Goal: Task Accomplishment & Management: Manage account settings

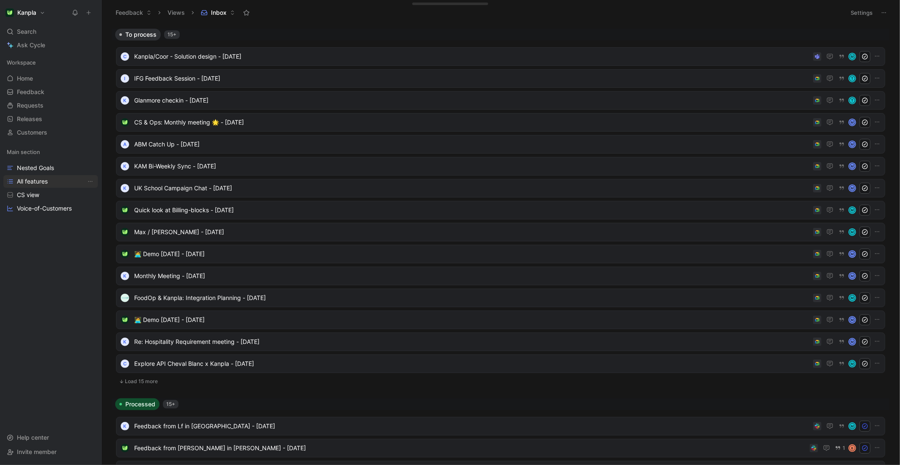
click at [46, 176] on link "All features" at bounding box center [50, 181] width 95 height 13
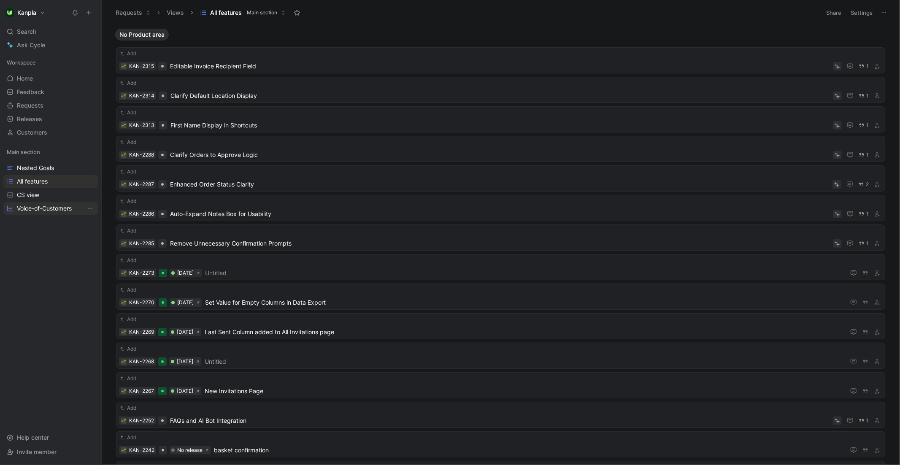
click at [47, 209] on span "Voice-of-Customers" at bounding box center [44, 208] width 55 height 8
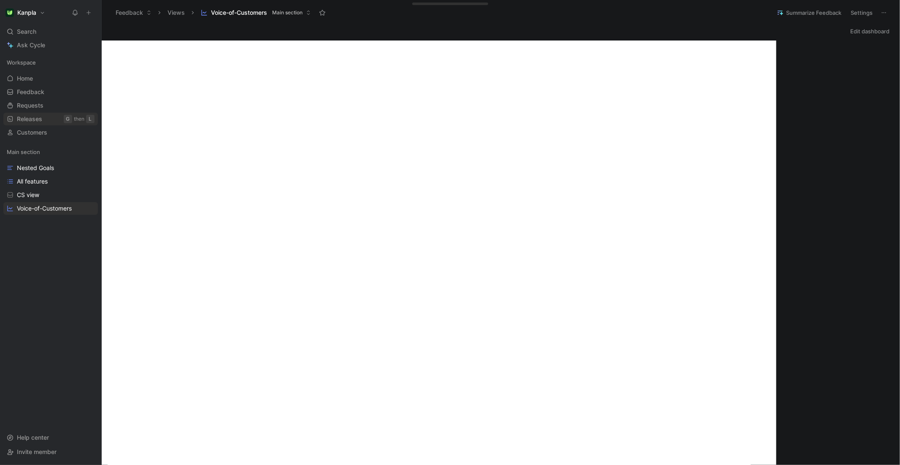
click at [42, 118] on link "Releases G then L" at bounding box center [50, 119] width 95 height 13
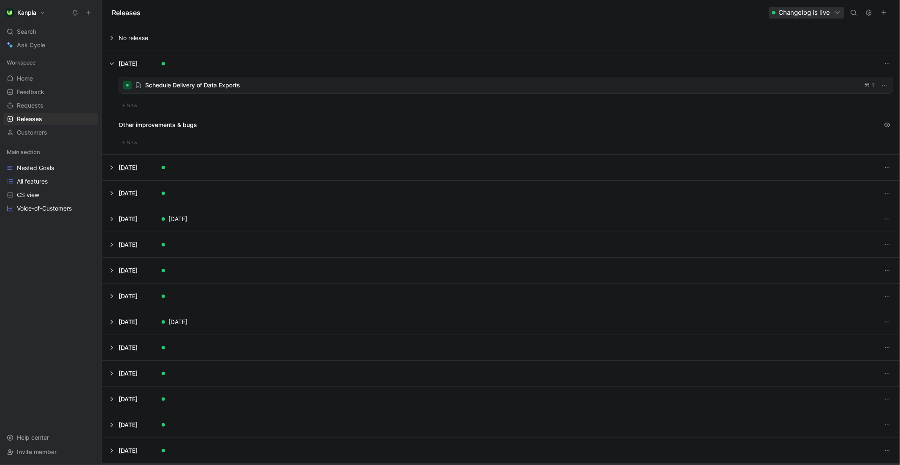
click at [111, 65] on button at bounding box center [500, 63] width 797 height 25
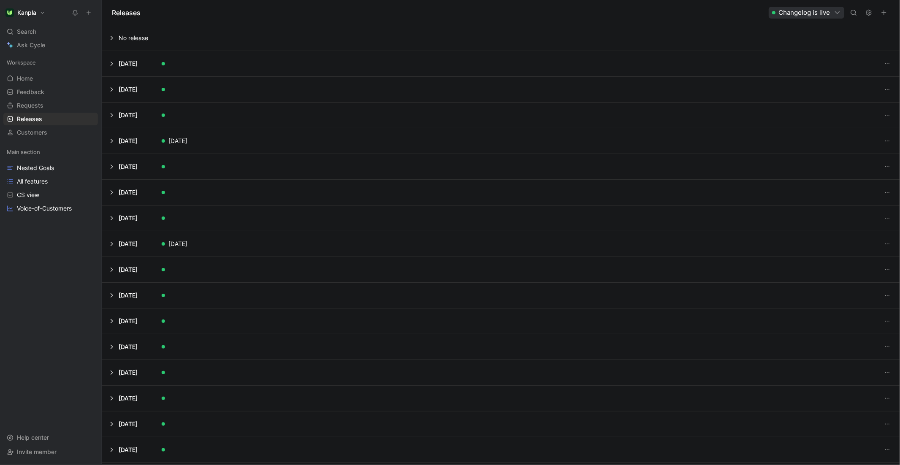
click at [109, 40] on button at bounding box center [500, 37] width 797 height 25
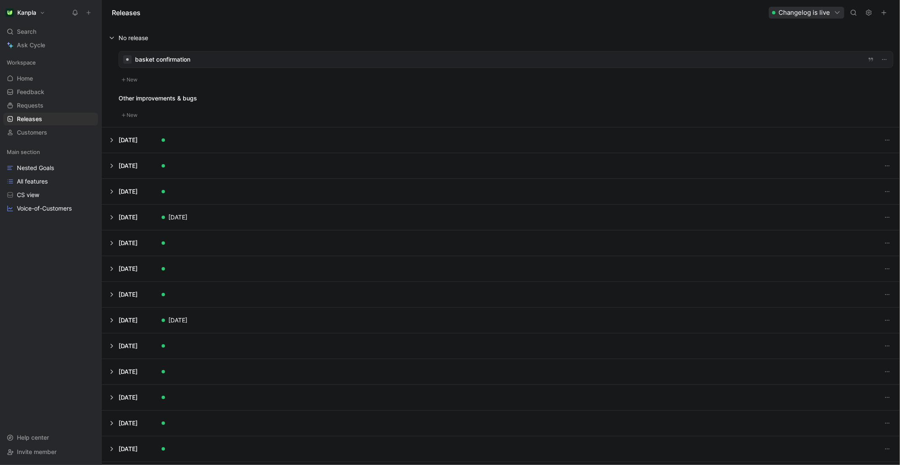
click at [190, 61] on div at bounding box center [506, 59] width 774 height 16
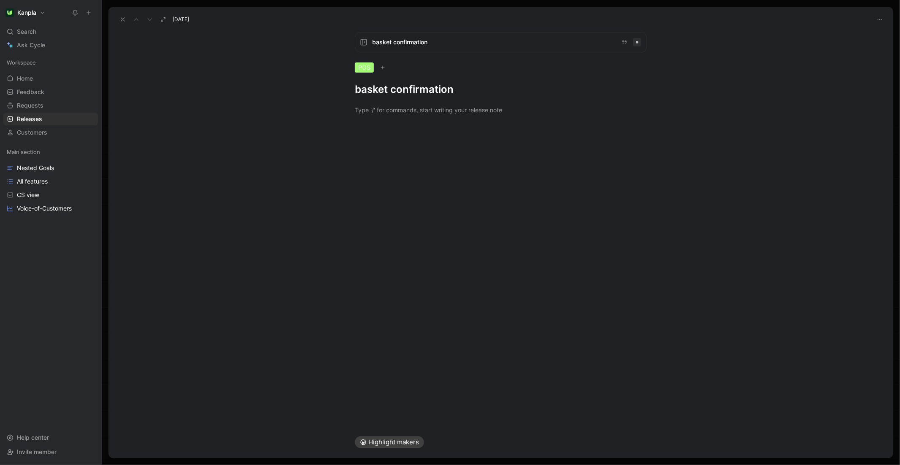
click at [120, 19] on icon at bounding box center [122, 19] width 7 height 7
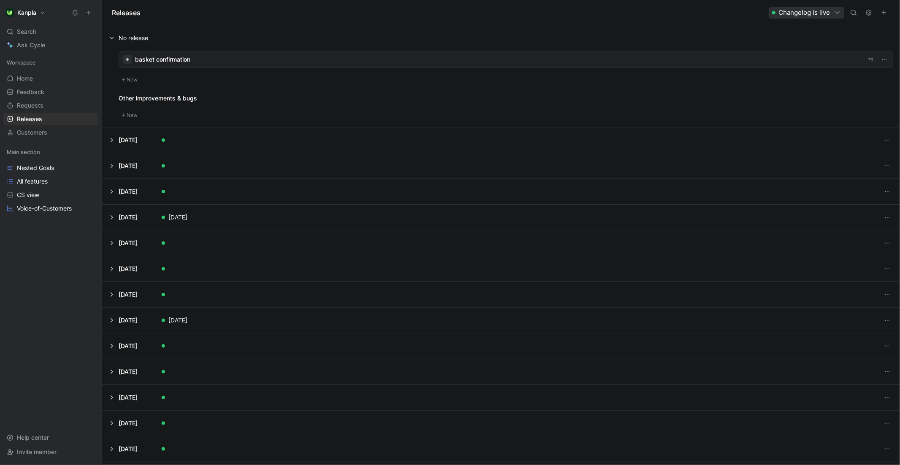
click at [294, 57] on div at bounding box center [506, 59] width 774 height 16
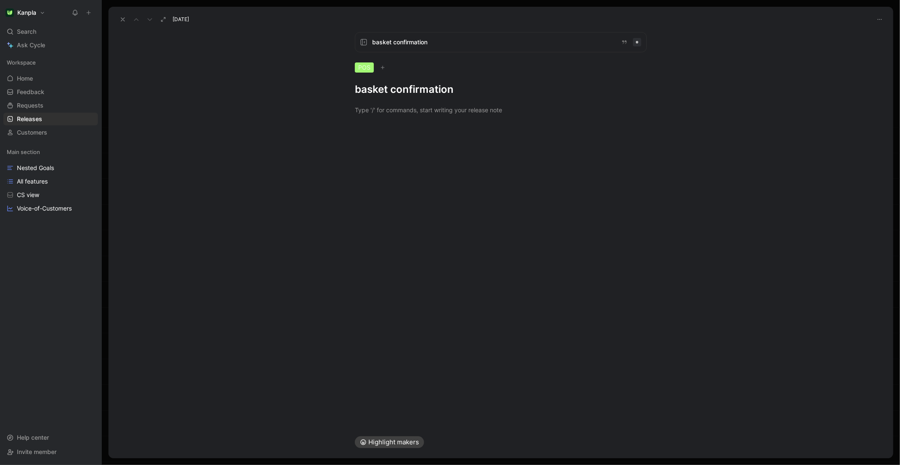
click at [128, 22] on button at bounding box center [123, 20] width 12 height 12
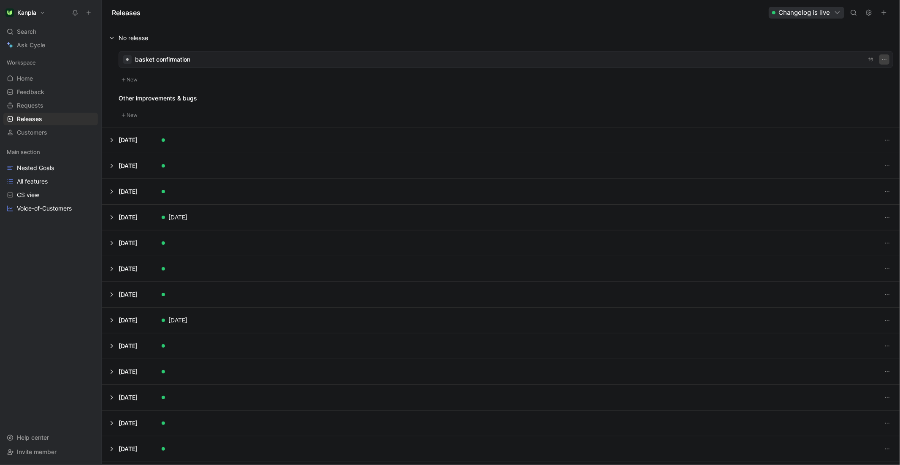
click at [884, 61] on icon "button" at bounding box center [884, 59] width 7 height 7
drag, startPoint x: 365, startPoint y: 72, endPoint x: 88, endPoint y: 85, distance: 276.7
click at [364, 72] on div "basket confirmation New" at bounding box center [506, 68] width 775 height 34
click at [179, 99] on div "Other improvements & bugs" at bounding box center [506, 98] width 775 height 10
click at [108, 36] on button at bounding box center [500, 37] width 797 height 25
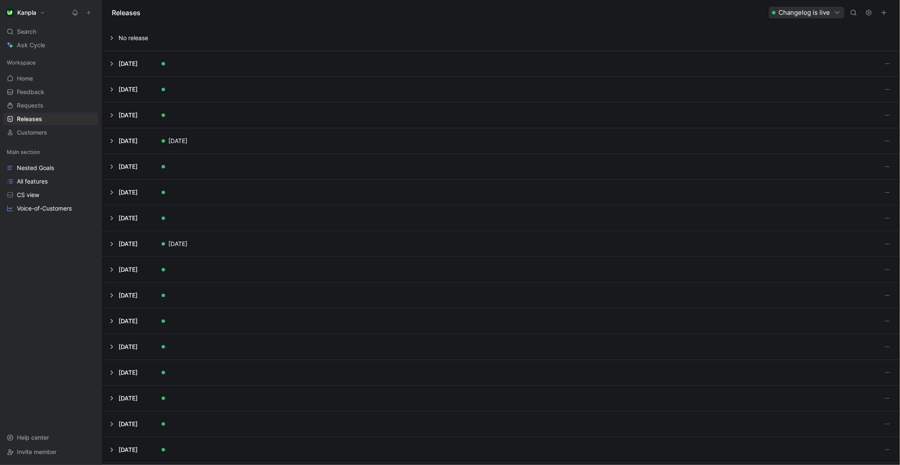
click at [108, 38] on button at bounding box center [500, 37] width 797 height 25
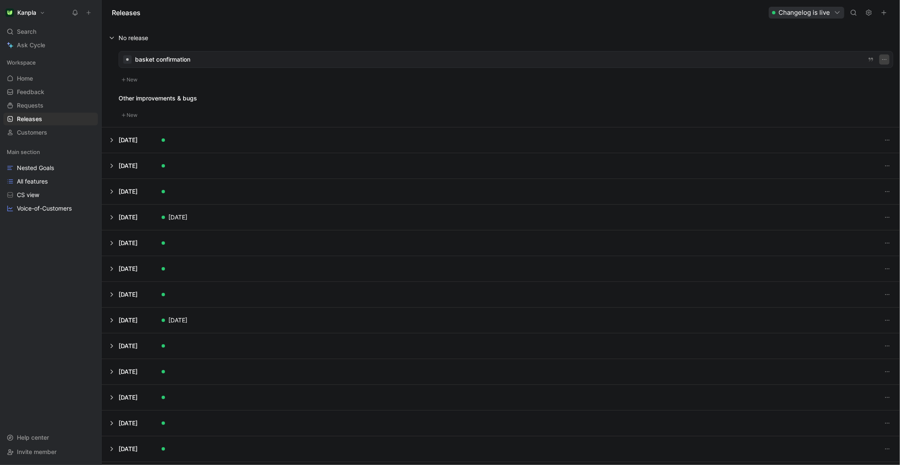
click at [884, 60] on icon "button" at bounding box center [884, 59] width 7 height 7
click at [855, 101] on div "Delete" at bounding box center [858, 103] width 56 height 10
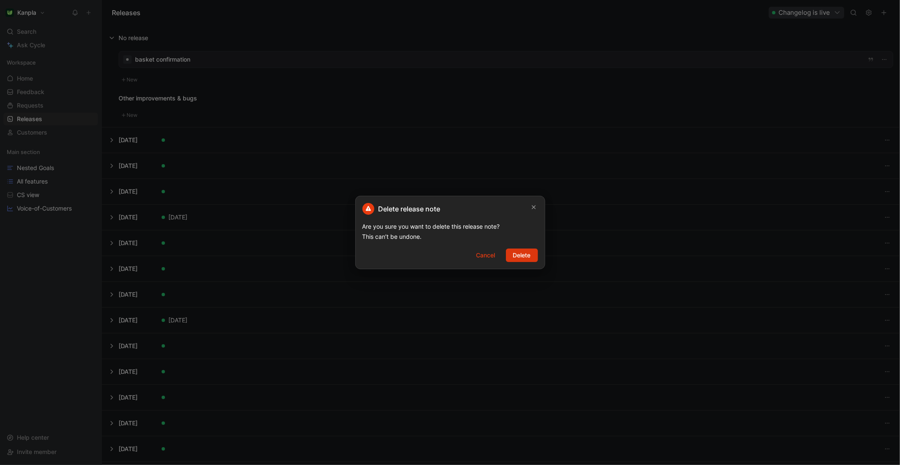
click at [516, 252] on span "Delete" at bounding box center [522, 255] width 18 height 10
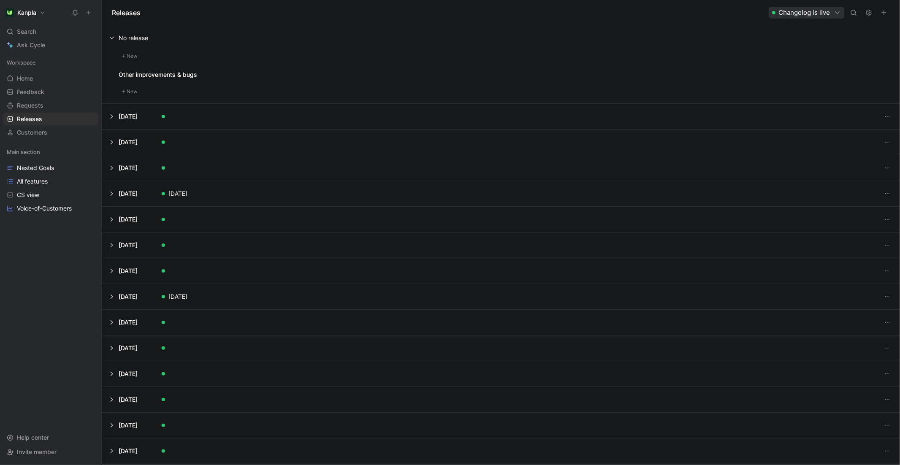
click at [109, 113] on button at bounding box center [500, 116] width 797 height 25
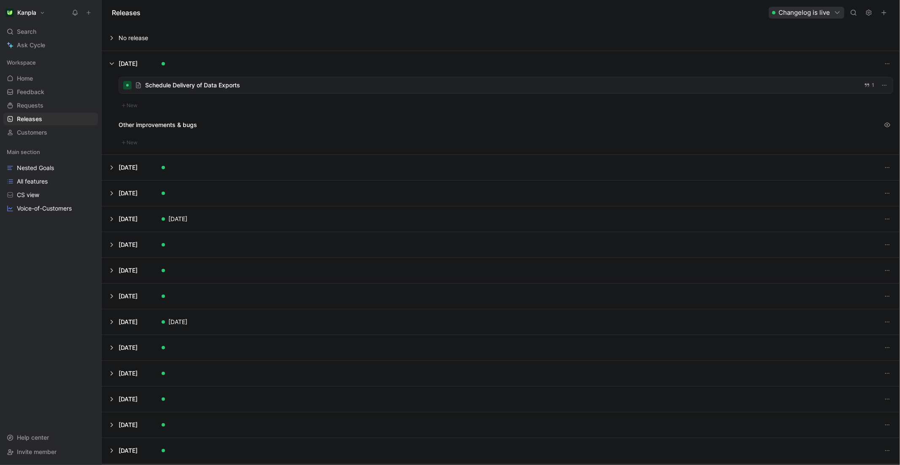
click at [108, 37] on button at bounding box center [500, 37] width 797 height 25
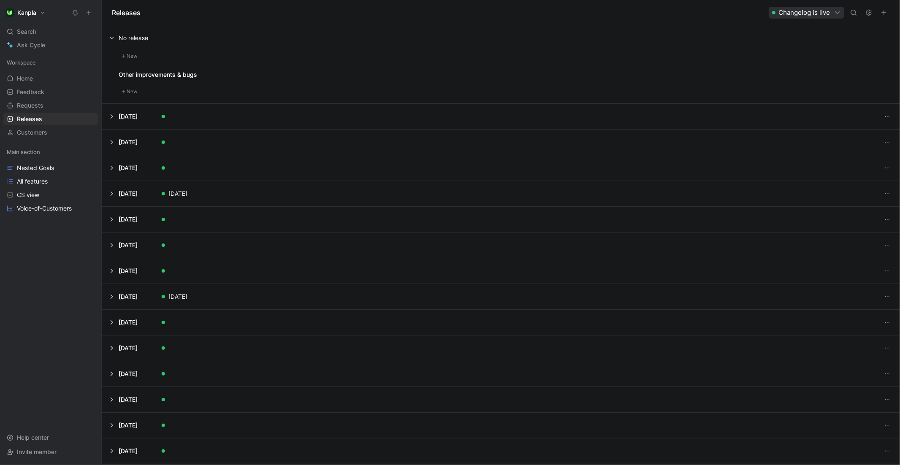
click at [114, 114] on button at bounding box center [500, 116] width 797 height 25
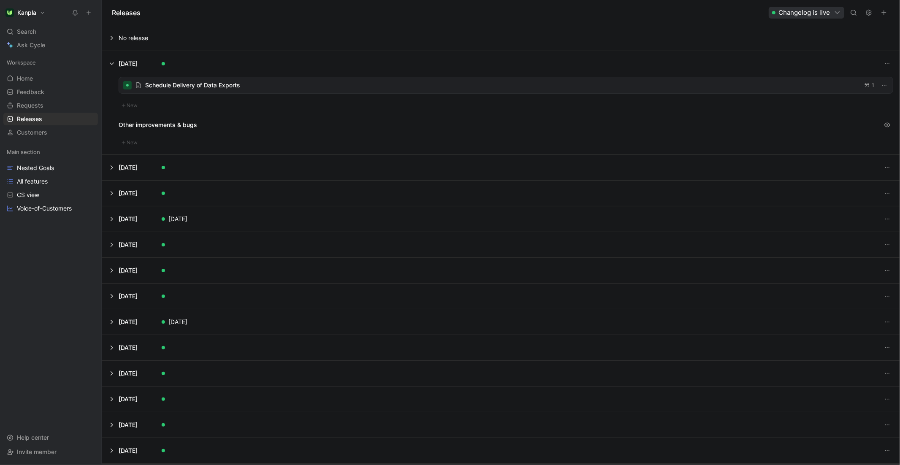
click at [112, 38] on button at bounding box center [500, 37] width 797 height 25
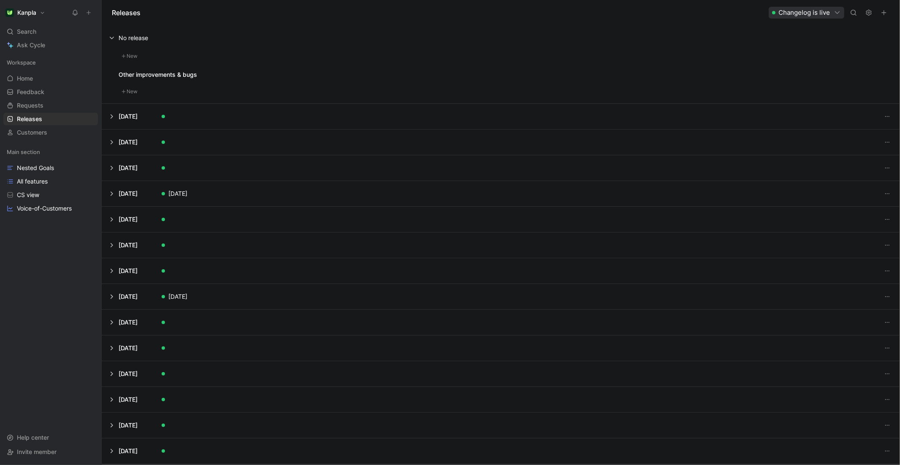
click at [110, 116] on button at bounding box center [500, 116] width 797 height 25
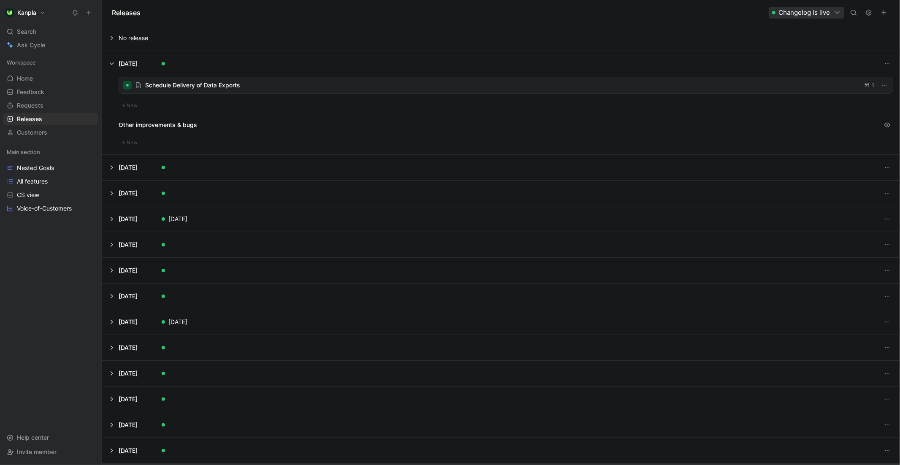
click at [109, 64] on button at bounding box center [500, 63] width 797 height 25
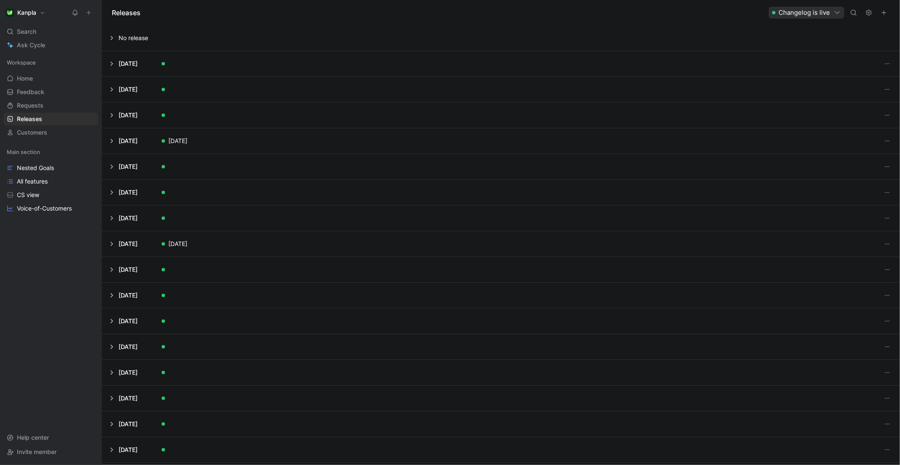
click at [111, 36] on button at bounding box center [500, 37] width 797 height 25
click at [134, 55] on button "New" at bounding box center [130, 56] width 22 height 10
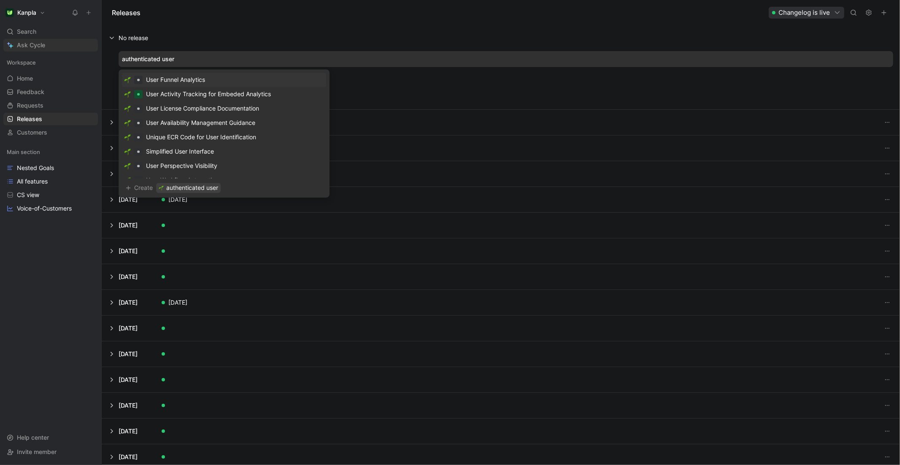
drag, startPoint x: 186, startPoint y: 54, endPoint x: 92, endPoint y: 44, distance: 93.7
click at [92, 44] on div "Kanpla Search ⌘ K Ask Cycle Workspace Home G then H Feedback G then F Requests …" at bounding box center [450, 232] width 900 height 465
click at [195, 59] on input "authenticated user" at bounding box center [506, 59] width 768 height 10
click at [114, 58] on div "authenticated user Other improvements & bugs New" at bounding box center [501, 80] width 798 height 59
click at [124, 62] on input "Authenticated user" at bounding box center [506, 59] width 768 height 10
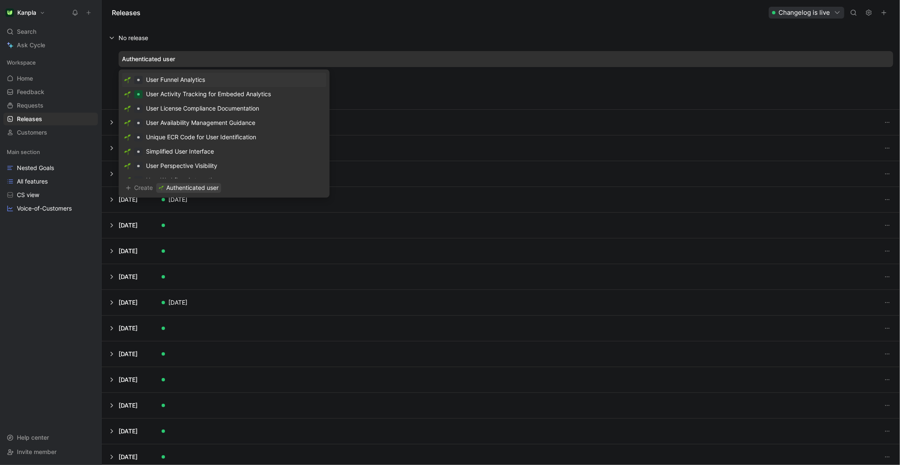
click at [195, 59] on input "Authenticated user" at bounding box center [506, 59] width 768 height 10
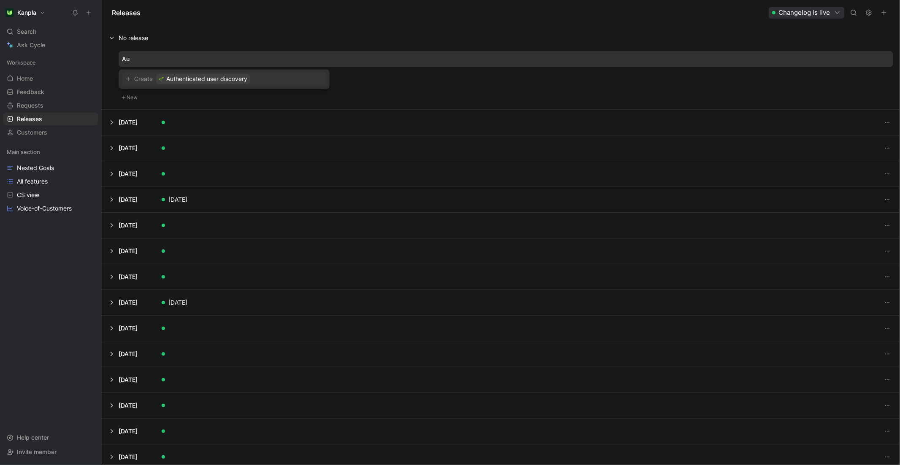
type input "A"
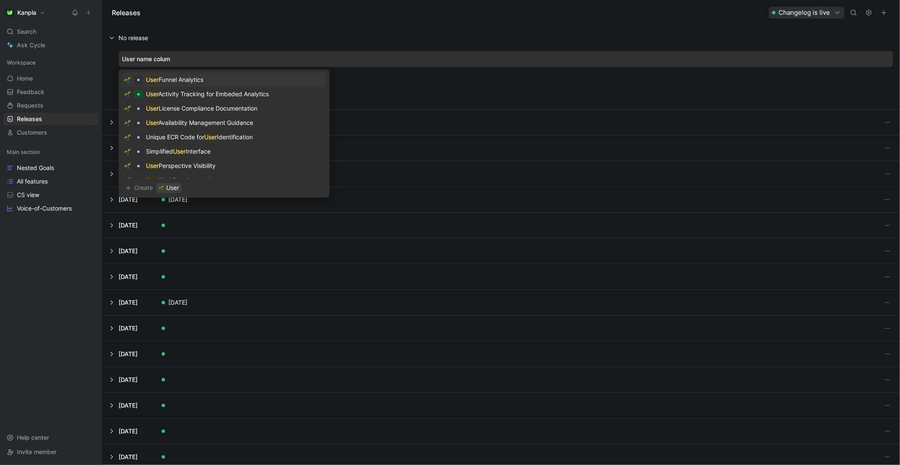
type input "User name column"
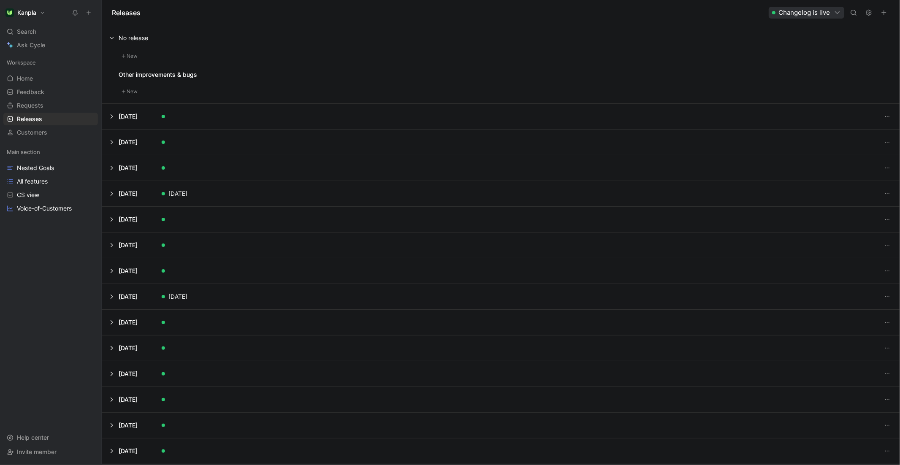
click at [333, 39] on button at bounding box center [500, 37] width 797 height 25
click at [150, 37] on button at bounding box center [500, 37] width 797 height 25
click at [131, 59] on button "New" at bounding box center [130, 56] width 22 height 10
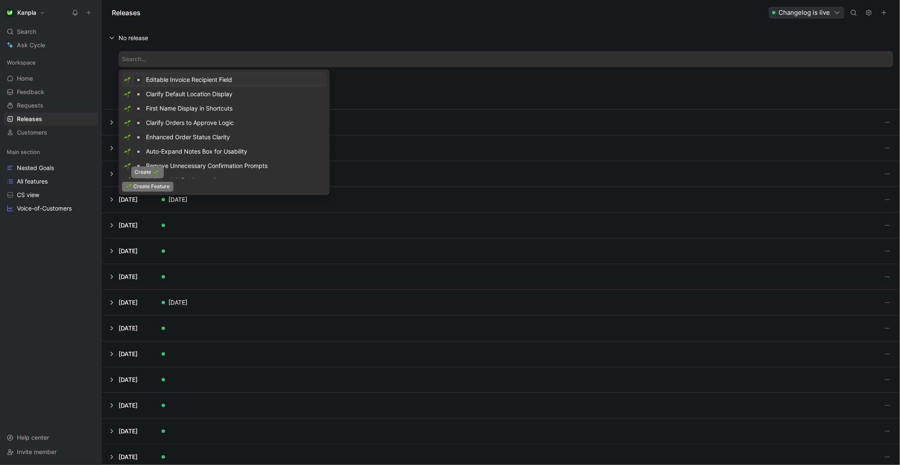
click at [149, 182] on span "Create Feature" at bounding box center [151, 186] width 36 height 8
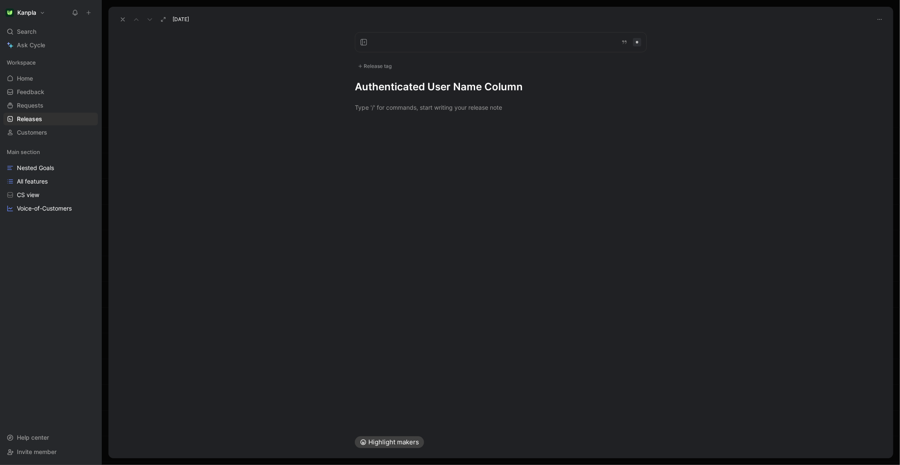
click at [371, 65] on div "Release tag" at bounding box center [375, 66] width 40 height 10
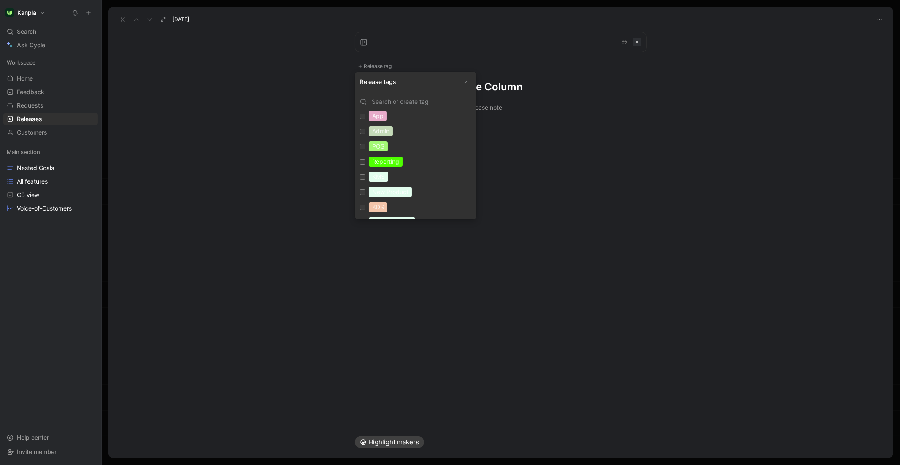
scroll to position [109, 0]
click at [361, 139] on label "POS Edit" at bounding box center [416, 134] width 118 height 15
click at [361, 138] on input "POS Edit" at bounding box center [362, 134] width 5 height 5
checkbox input "true"
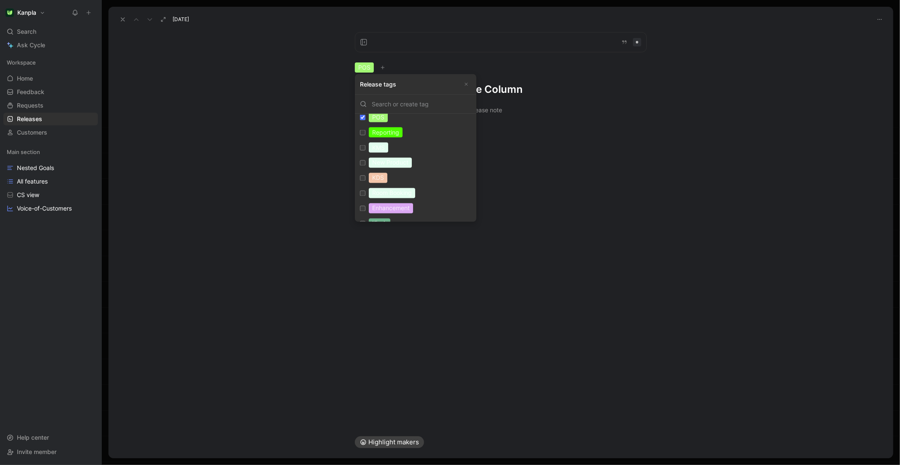
click at [361, 132] on input "Reporting Edit" at bounding box center [362, 132] width 5 height 5
checkbox input "true"
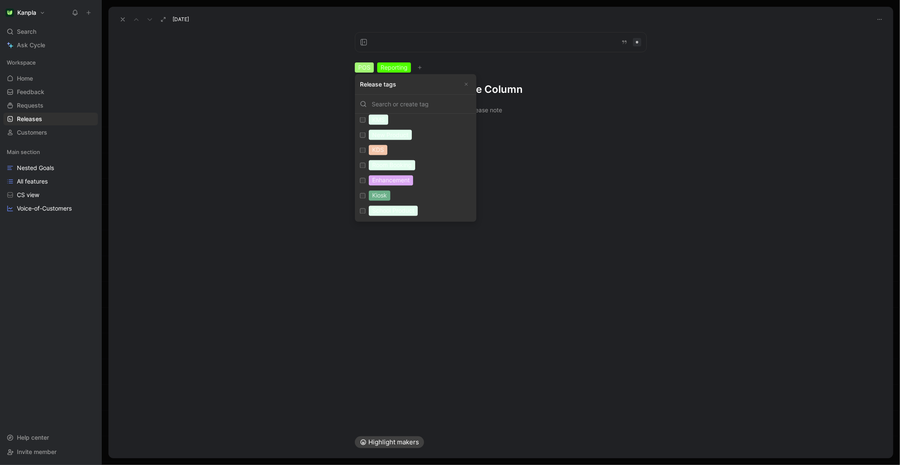
click at [364, 181] on input "Enhancement Edit" at bounding box center [362, 180] width 5 height 5
checkbox input "true"
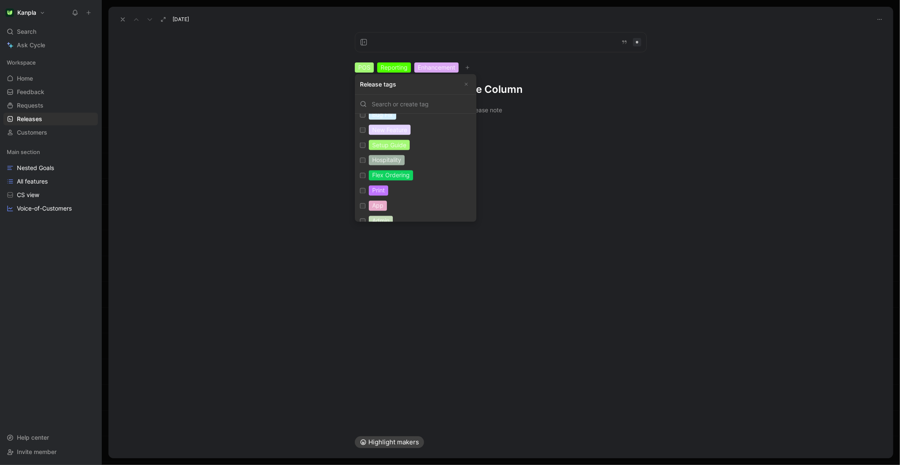
scroll to position [0, 0]
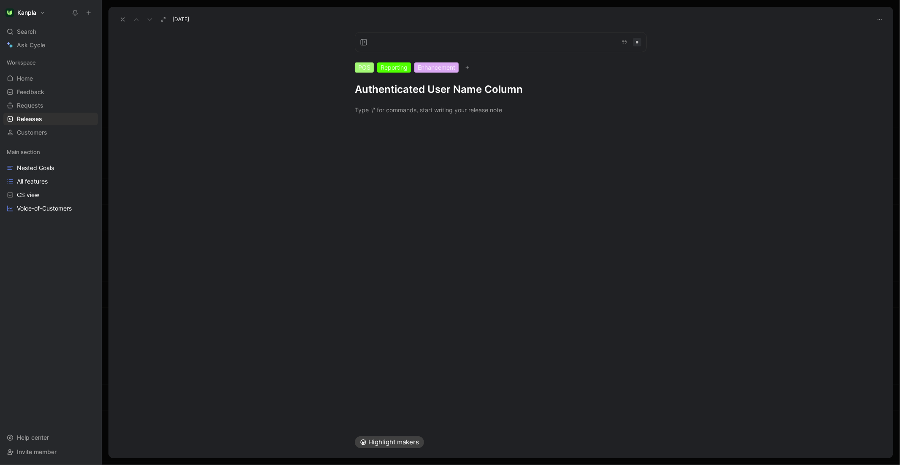
click at [446, 120] on div at bounding box center [500, 109] width 785 height 27
click at [125, 21] on icon at bounding box center [122, 19] width 7 height 7
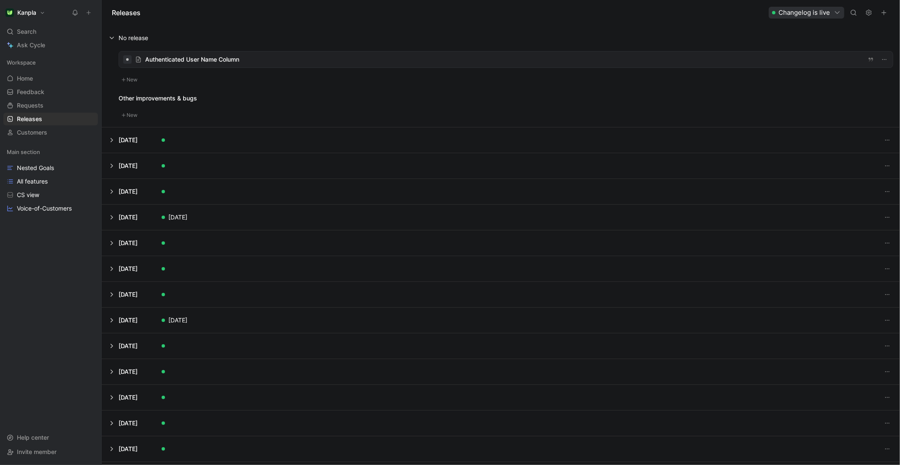
click at [110, 218] on button at bounding box center [500, 217] width 797 height 25
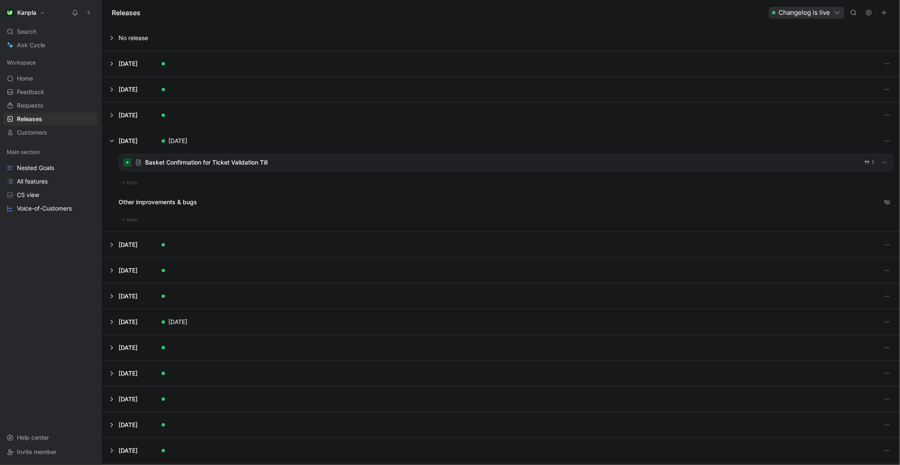
click at [113, 40] on button at bounding box center [500, 37] width 797 height 25
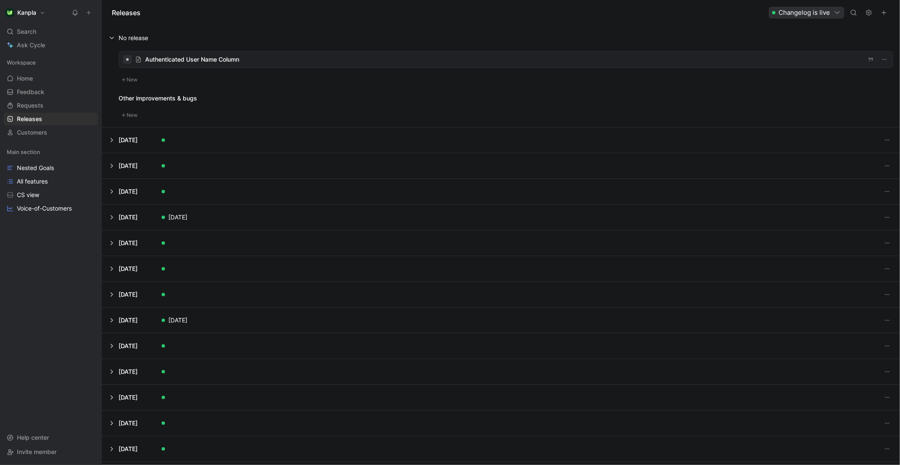
click at [220, 61] on div at bounding box center [506, 59] width 774 height 16
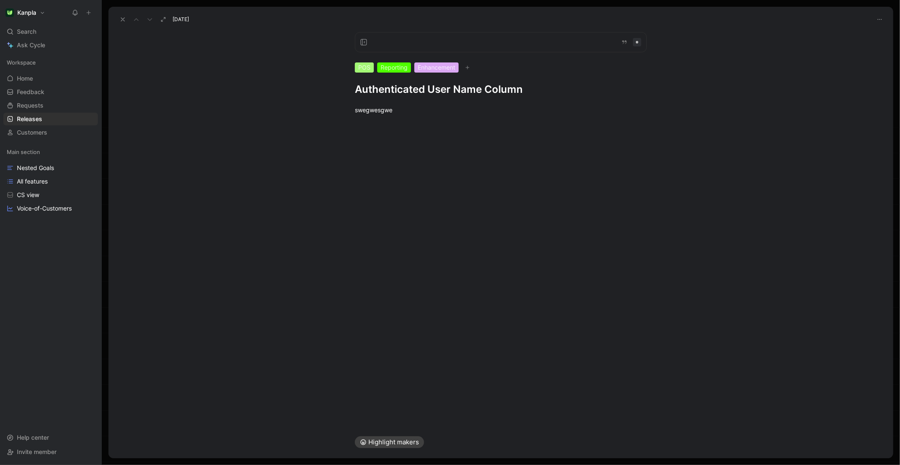
click at [123, 22] on icon at bounding box center [122, 19] width 7 height 7
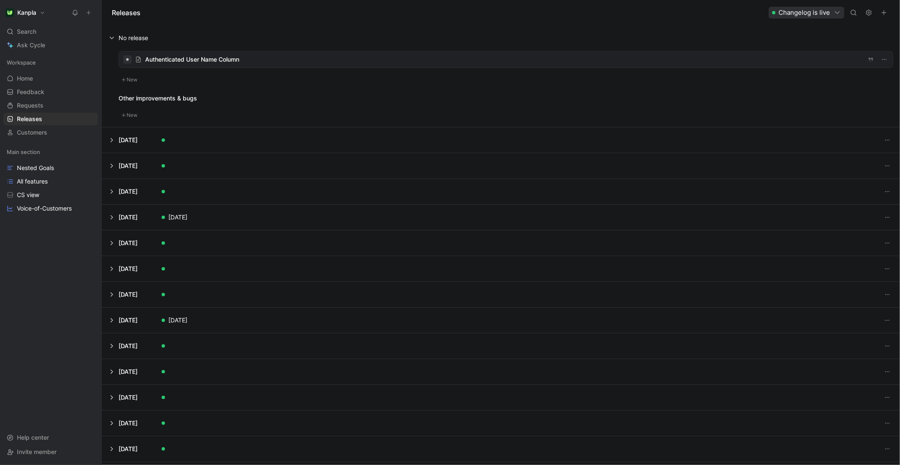
click at [111, 194] on button at bounding box center [500, 191] width 797 height 25
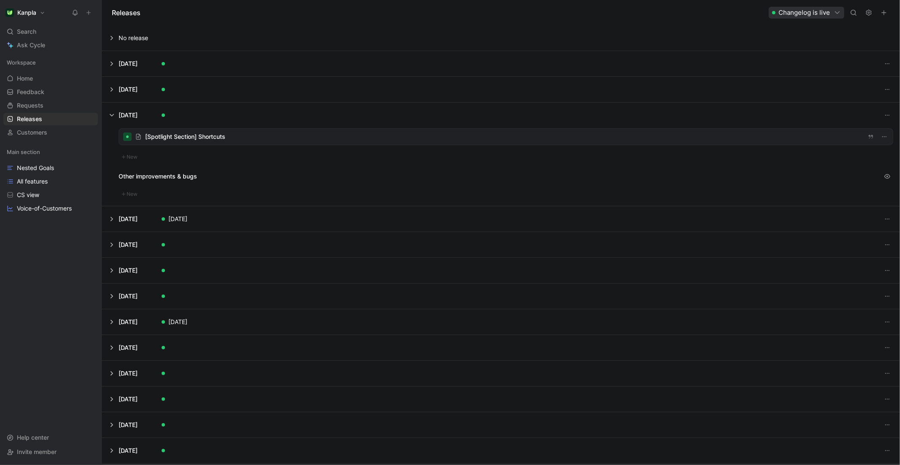
click at [111, 120] on button at bounding box center [500, 115] width 797 height 25
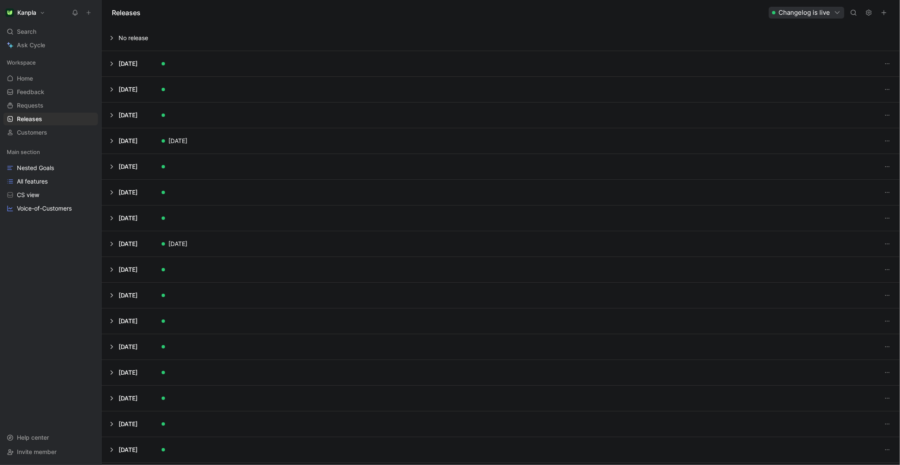
click at [113, 87] on button at bounding box center [500, 89] width 797 height 25
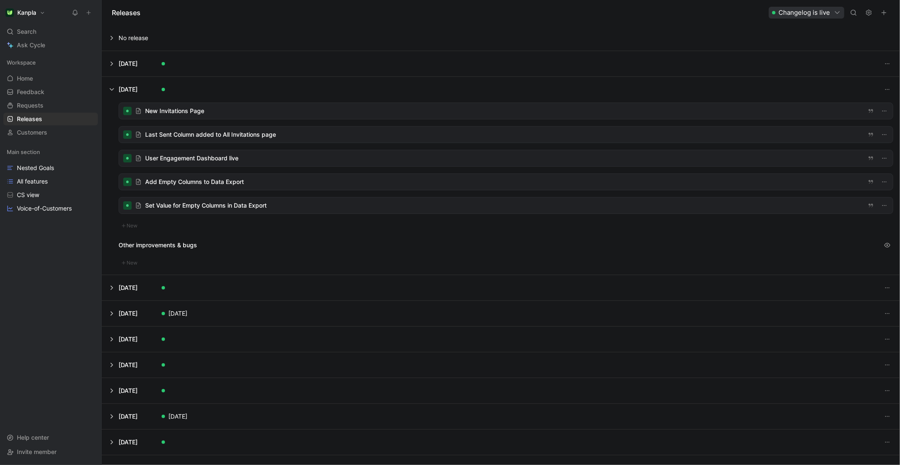
click at [113, 87] on button at bounding box center [500, 89] width 797 height 25
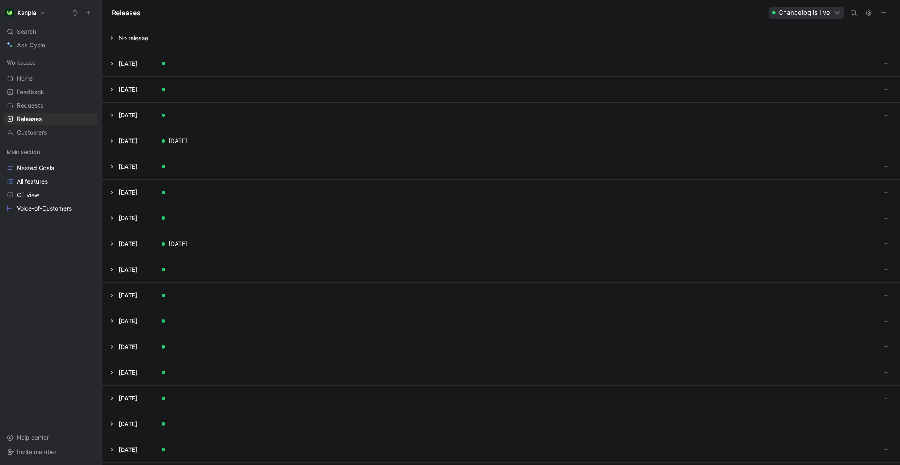
click at [112, 64] on button at bounding box center [500, 63] width 797 height 25
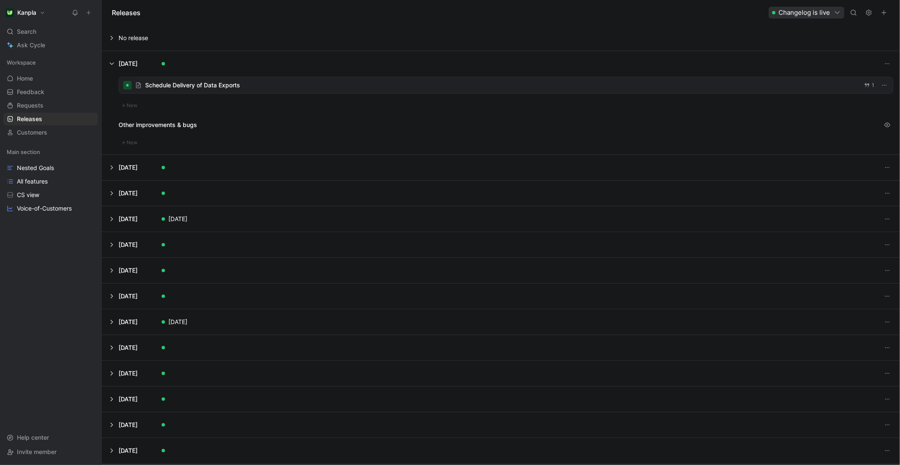
click at [112, 64] on button at bounding box center [500, 63] width 797 height 25
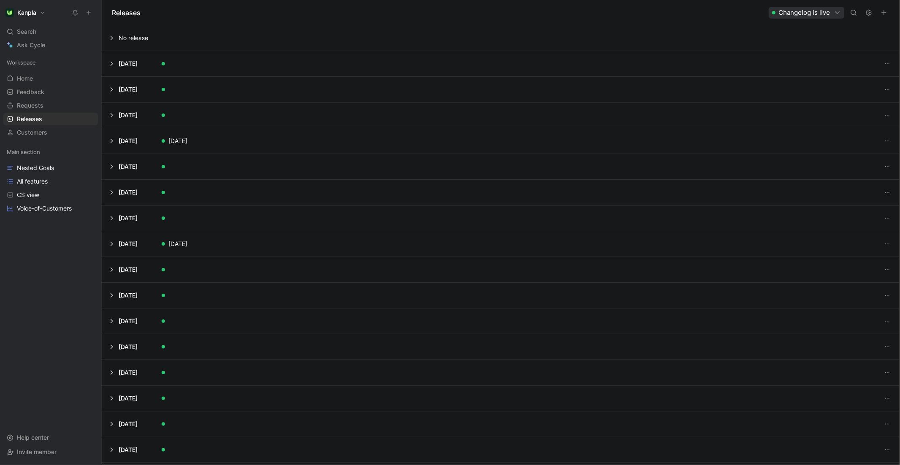
click at [111, 139] on button at bounding box center [500, 140] width 797 height 25
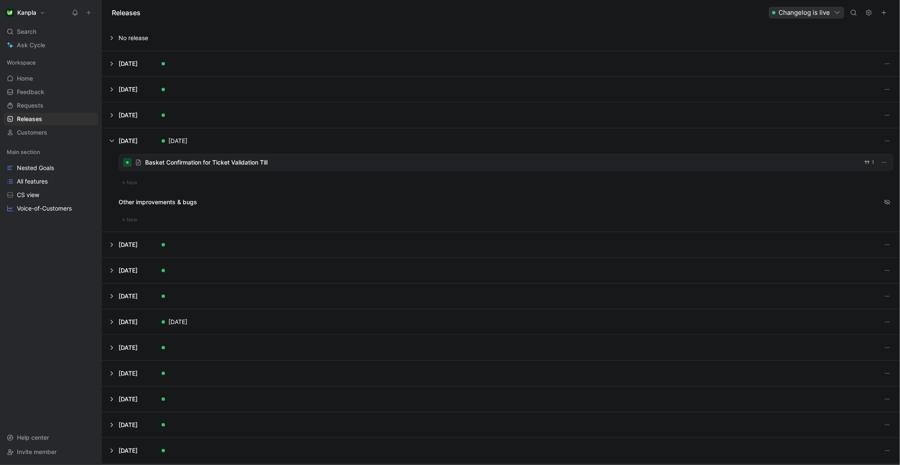
click at [209, 163] on div at bounding box center [506, 162] width 774 height 16
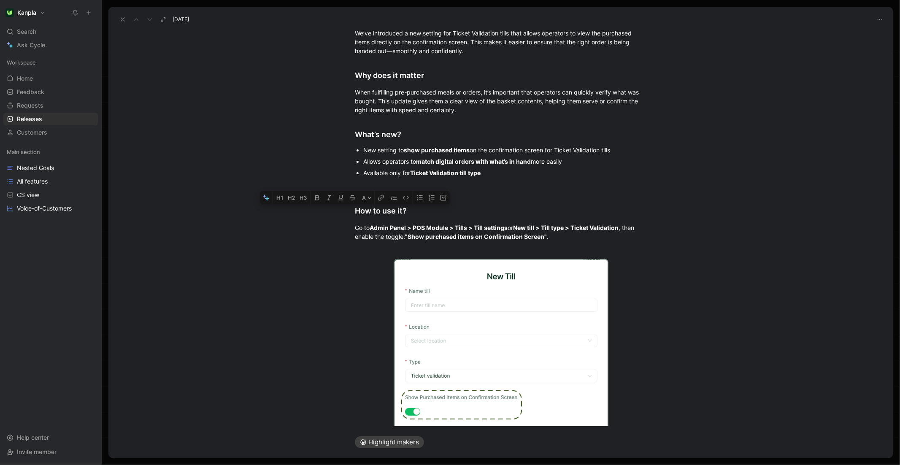
scroll to position [397, 0]
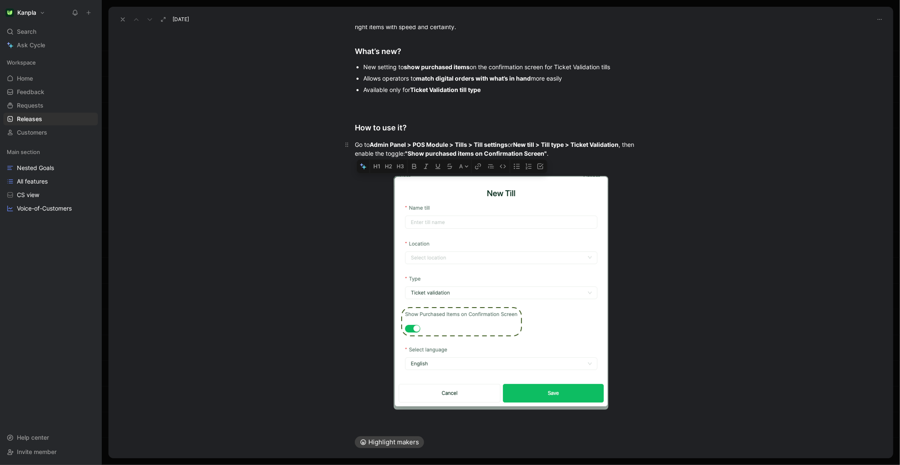
drag, startPoint x: 355, startPoint y: 79, endPoint x: 654, endPoint y: 153, distance: 308.1
click at [654, 153] on div "Short description We’ve introduced a new setting for Ticket Validation tills th…" at bounding box center [500, 58] width 785 height 718
copy div "Short description We’ve introduced a new setting for Ticket Validation tills th…"
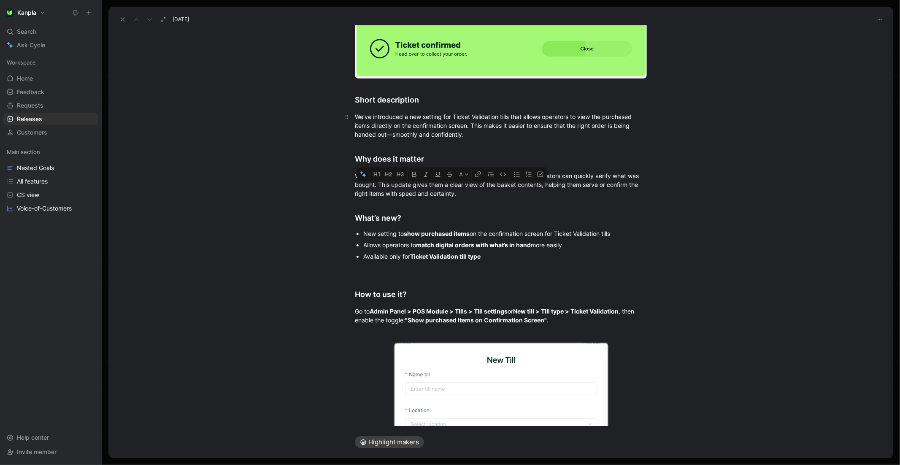
scroll to position [0, 0]
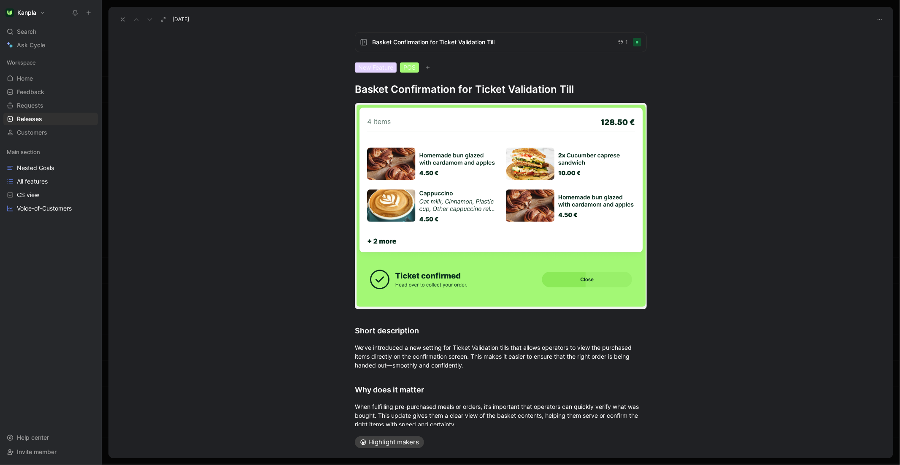
click at [122, 20] on use at bounding box center [122, 19] width 3 height 3
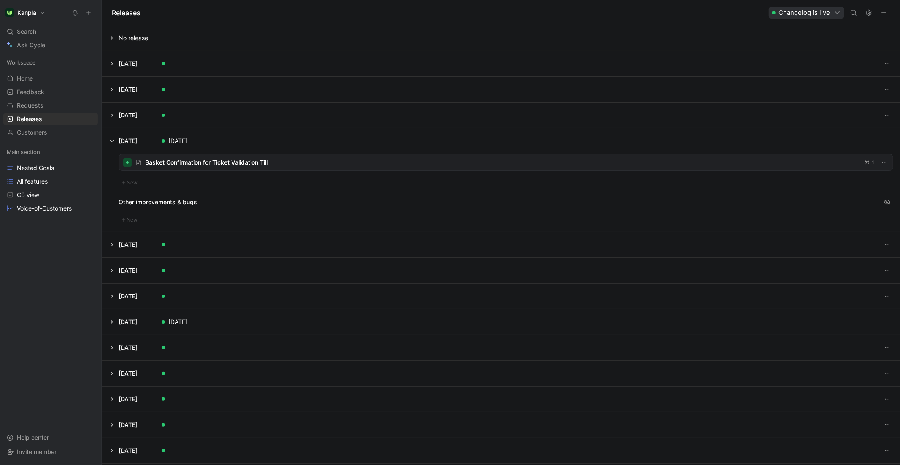
click at [111, 38] on button at bounding box center [500, 37] width 797 height 25
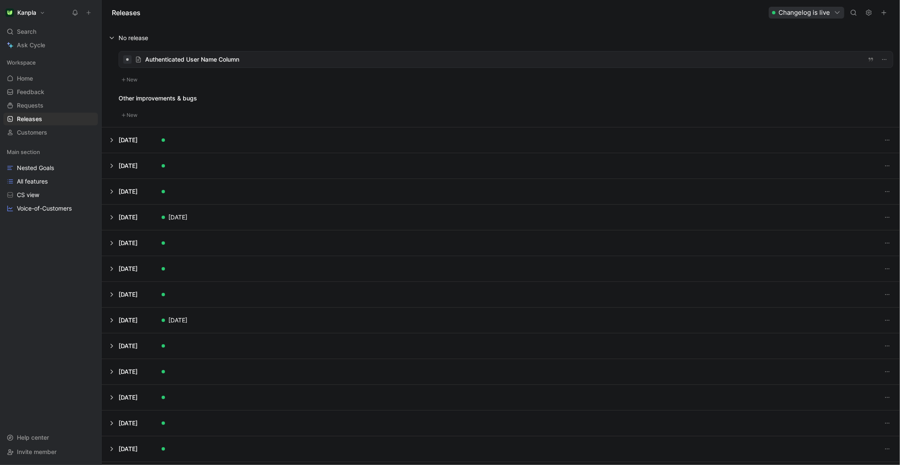
click at [170, 58] on div at bounding box center [506, 59] width 774 height 16
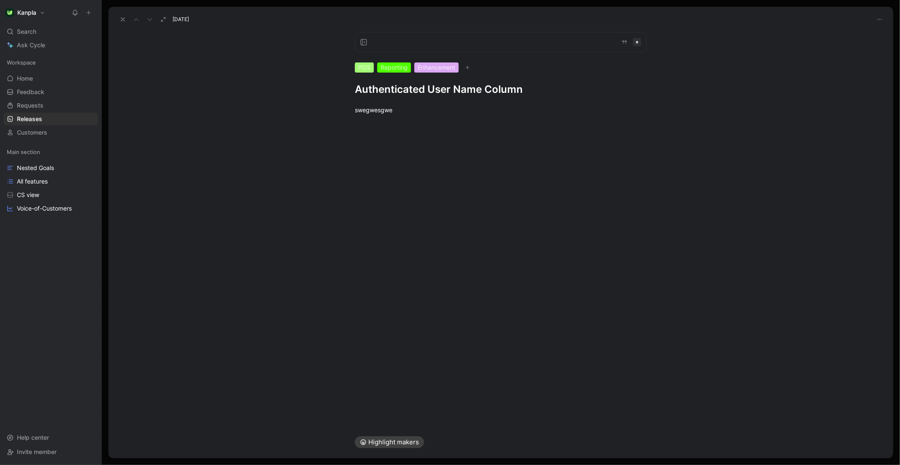
click at [395, 151] on div "POS Reporting Enhancement Authenticated User Name Column swegwesgwe" at bounding box center [500, 225] width 785 height 401
drag, startPoint x: 397, startPoint y: 121, endPoint x: 299, endPoint y: 113, distance: 98.3
click at [299, 113] on div "swegwesgwe" at bounding box center [500, 109] width 785 height 27
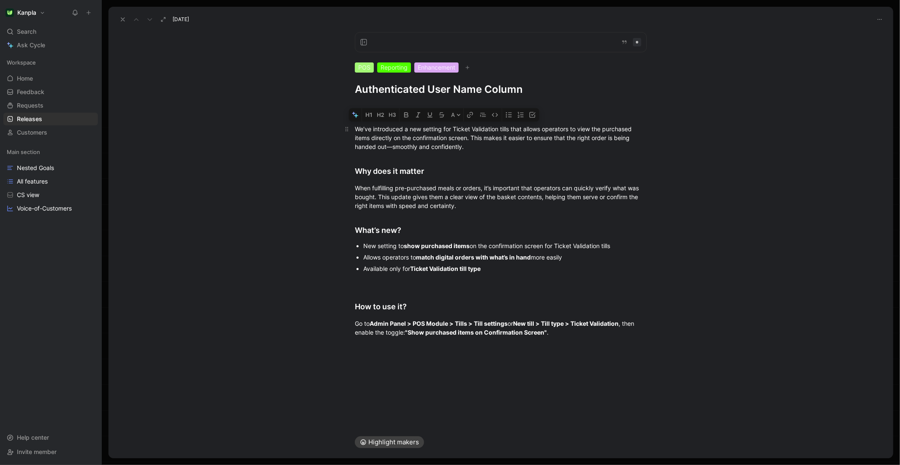
drag, startPoint x: 457, startPoint y: 142, endPoint x: 422, endPoint y: 130, distance: 36.7
click at [422, 130] on div "We’ve introduced a new setting for Ticket Validation tills that allows operator…" at bounding box center [501, 137] width 292 height 27
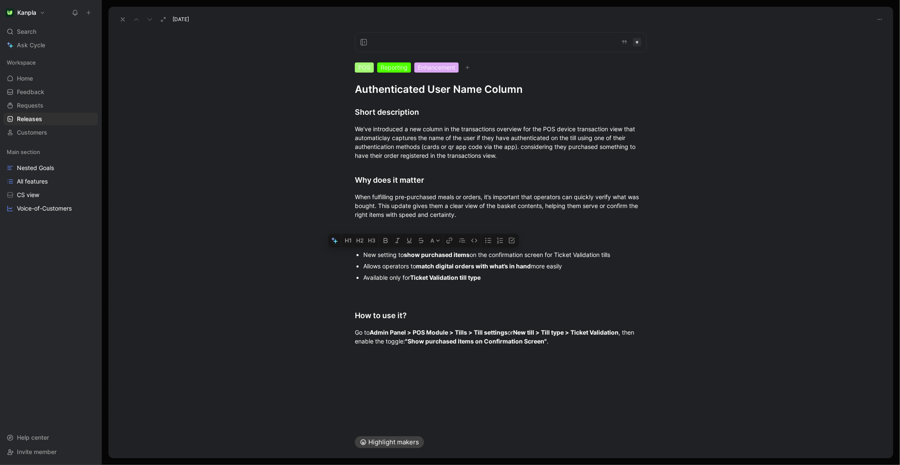
drag, startPoint x: 503, startPoint y: 278, endPoint x: 356, endPoint y: 258, distance: 148.5
click at [356, 258] on ul "New setting to show purchased items on the confirmation screen for Ticket Valid…" at bounding box center [501, 266] width 324 height 34
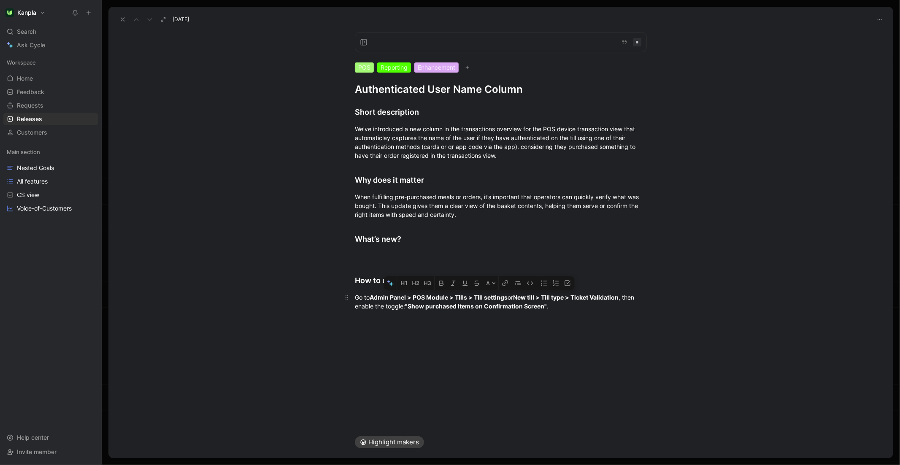
drag, startPoint x: 568, startPoint y: 308, endPoint x: 409, endPoint y: 297, distance: 159.4
click at [409, 297] on div "Go to Admin Panel > POS Module > Tills > Till settings or New till > Till type …" at bounding box center [501, 302] width 292 height 18
click at [426, 309] on div "Go to Admin Panel > POS Module > Tills > Till settings or New till > Till type …" at bounding box center [501, 302] width 292 height 18
drag, startPoint x: 554, startPoint y: 305, endPoint x: 356, endPoint y: 297, distance: 198.5
click at [356, 297] on div "Go to Admin Panel > POS Module > Tills > Till settings or New till > Till type …" at bounding box center [501, 302] width 292 height 18
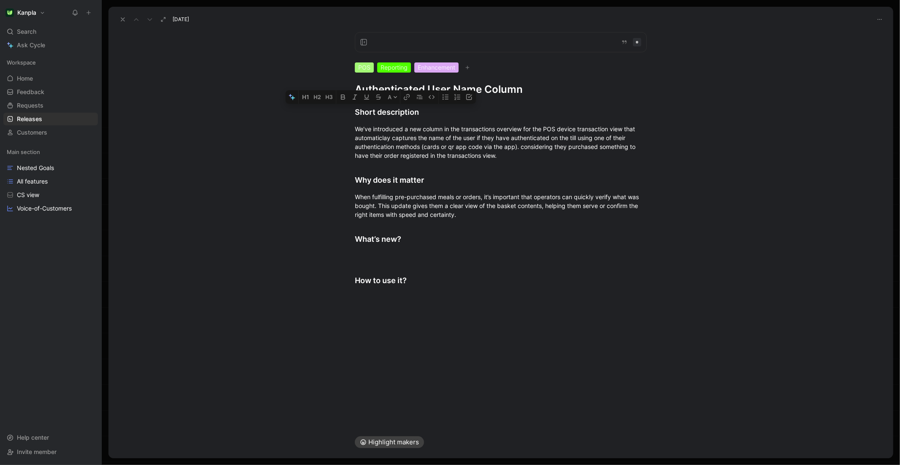
drag, startPoint x: 435, startPoint y: 281, endPoint x: 358, endPoint y: 86, distance: 210.5
click at [358, 86] on div "POS Reporting Enhancement Authenticated User Name Column A Short description We…" at bounding box center [500, 225] width 785 height 401
drag, startPoint x: 396, startPoint y: 224, endPoint x: 369, endPoint y: 116, distance: 110.9
click at [396, 224] on h2 "What’s new?" at bounding box center [501, 235] width 324 height 26
drag, startPoint x: 355, startPoint y: 92, endPoint x: 546, endPoint y: 96, distance: 191.6
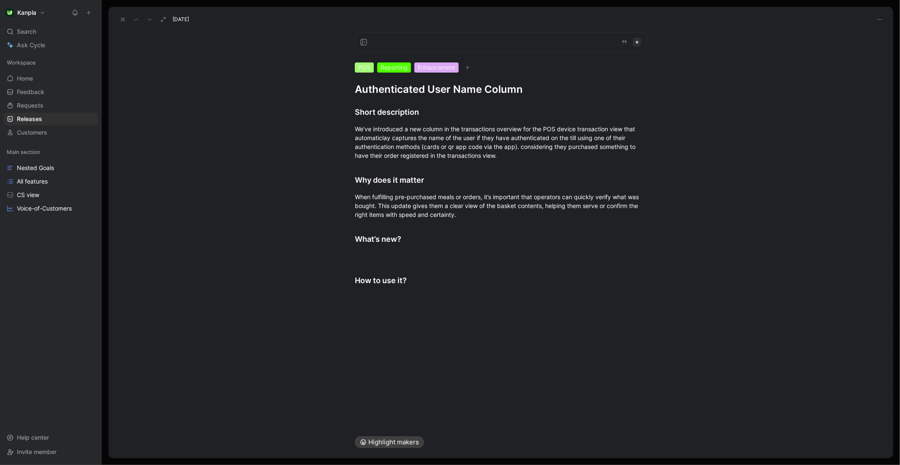
click at [546, 96] on div "POS Reporting Enhancement Authenticated User Name Column Short description We’v…" at bounding box center [500, 225] width 785 height 401
copy h1 "Authenticated User Name Column"
drag, startPoint x: 419, startPoint y: 281, endPoint x: 351, endPoint y: 165, distance: 134.1
click at [351, 165] on div "Short description We’ve introduced a new column in the transactions overview fo…" at bounding box center [500, 203] width 785 height 215
click at [430, 275] on h2 "How to use it?" at bounding box center [501, 277] width 324 height 26
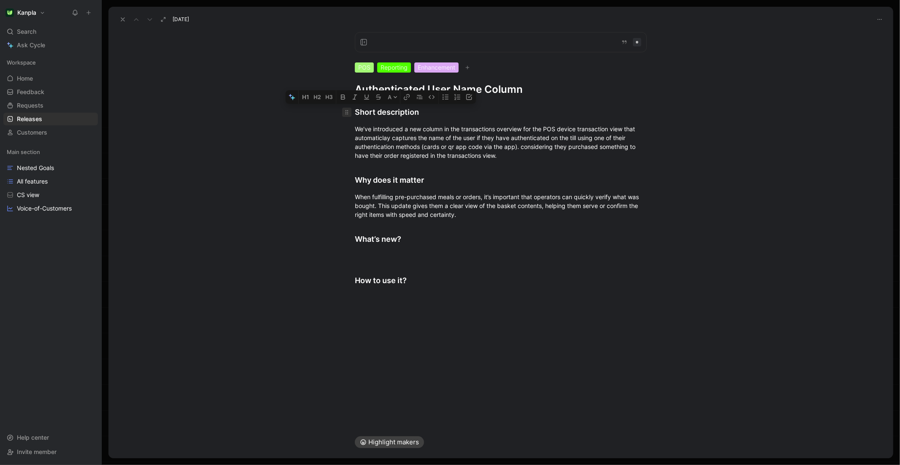
drag, startPoint x: 376, startPoint y: 187, endPoint x: 349, endPoint y: 112, distance: 79.3
click at [349, 112] on div "Short description We’ve introduced a new column in the transactions overview fo…" at bounding box center [500, 203] width 785 height 215
copy div "Short description We’ve introduced a new column in the transactions overview fo…"
click at [440, 163] on h2 "Why does it matter" at bounding box center [501, 176] width 324 height 26
drag, startPoint x: 365, startPoint y: 203, endPoint x: 370, endPoint y: 147, distance: 56.0
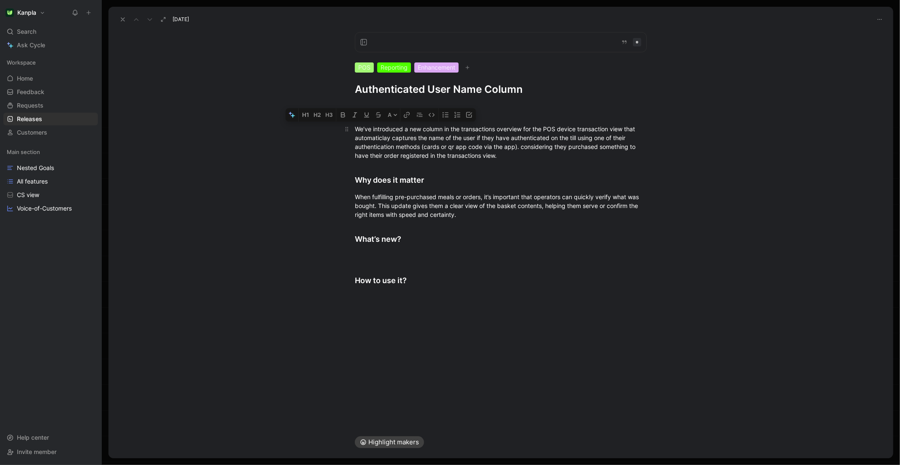
click at [353, 131] on div "Short description We’ve introduced a new column in the transactions overview fo…" at bounding box center [500, 203] width 785 height 215
click at [438, 279] on div "How to use it?" at bounding box center [501, 280] width 292 height 11
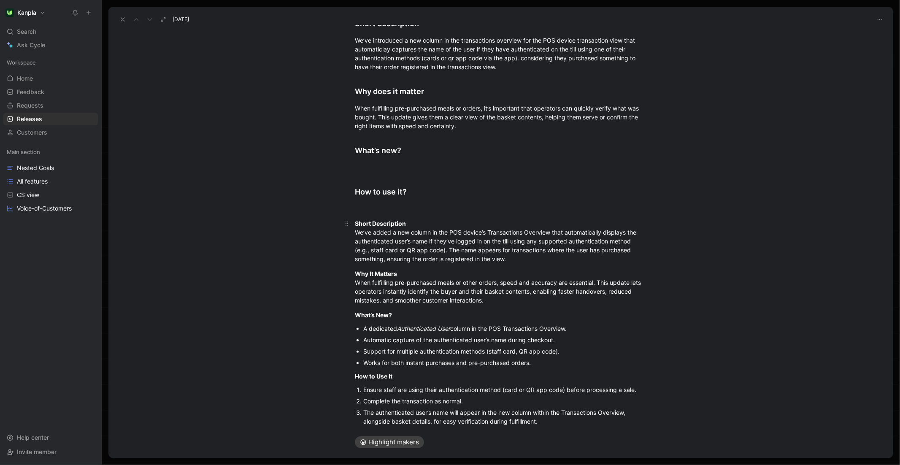
scroll to position [76, 0]
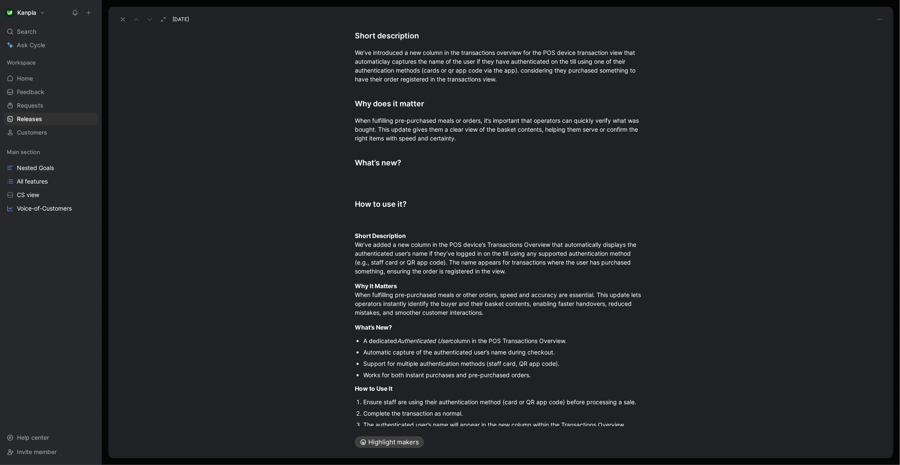
drag, startPoint x: 426, startPoint y: 37, endPoint x: 321, endPoint y: 36, distance: 105.5
click at [321, 36] on div "Short description We’ve introduced a new column in the transactions overview fo…" at bounding box center [500, 240] width 785 height 441
drag, startPoint x: 410, startPoint y: 232, endPoint x: 335, endPoint y: 230, distance: 74.3
click at [336, 230] on div "We’ve introduced a new column in the transactions overview for the POS device t…" at bounding box center [500, 240] width 785 height 441
click at [401, 32] on div "Short description" at bounding box center [501, 35] width 292 height 11
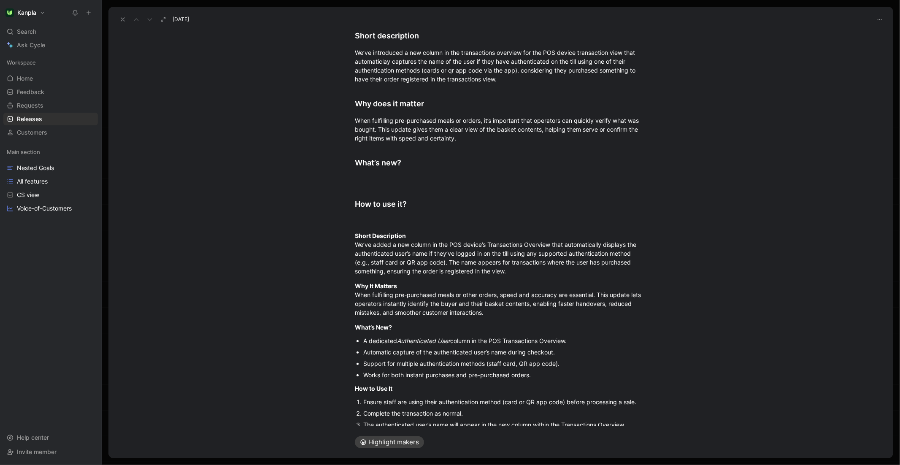
scroll to position [0, 0]
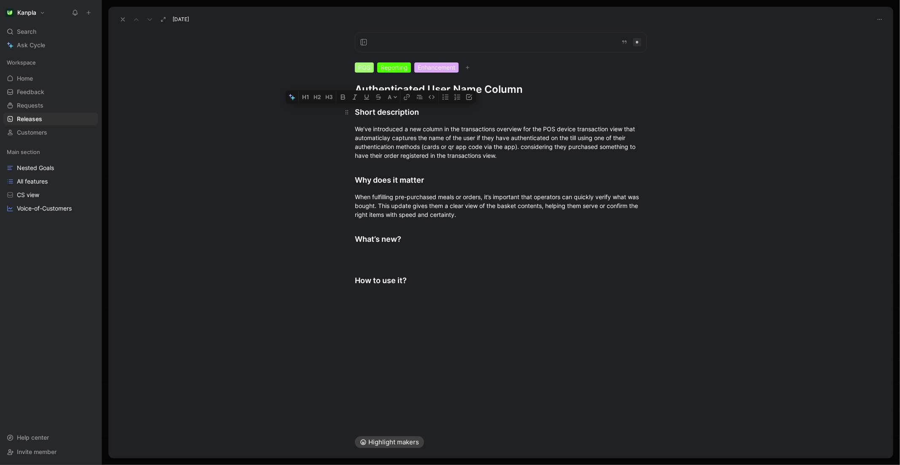
drag, startPoint x: 388, startPoint y: 251, endPoint x: 349, endPoint y: 117, distance: 139.1
click at [349, 117] on div "Short description We’ve introduced a new column in the transactions overview fo…" at bounding box center [500, 203] width 785 height 215
click at [361, 121] on div "Short description We’ve introduced a new column in the transactions overview fo…" at bounding box center [500, 203] width 785 height 215
click at [382, 116] on div "Short description" at bounding box center [501, 111] width 292 height 11
click at [386, 111] on div "Short description" at bounding box center [501, 111] width 292 height 11
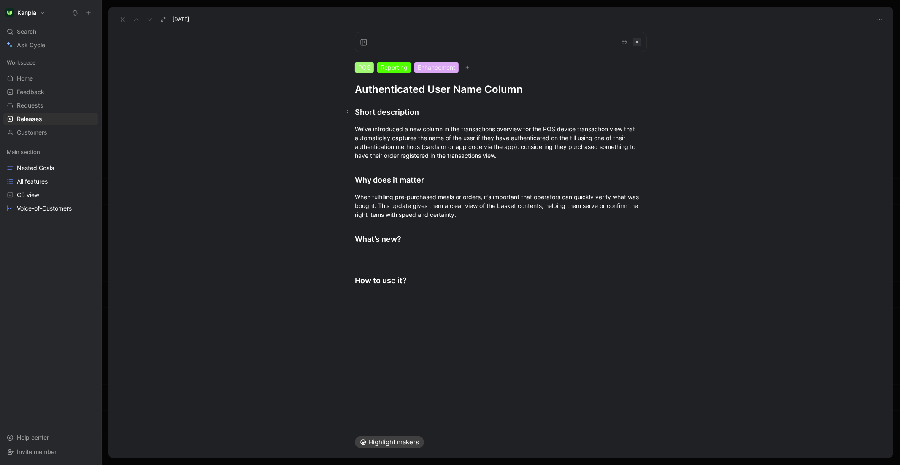
click at [386, 111] on div "Short description" at bounding box center [501, 111] width 292 height 11
drag, startPoint x: 446, startPoint y: 232, endPoint x: 445, endPoint y: 248, distance: 15.6
click at [446, 232] on h2 "What’s new?" at bounding box center [501, 235] width 324 height 26
drag, startPoint x: 427, startPoint y: 285, endPoint x: 325, endPoint y: 114, distance: 199.6
click at [325, 114] on div "Short description We’ve introduced a new column in the transactions overview fo…" at bounding box center [500, 203] width 785 height 215
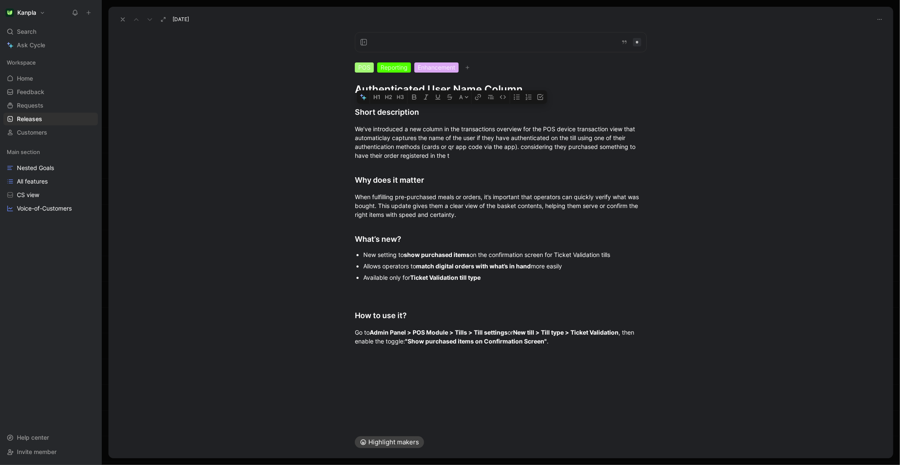
drag, startPoint x: 537, startPoint y: 331, endPoint x: 395, endPoint y: 261, distance: 158.5
click at [394, 261] on div "Short description We’ve introduced a new column in the transactions overview fo…" at bounding box center [500, 225] width 785 height 259
drag, startPoint x: 398, startPoint y: 265, endPoint x: 413, endPoint y: 288, distance: 27.7
click at [401, 270] on div "Allows operators to match digital orders with what’s in hand more easily" at bounding box center [505, 266] width 284 height 9
drag, startPoint x: 499, startPoint y: 275, endPoint x: 315, endPoint y: 122, distance: 239.1
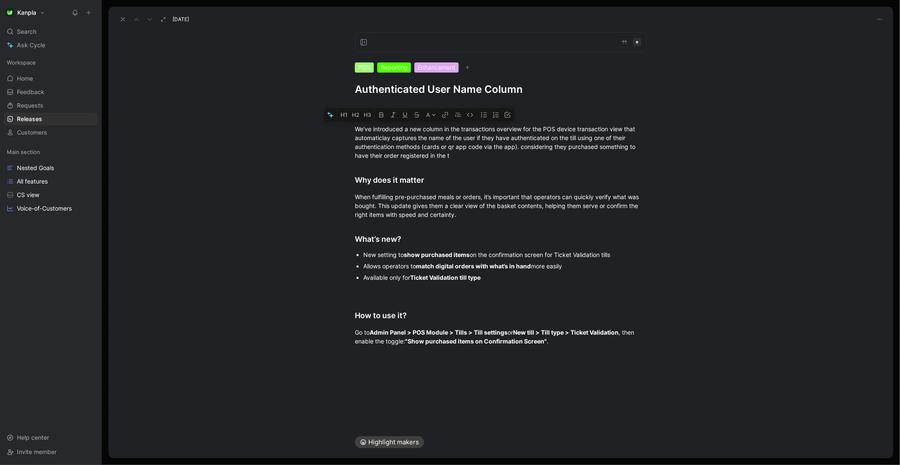
click at [315, 122] on div "Short description We’ve introduced a new column in the transactions overview fo…" at bounding box center [500, 225] width 785 height 259
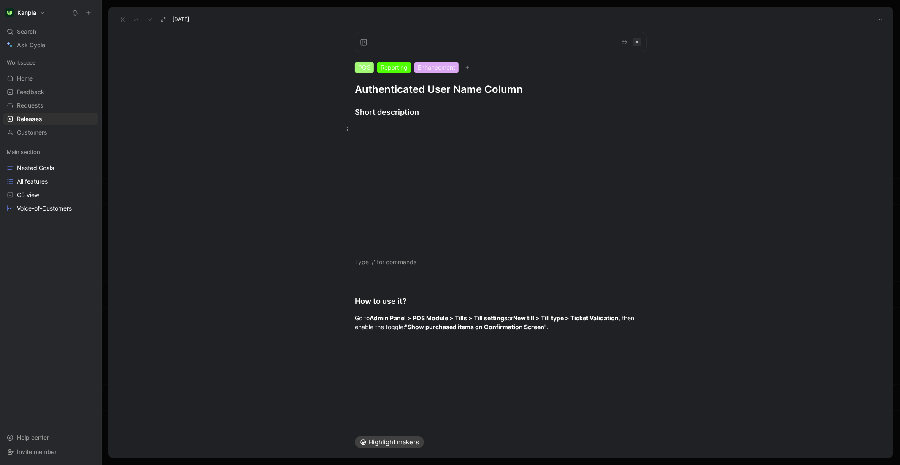
click at [365, 125] on div at bounding box center [501, 128] width 292 height 9
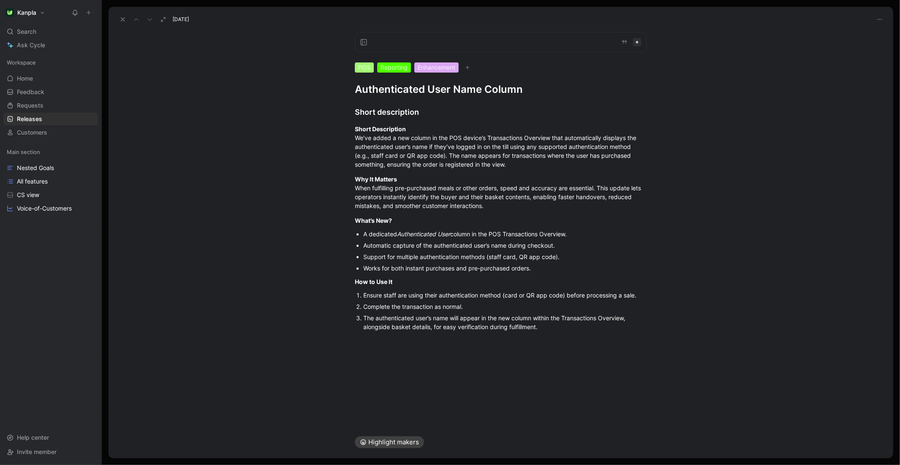
drag, startPoint x: 416, startPoint y: 108, endPoint x: 332, endPoint y: 108, distance: 84.0
click at [332, 108] on div "Short description Short Description We’ve added a new column in the POS device’…" at bounding box center [500, 316] width 785 height 441
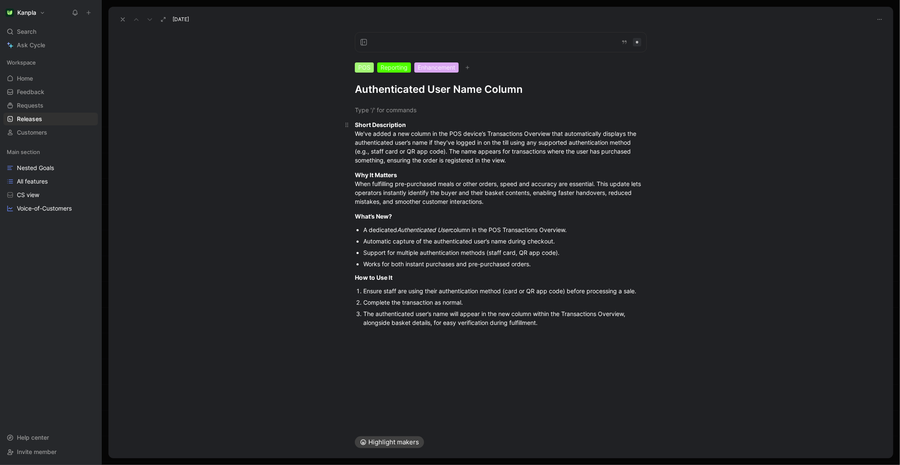
click at [354, 123] on p "Short Description We’ve added a new column in the POS device’s Transactions Ove…" at bounding box center [501, 142] width 324 height 49
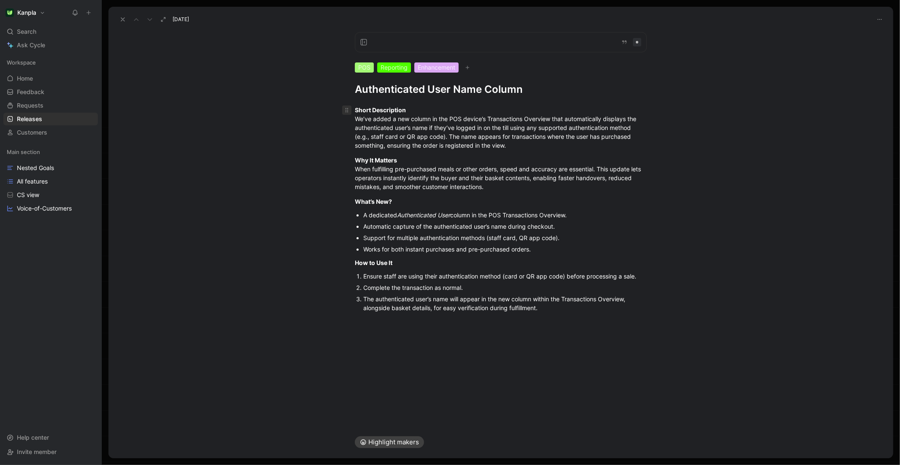
drag, startPoint x: 392, startPoint y: 108, endPoint x: 351, endPoint y: 107, distance: 41.8
click at [351, 107] on p "Short Description We’ve added a new column in the POS device’s Transactions Ove…" at bounding box center [501, 127] width 324 height 49
click at [315, 96] on icon "button" at bounding box center [314, 96] width 3 height 4
click at [424, 102] on div "Short Description We’ve added a new column in the POS device’s Transactions Ove…" at bounding box center [500, 307] width 785 height 422
click at [419, 110] on div "Short Description We’ve added a new column in the POS device’s Transactions Ove…" at bounding box center [501, 127] width 292 height 44
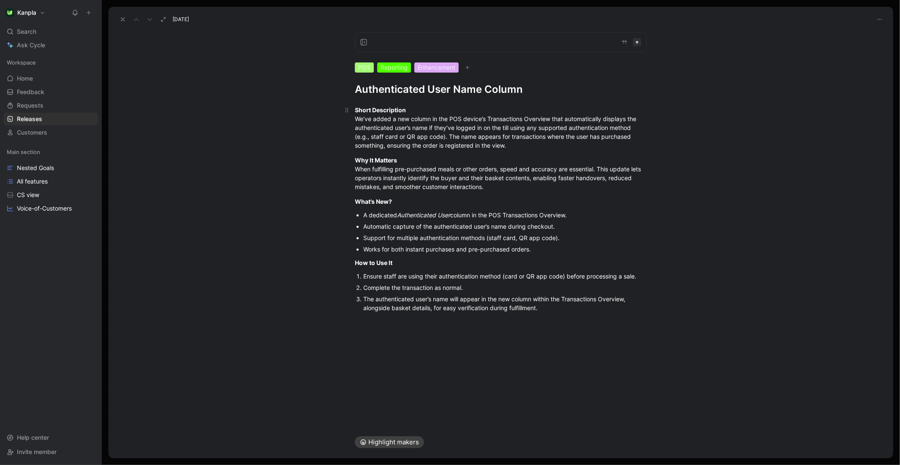
drag, startPoint x: 411, startPoint y: 109, endPoint x: 340, endPoint y: 108, distance: 70.9
click at [340, 108] on p "Short Description We’ve added a new column in the POS device’s Transactions Ove…" at bounding box center [501, 127] width 324 height 49
click at [317, 94] on icon "button" at bounding box center [316, 95] width 7 height 7
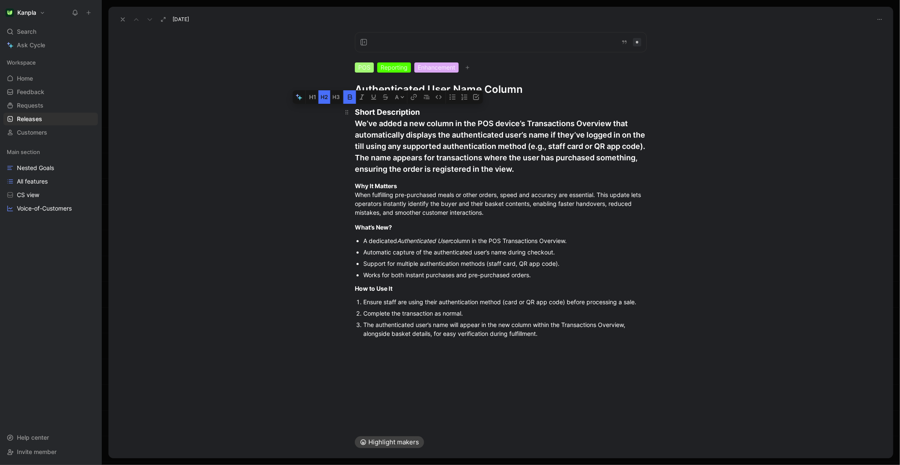
click at [453, 155] on div "Short Description We’ve added a new column in the POS device’s Transactions Ove…" at bounding box center [501, 140] width 292 height 68
drag, startPoint x: 426, startPoint y: 142, endPoint x: 340, endPoint y: 119, distance: 88.9
click at [340, 119] on h2 "Short Description We’ve added a new column in the POS device’s Transactions Ove…" at bounding box center [501, 140] width 324 height 75
click at [379, 113] on button "button" at bounding box center [380, 109] width 13 height 14
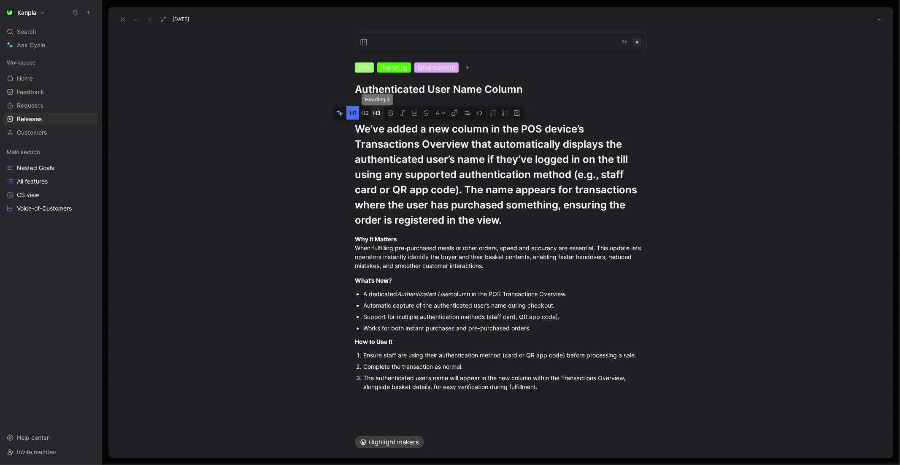
click at [380, 113] on icon "button" at bounding box center [376, 113] width 7 height 7
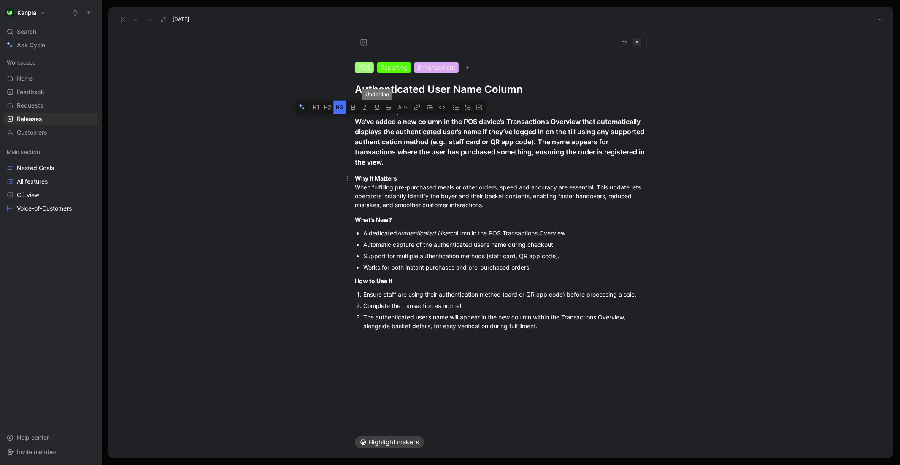
click at [459, 178] on div "Why It Matters When fulfilling pre-purchased meals or other orders, speed and a…" at bounding box center [501, 191] width 292 height 35
drag, startPoint x: 382, startPoint y: 146, endPoint x: 351, endPoint y: 125, distance: 37.3
click at [351, 125] on h3 "Short Description We’ve added a new column in the POS device’s Transactions Ove…" at bounding box center [501, 137] width 324 height 68
click at [351, 107] on icon "button" at bounding box center [353, 107] width 7 height 7
click at [351, 107] on button "button" at bounding box center [356, 107] width 13 height 14
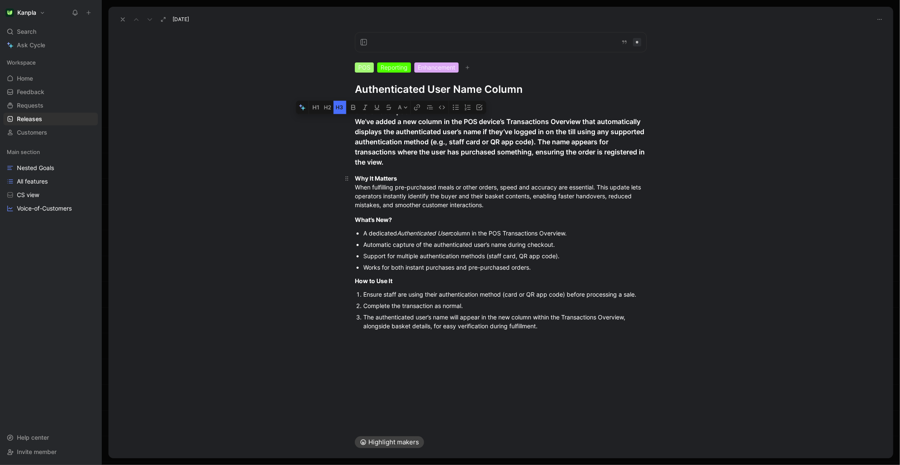
click at [458, 177] on div "Why It Matters When fulfilling pre-purchased meals or other orders, speed and a…" at bounding box center [501, 191] width 292 height 35
click at [446, 110] on div "Short Description We’ve added a new column in the POS device’s Transactions Ove…" at bounding box center [501, 136] width 292 height 61
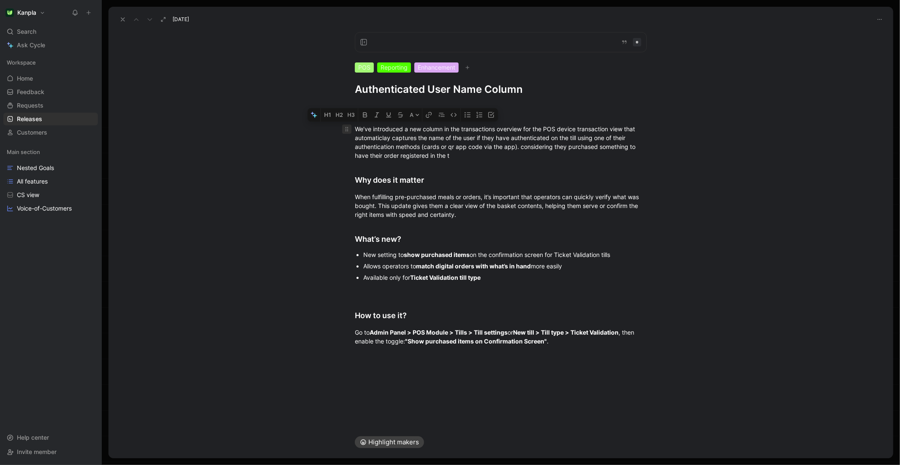
drag, startPoint x: 477, startPoint y: 158, endPoint x: 351, endPoint y: 124, distance: 130.5
click at [351, 124] on p "We’ve introduced a new column in the transactions overview for the POS device t…" at bounding box center [501, 142] width 324 height 41
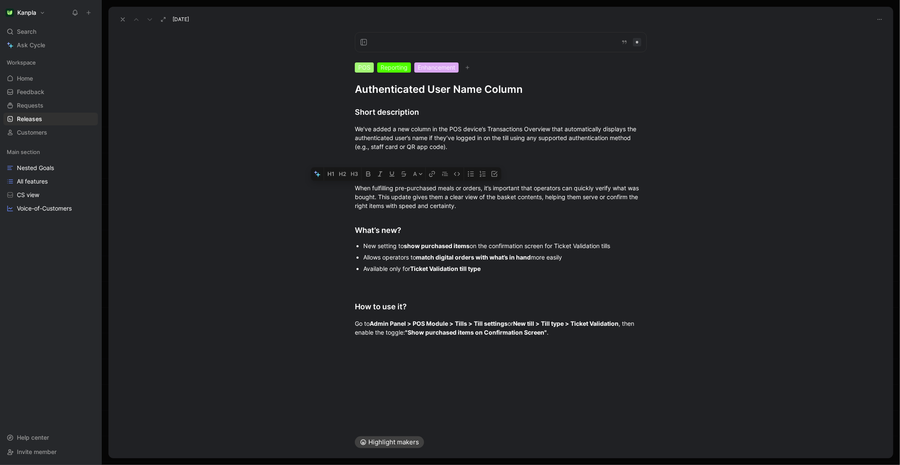
drag, startPoint x: 396, startPoint y: 195, endPoint x: 330, endPoint y: 189, distance: 66.1
click at [330, 189] on div "Short description We’ve added a new column in the POS device’s Transactions Ove…" at bounding box center [500, 221] width 785 height 250
drag, startPoint x: 497, startPoint y: 267, endPoint x: 354, endPoint y: 244, distance: 144.8
click at [354, 244] on ul "New setting to show purchased items on the confirmation screen for Ticket Valid…" at bounding box center [501, 257] width 324 height 34
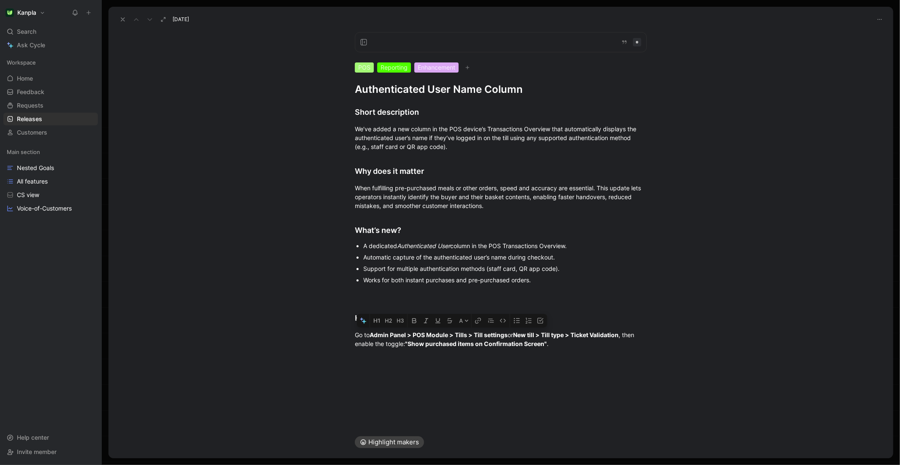
drag, startPoint x: 522, startPoint y: 344, endPoint x: 324, endPoint y: 329, distance: 198.5
click at [324, 329] on div "Short description We’ve added a new column in the POS device’s Transactions Ove…" at bounding box center [500, 226] width 785 height 261
click at [393, 351] on div "Short description We’ve added a new column in the POS device’s Transactions Ove…" at bounding box center [500, 226] width 785 height 261
drag, startPoint x: 558, startPoint y: 348, endPoint x: 338, endPoint y: 338, distance: 220.1
click at [338, 338] on div "Short description We’ve added a new column in the POS device’s Transactions Ove…" at bounding box center [500, 226] width 785 height 261
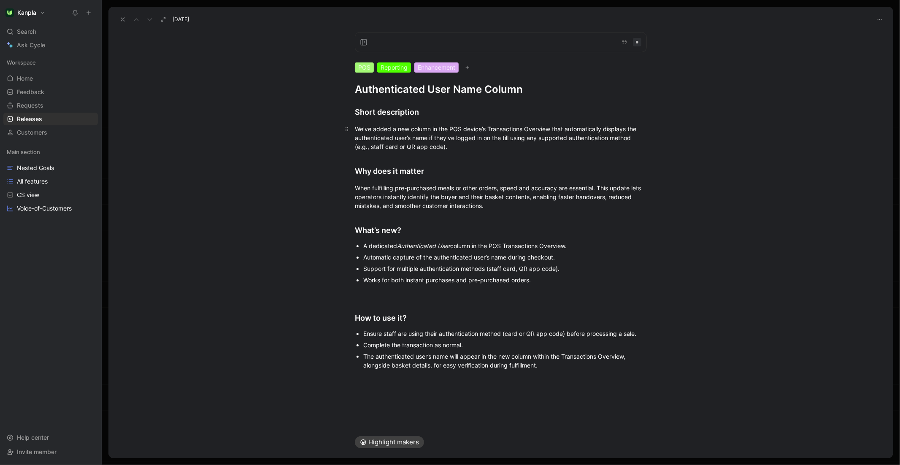
click at [579, 128] on div "We’ve added a new column in the POS device’s Transactions Overview that automat…" at bounding box center [501, 137] width 292 height 27
click at [603, 127] on div "We’ve added a new column in the POS device’s Transactions Overview that capture…" at bounding box center [501, 137] width 292 height 27
click at [633, 127] on div "We’ve added a new column in the POS device’s Transactions Overview that capture…" at bounding box center [501, 137] width 292 height 27
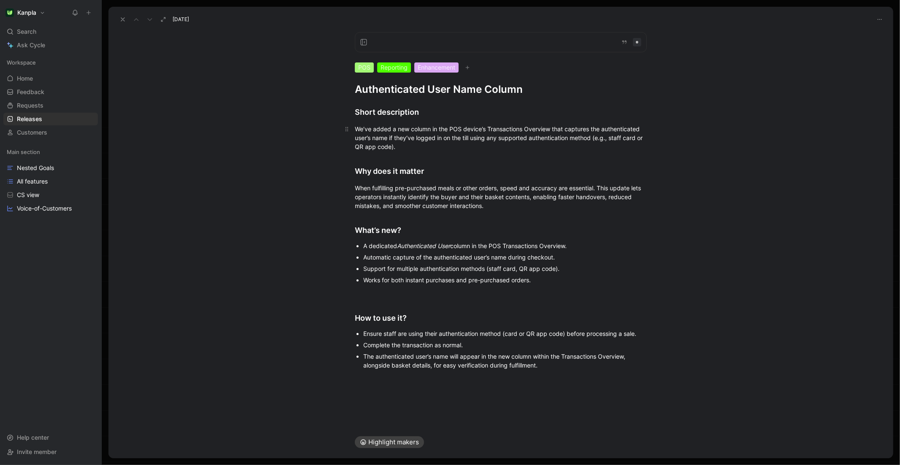
click at [632, 126] on div "We’ve added a new column in the POS device’s Transactions Overview that capture…" at bounding box center [501, 137] width 292 height 27
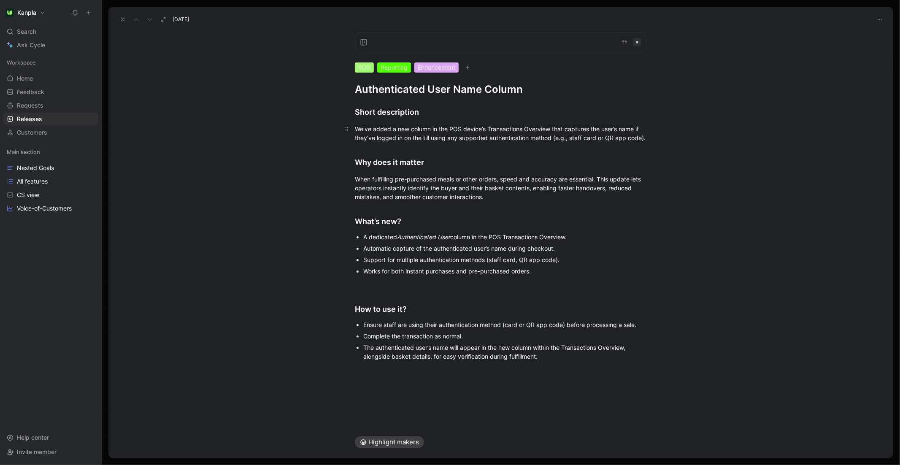
click at [383, 136] on div "We’ve added a new column in the POS device’s Transactions Overview that capture…" at bounding box center [501, 133] width 292 height 18
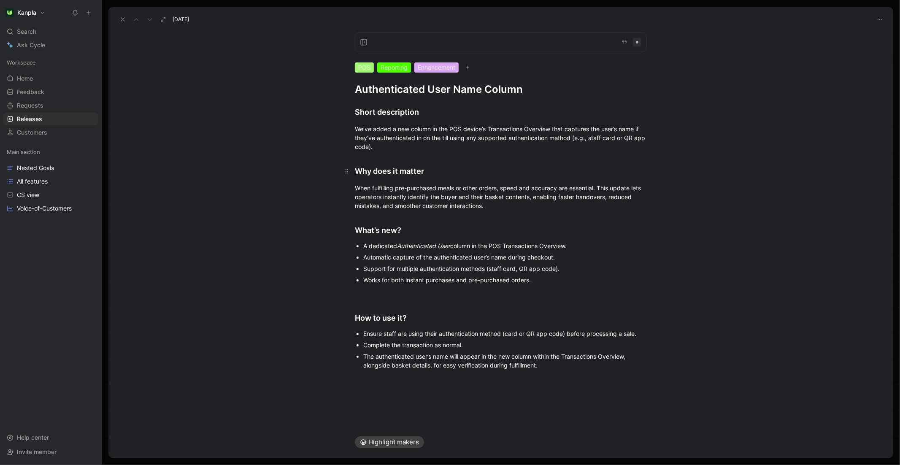
click at [419, 164] on h2 "Why does it matter" at bounding box center [501, 167] width 324 height 26
click at [409, 138] on div "We’ve added a new column in the POS device’s Transactions Overview that capture…" at bounding box center [501, 137] width 292 height 27
click at [405, 146] on div "We’ve added a new column in the POS device’s Transactions Overview that capture…" at bounding box center [501, 137] width 292 height 27
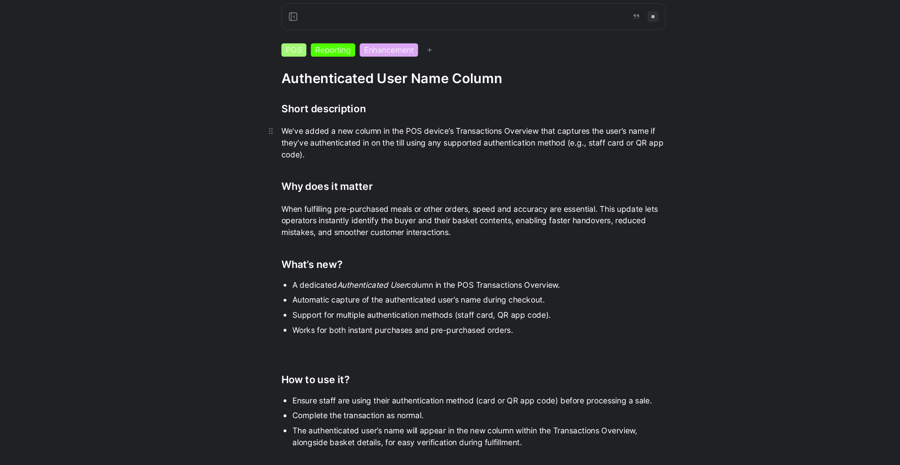
click at [621, 128] on div "We’ve added a new column in the POS device’s Transactions Overview that capture…" at bounding box center [501, 137] width 292 height 27
drag, startPoint x: 653, startPoint y: 116, endPoint x: 444, endPoint y: 136, distance: 209.8
click at [444, 136] on div "Short description We’ve added a new column in the POS device’s Transactions Ove…" at bounding box center [500, 236] width 785 height 281
click at [440, 137] on div "We’ve added a new column in the POS device’s Transactions Overview that capture…" at bounding box center [501, 137] width 292 height 27
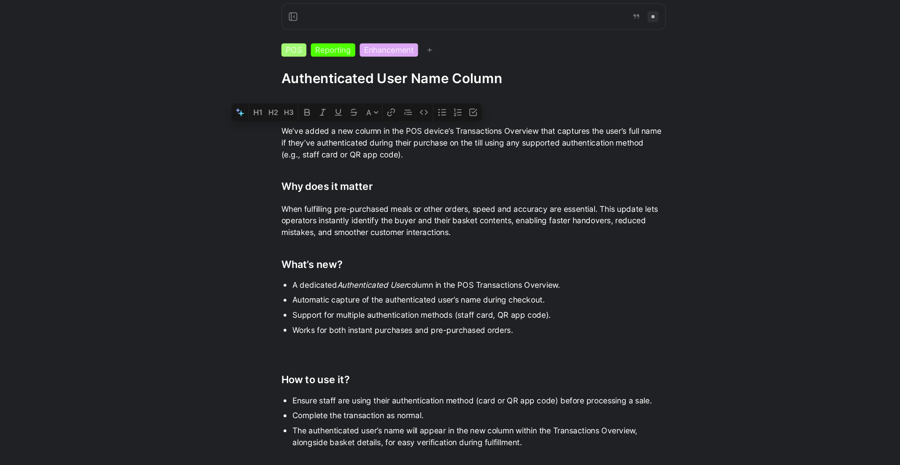
drag, startPoint x: 483, startPoint y: 151, endPoint x: 334, endPoint y: 130, distance: 150.6
click at [334, 130] on div "Short description We’ve added a new column in the POS device’s Transactions Ove…" at bounding box center [500, 236] width 785 height 281
copy div "We’ve added a new column in the POS device’s Transactions Overview that capture…"
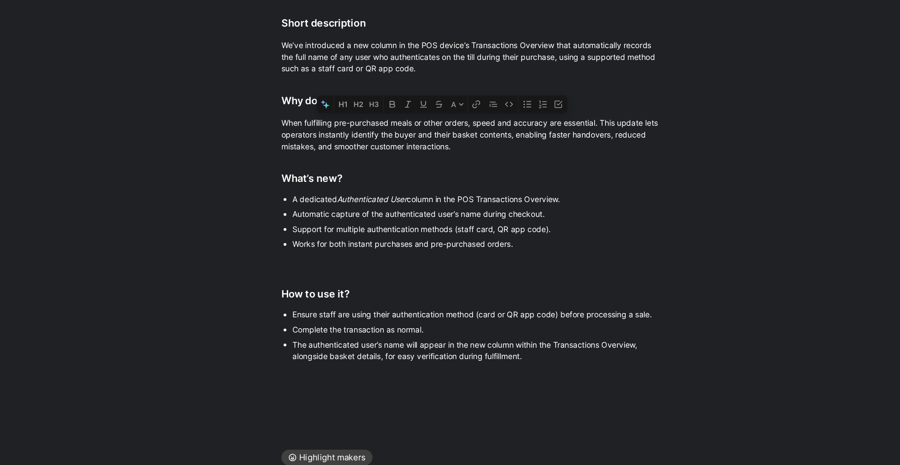
drag, startPoint x: 599, startPoint y: 188, endPoint x: 314, endPoint y: 187, distance: 284.8
click at [314, 187] on div "Short description We’ve introduced a new column in the POS device’s Transaction…" at bounding box center [500, 236] width 785 height 281
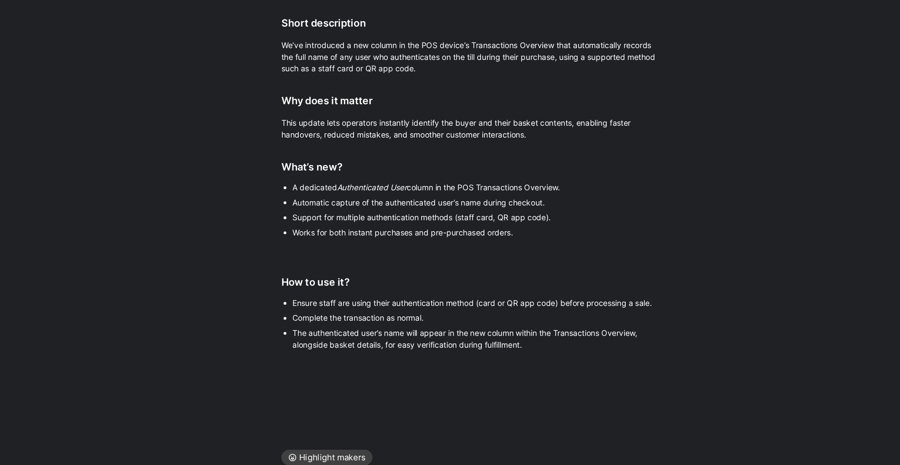
drag, startPoint x: 562, startPoint y: 198, endPoint x: 317, endPoint y: 196, distance: 244.7
click at [317, 196] on div "Short description We’ve introduced a new column in the POS device’s Transaction…" at bounding box center [500, 232] width 785 height 273
drag, startPoint x: 478, startPoint y: 199, endPoint x: 339, endPoint y: 186, distance: 139.8
click at [339, 186] on p "This update lets operators instantly identify the buyer and their basket conten…" at bounding box center [501, 192] width 324 height 23
copy div "This update lets operators instantly identify the buyer and their basket conten…"
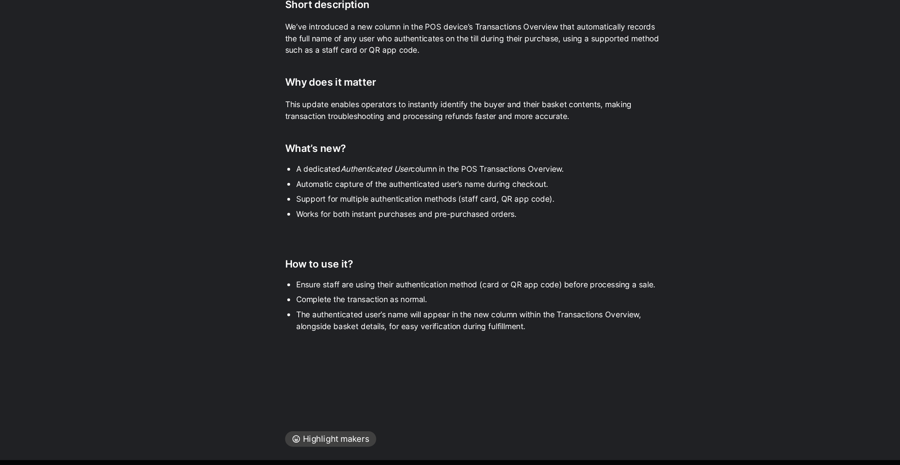
drag, startPoint x: 438, startPoint y: 238, endPoint x: 432, endPoint y: 238, distance: 6.3
click at [432, 238] on em "Authenticated User" at bounding box center [423, 236] width 53 height 7
click at [433, 241] on p "A dedicated Authenticated User column in the POS Transactions Overview." at bounding box center [505, 236] width 284 height 11
drag, startPoint x: 438, startPoint y: 236, endPoint x: 416, endPoint y: 238, distance: 22.0
click at [416, 238] on em "Authenticated User" at bounding box center [423, 236] width 53 height 7
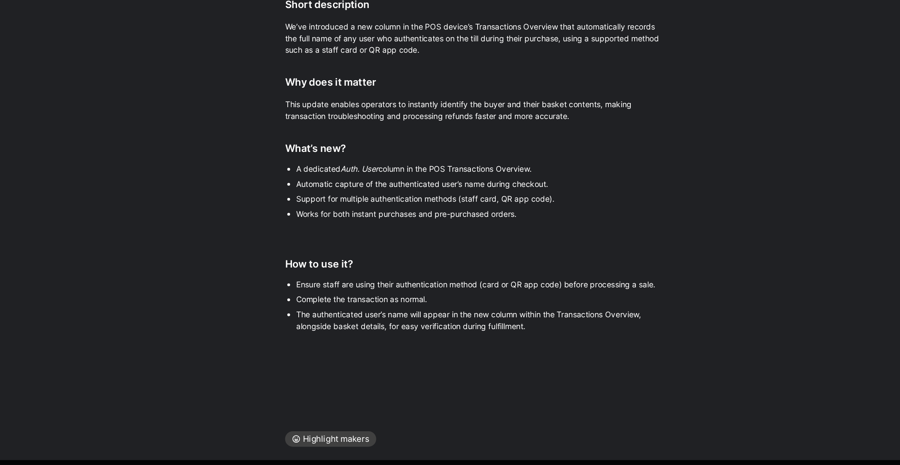
click at [416, 239] on em "Auth. User" at bounding box center [411, 236] width 29 height 7
click at [416, 238] on em "Auth. User" at bounding box center [411, 236] width 29 height 7
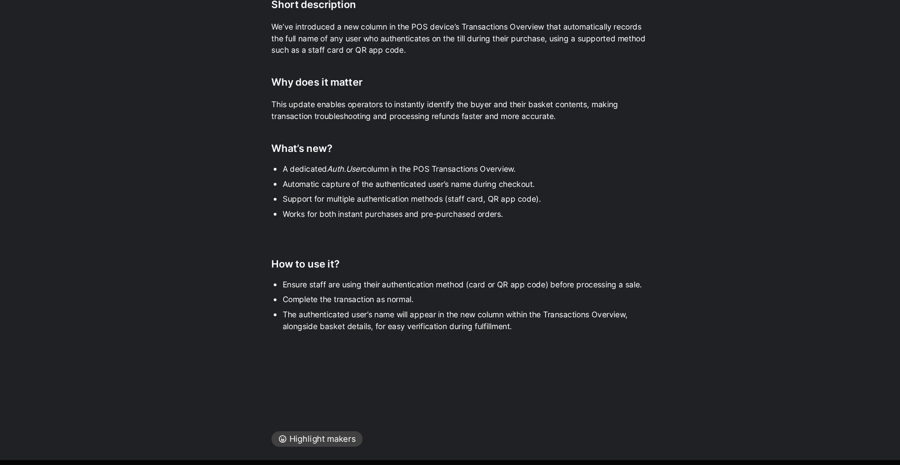
click at [556, 251] on div "Automatic capture of the authenticated user’s name during checkout." at bounding box center [505, 248] width 284 height 9
drag, startPoint x: 499, startPoint y: 273, endPoint x: 300, endPoint y: 271, distance: 198.3
click at [300, 271] on div "Short description We’ve introduced a new column in the POS device’s Transaction…" at bounding box center [500, 232] width 785 height 273
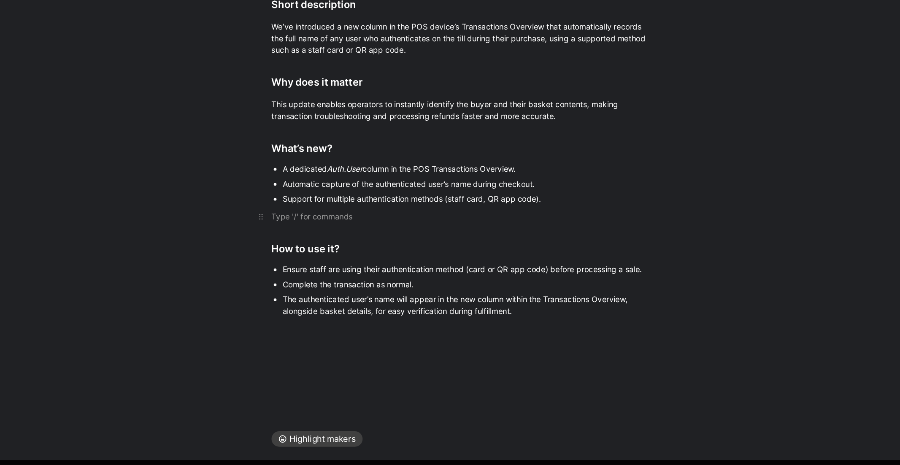
click at [384, 273] on div at bounding box center [501, 273] width 292 height 9
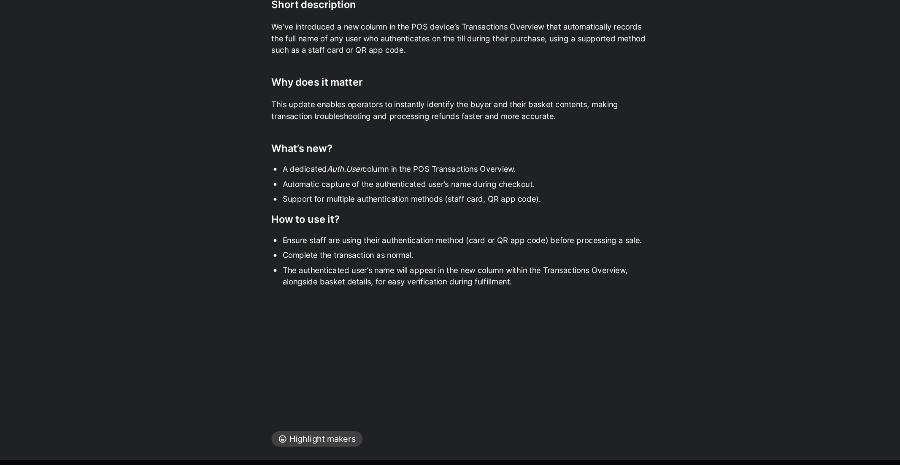
click at [572, 261] on div "Support for multiple authentication methods (staff card, QR app code)." at bounding box center [505, 259] width 284 height 9
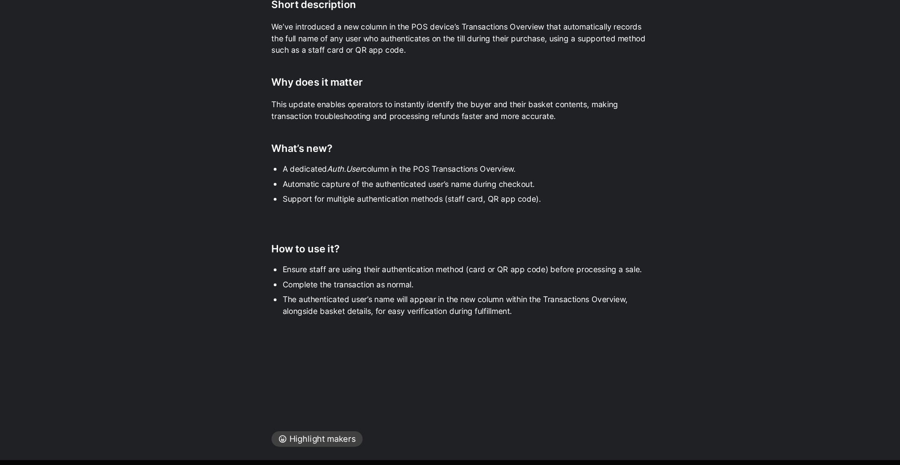
click at [497, 332] on div "The authenticated user’s name will appear in the new column within the Transact…" at bounding box center [505, 341] width 284 height 18
click at [392, 313] on div "Ensure staff are using their authentication method (card or QR app code) before…" at bounding box center [505, 313] width 284 height 9
click at [405, 328] on div "Complete the transaction as normal." at bounding box center [505, 324] width 284 height 9
click at [389, 313] on div "Ensure staff are using their authentication method (card or QR app code) before…" at bounding box center [505, 313] width 284 height 9
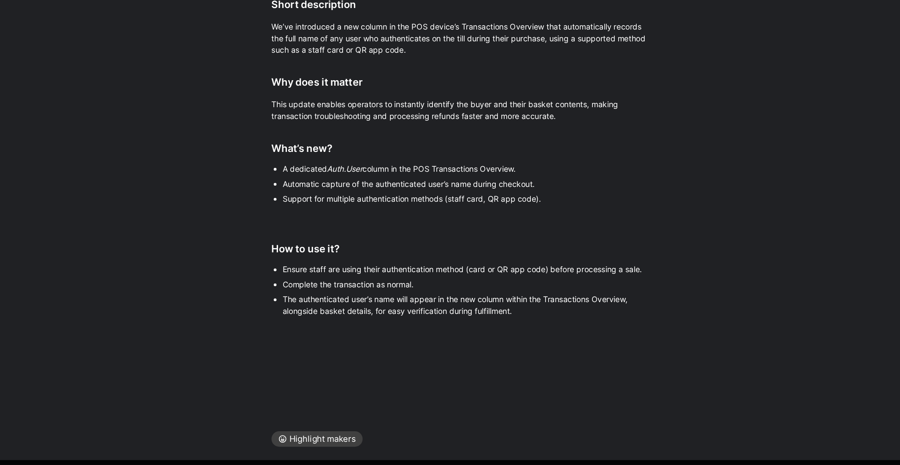
click at [389, 313] on div "Ensure staff are using their authentication method (card or QR app code) before…" at bounding box center [505, 313] width 284 height 9
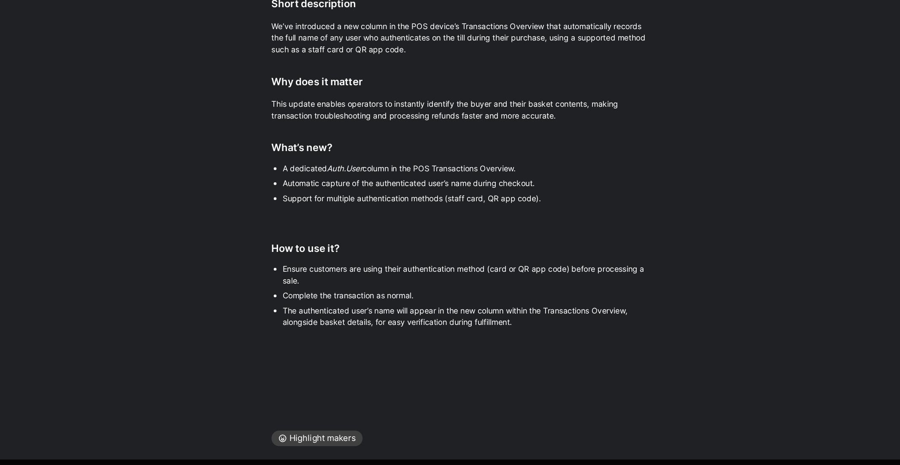
click at [523, 315] on div "Ensure customers are using their authentication method (card or QR app code) be…" at bounding box center [505, 318] width 284 height 18
drag, startPoint x: 546, startPoint y: 353, endPoint x: 309, endPoint y: 356, distance: 237.1
click at [309, 356] on div "Short description We’ve introduced a new column in the POS device’s Transaction…" at bounding box center [500, 231] width 785 height 270
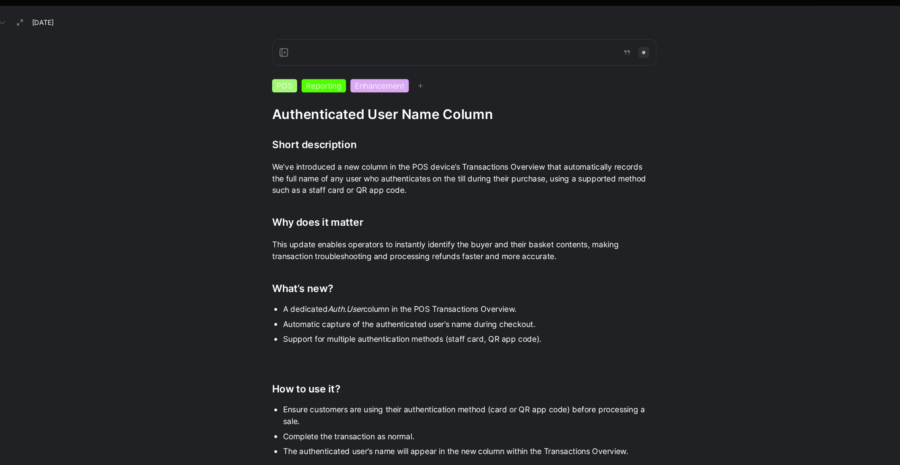
click at [356, 89] on h1 "Authenticated User Name Column" at bounding box center [501, 90] width 292 height 14
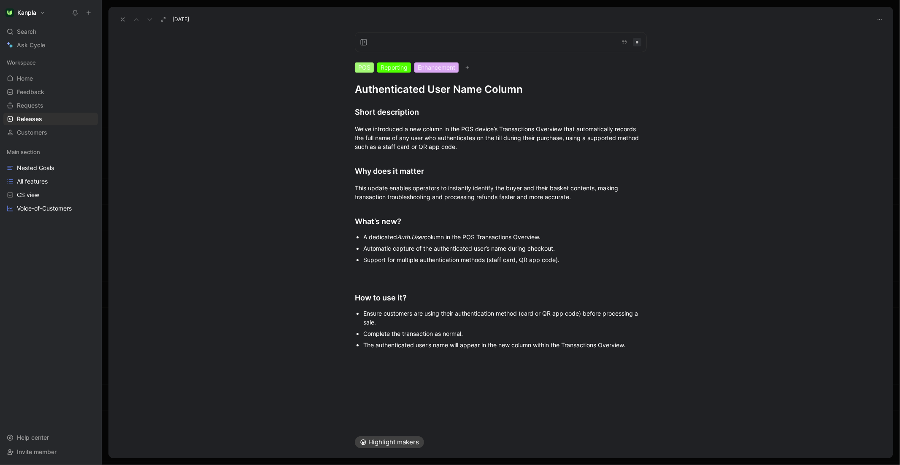
click at [119, 19] on icon at bounding box center [122, 19] width 7 height 7
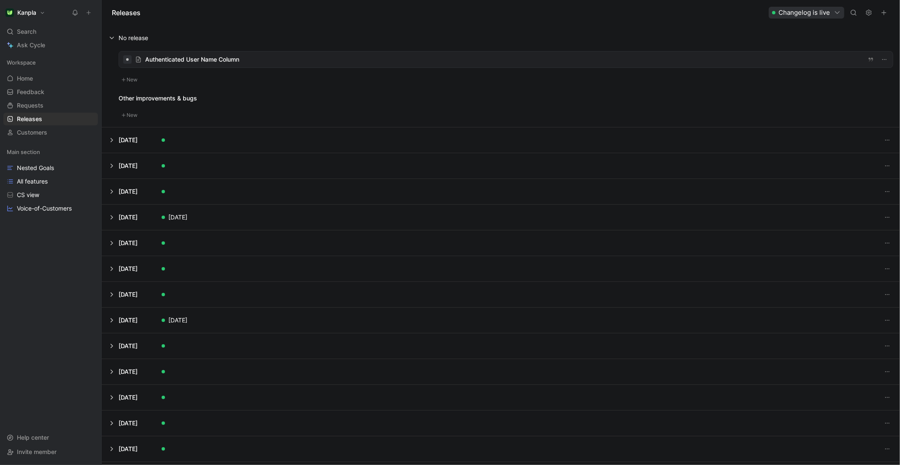
click at [155, 244] on button at bounding box center [500, 242] width 797 height 25
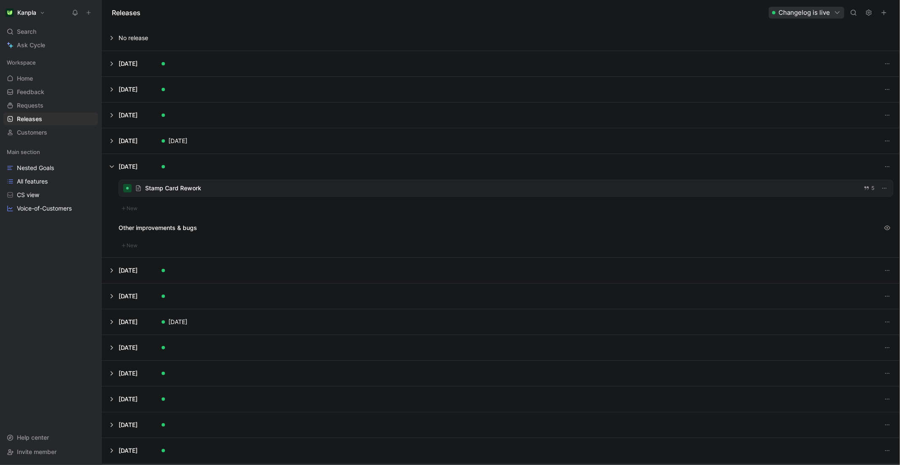
click at [114, 116] on button at bounding box center [500, 115] width 797 height 25
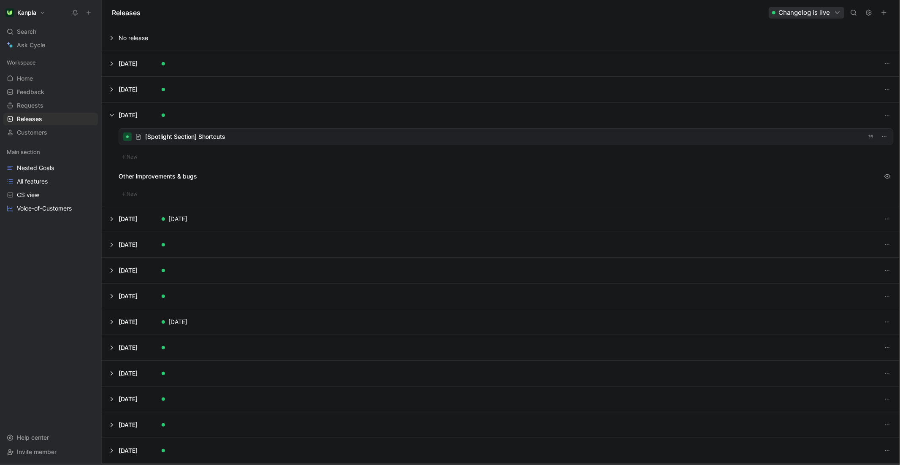
click at [114, 116] on button at bounding box center [500, 115] width 797 height 25
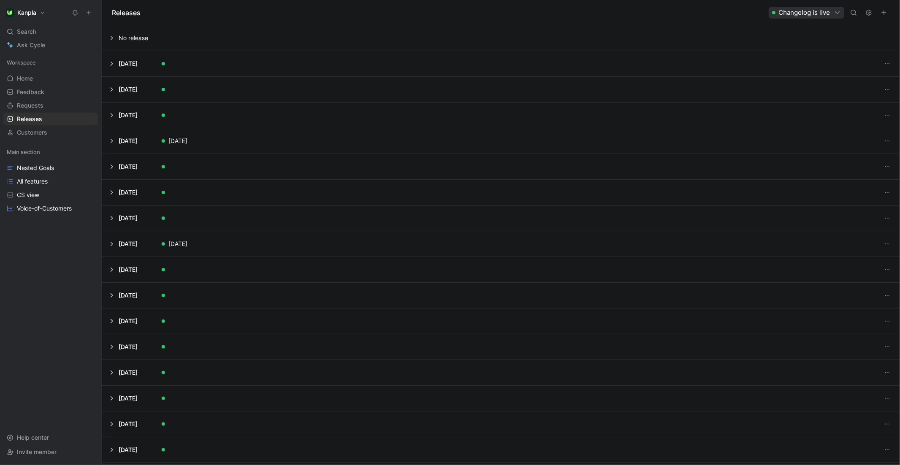
click at [111, 162] on button at bounding box center [500, 166] width 797 height 25
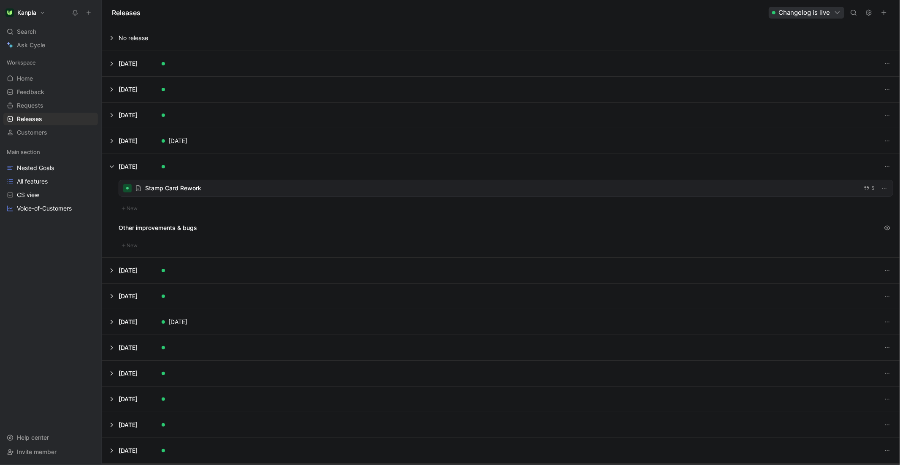
click at [111, 162] on button at bounding box center [500, 166] width 797 height 25
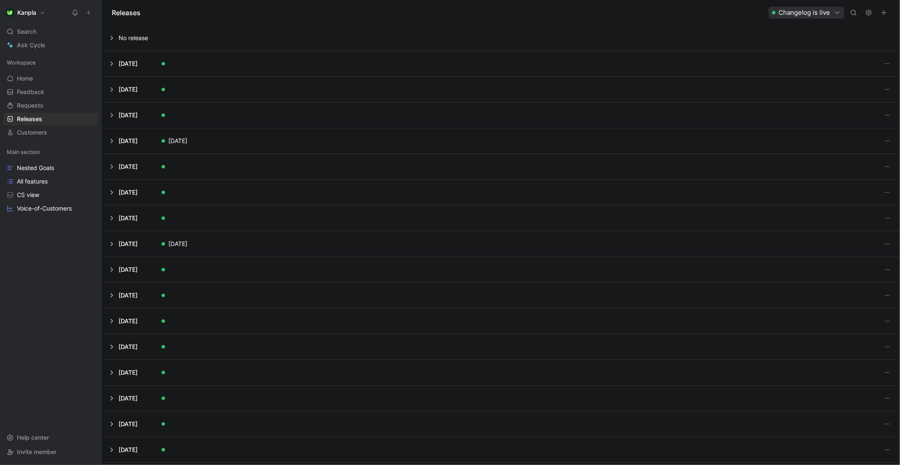
click at [110, 144] on button at bounding box center [500, 140] width 797 height 25
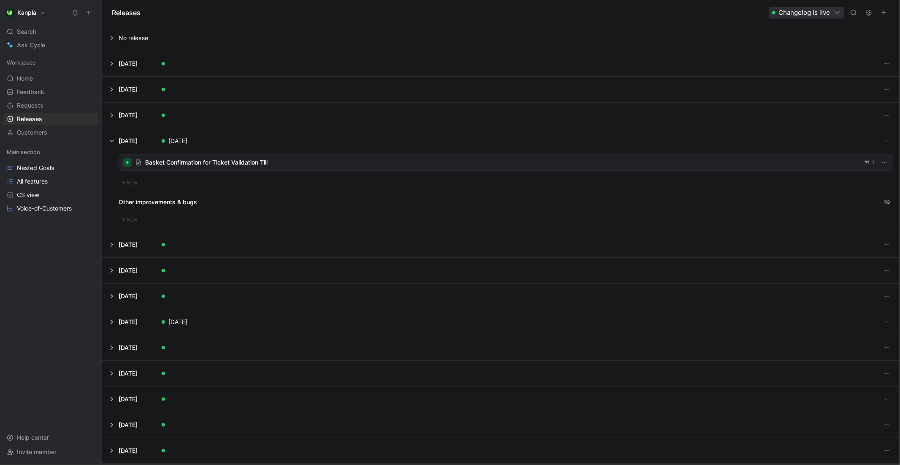
click at [234, 162] on div at bounding box center [506, 162] width 774 height 16
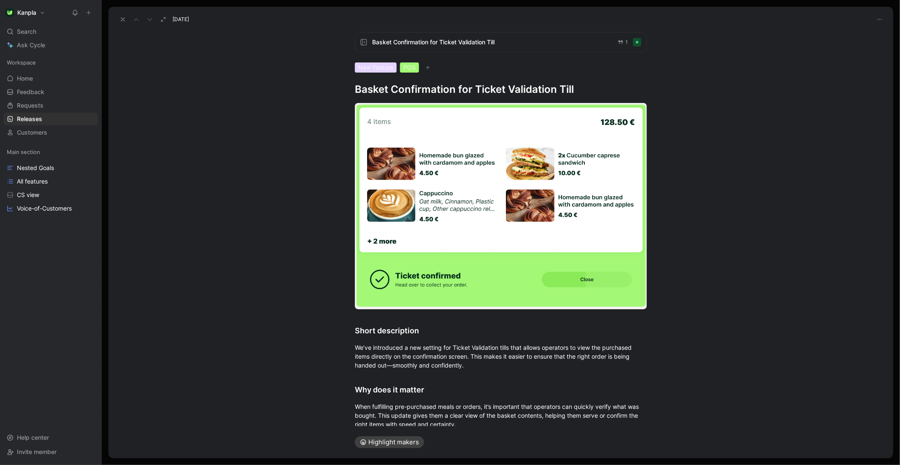
click at [120, 16] on icon at bounding box center [122, 19] width 7 height 7
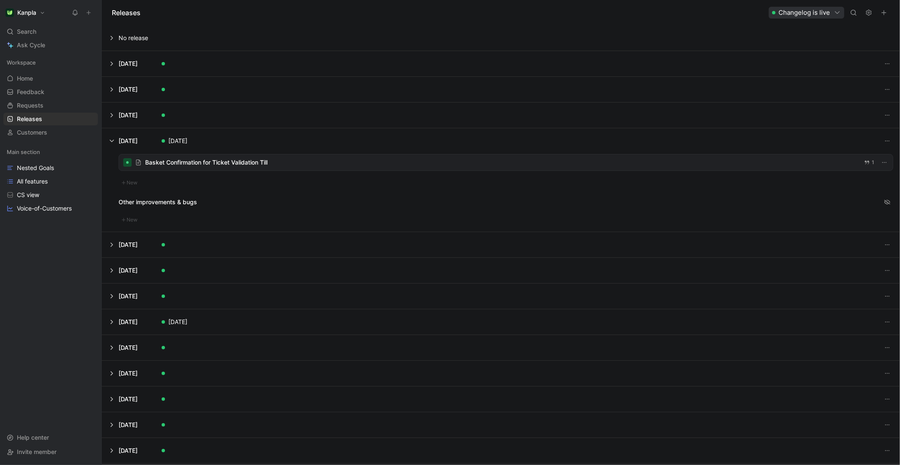
click at [116, 38] on button at bounding box center [500, 37] width 797 height 25
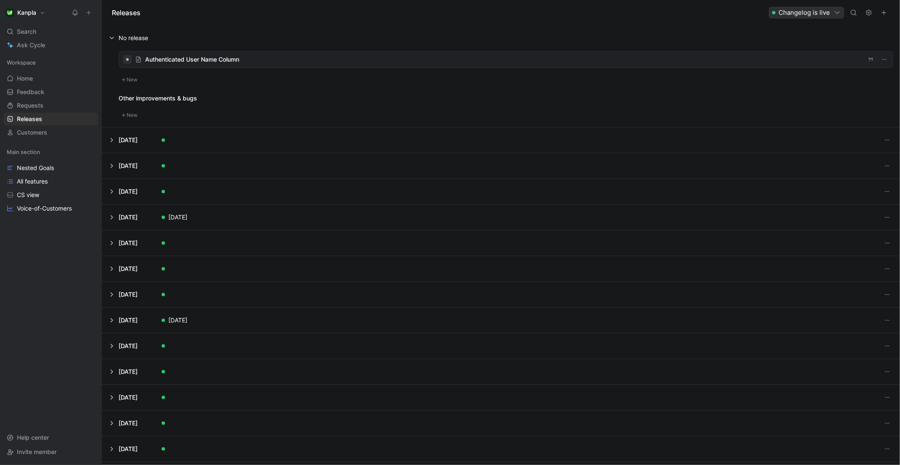
click at [202, 62] on div at bounding box center [506, 59] width 774 height 16
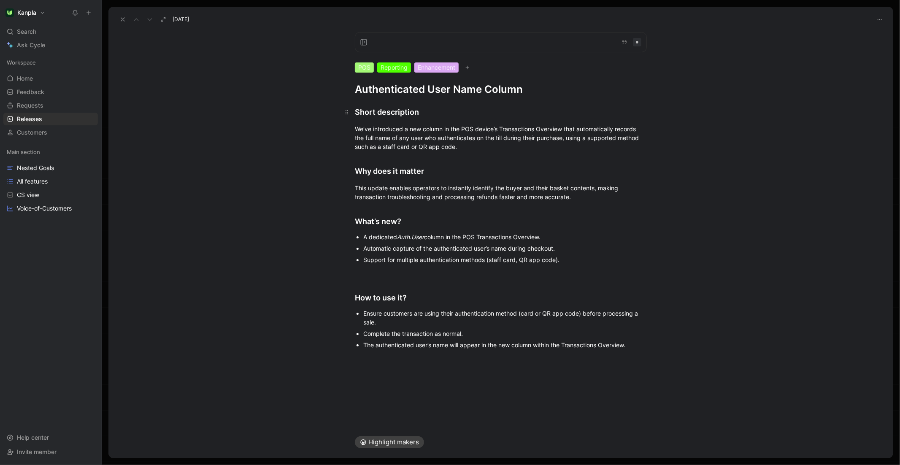
click at [355, 112] on div "Short description" at bounding box center [501, 111] width 292 height 11
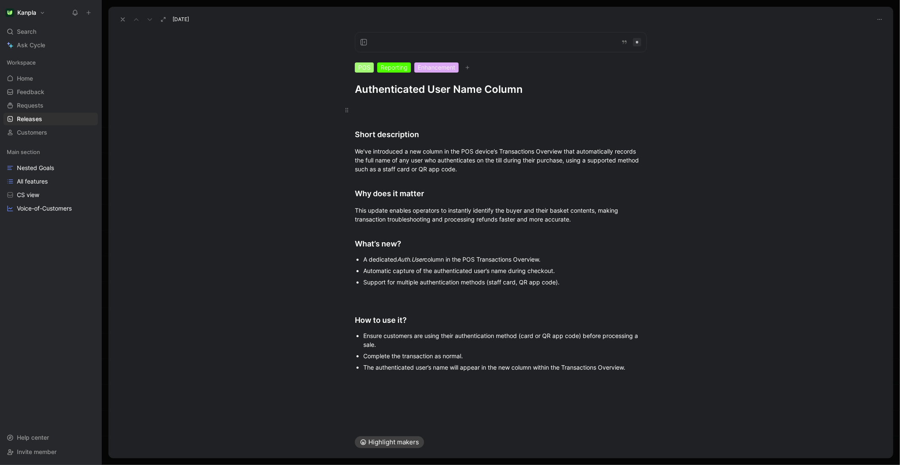
click at [376, 108] on div at bounding box center [501, 109] width 292 height 9
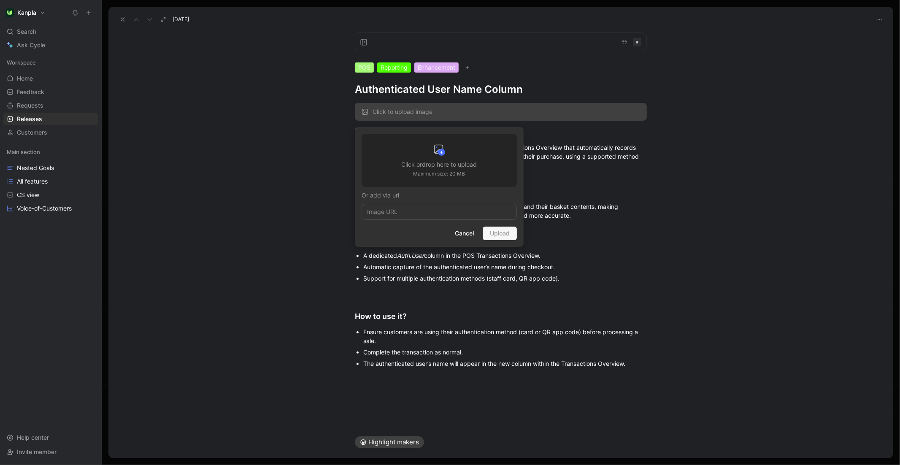
click at [433, 153] on icon at bounding box center [439, 150] width 14 height 14
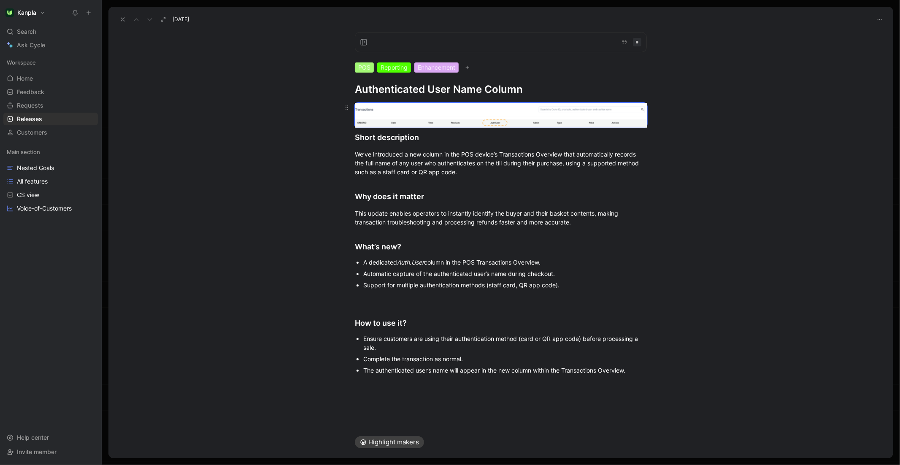
click at [573, 116] on body "Kanpla Search ⌘ K Ask Cycle Workspace Home G then H Feedback G then F Requests …" at bounding box center [450, 232] width 900 height 465
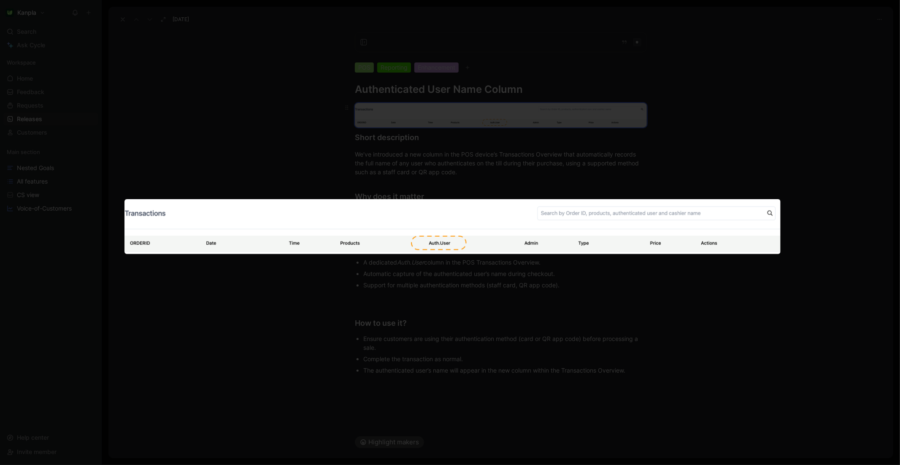
click at [573, 116] on div at bounding box center [501, 115] width 292 height 24
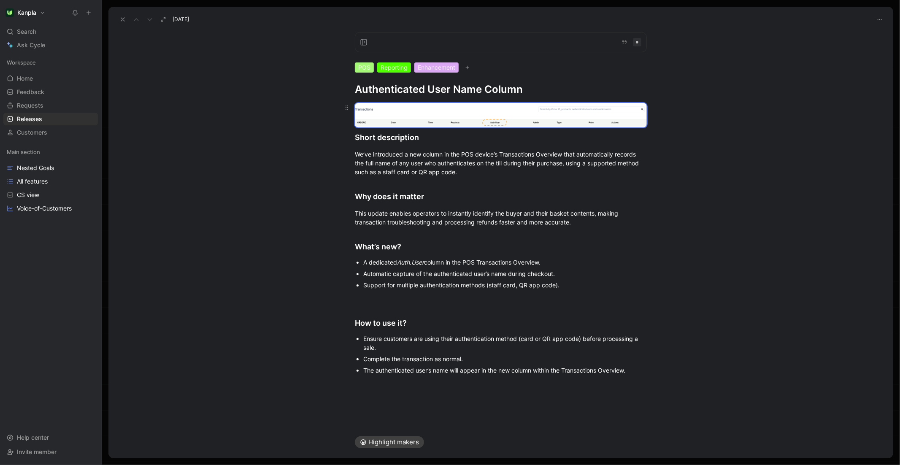
click at [577, 121] on body "Kanpla Search ⌘ K Ask Cycle Workspace Home G then H Feedback G then F Requests …" at bounding box center [450, 232] width 900 height 465
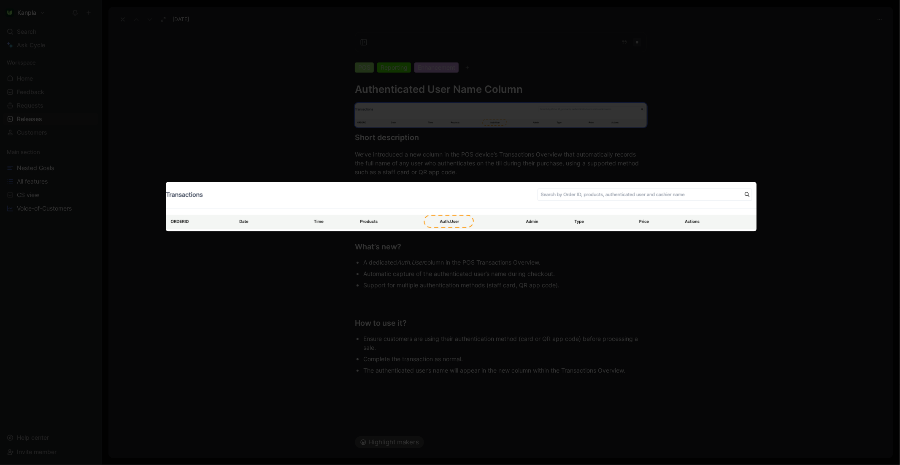
click at [548, 465] on div at bounding box center [450, 465] width 900 height 0
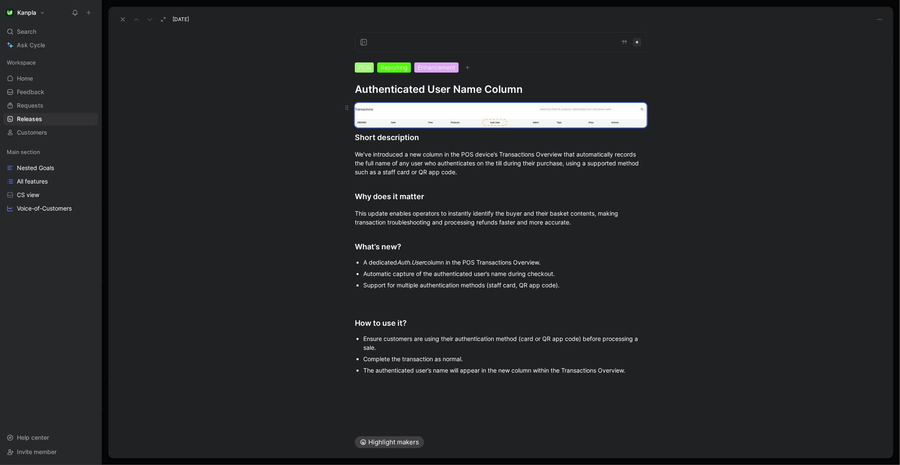
click at [476, 122] on body "Kanpla Search ⌘ K Ask Cycle Workspace Home G then H Feedback G then F Requests …" at bounding box center [450, 232] width 900 height 465
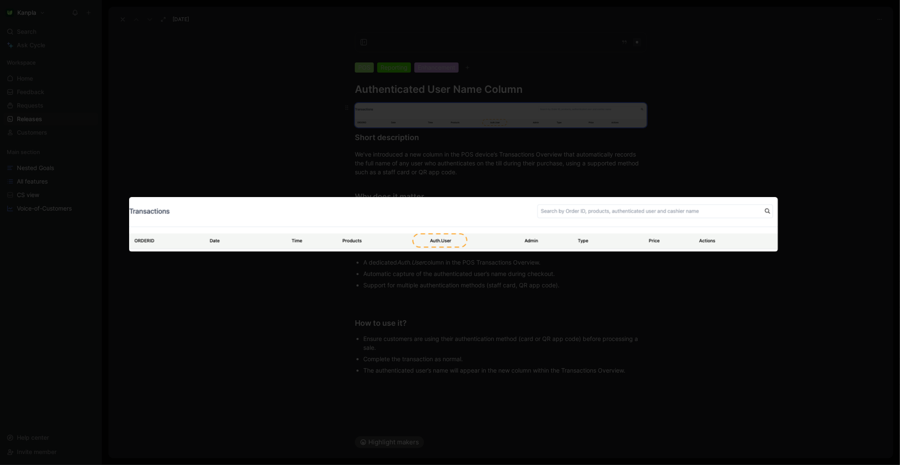
click at [476, 122] on div at bounding box center [501, 115] width 292 height 24
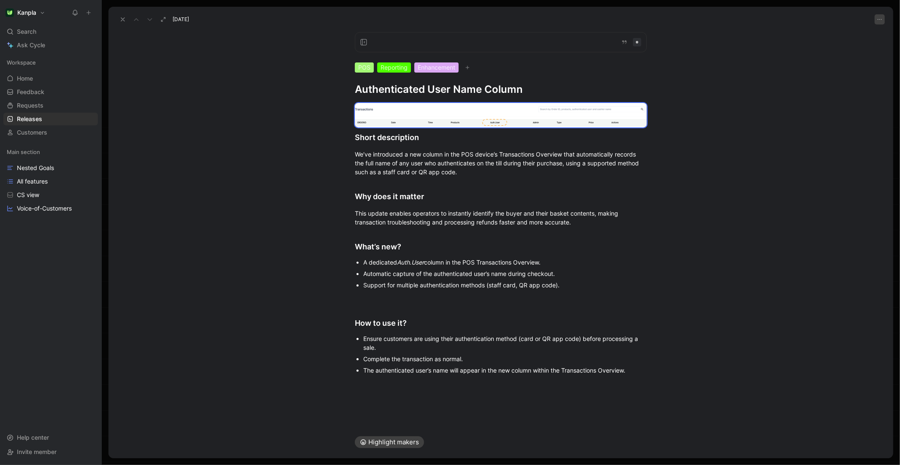
click at [878, 21] on icon "button" at bounding box center [879, 19] width 7 height 7
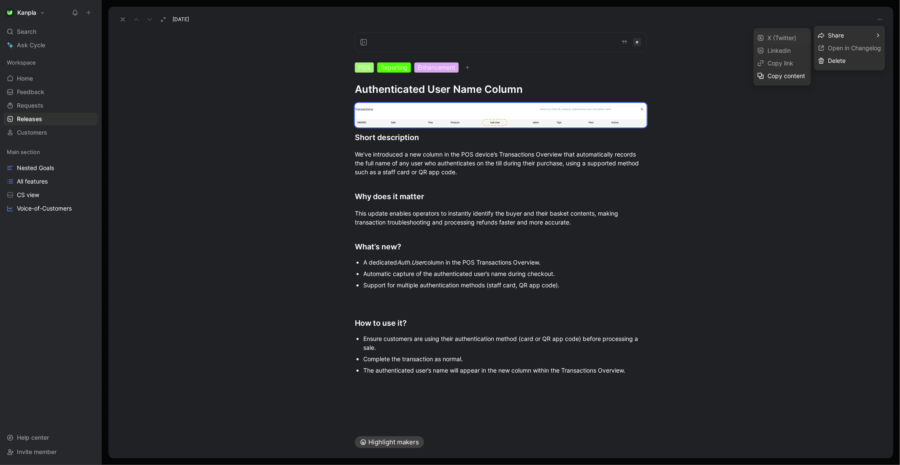
click at [737, 83] on div at bounding box center [450, 232] width 900 height 465
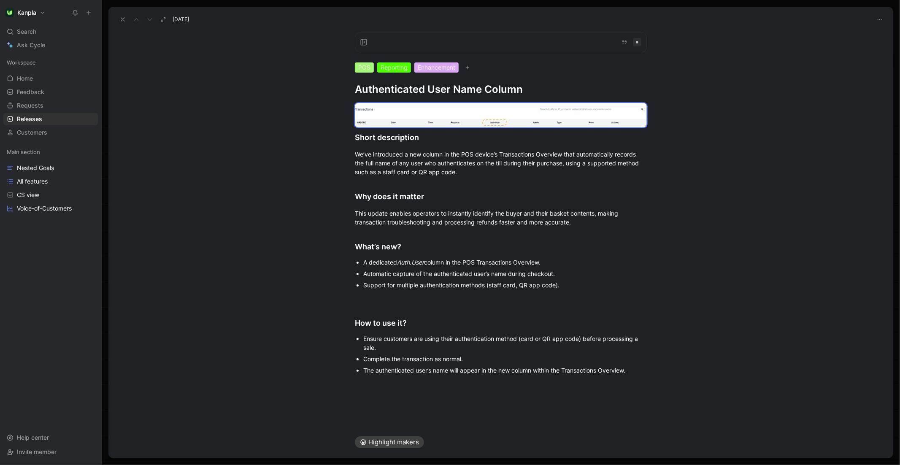
click at [401, 40] on div at bounding box center [501, 42] width 292 height 20
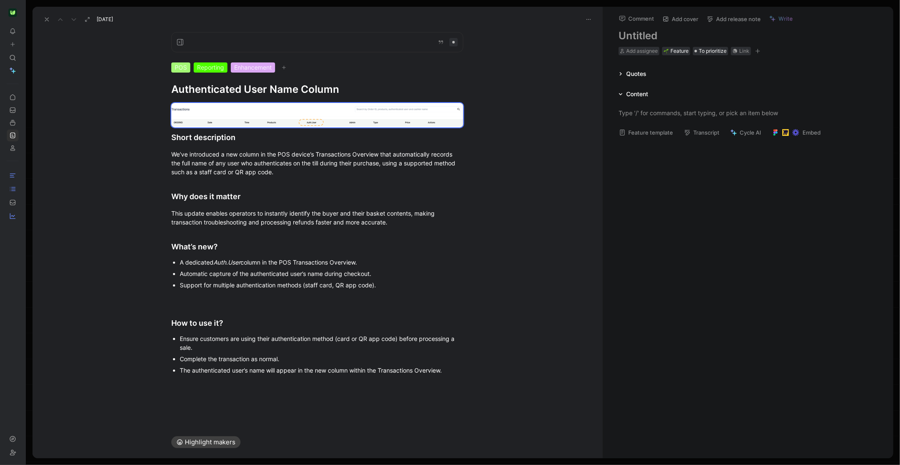
click at [638, 34] on h1 at bounding box center [748, 36] width 259 height 14
drag, startPoint x: 130, startPoint y: 20, endPoint x: 96, endPoint y: 21, distance: 34.2
click at [96, 21] on div "[DATE]" at bounding box center [317, 16] width 570 height 19
copy span "[DATE]"
click at [655, 37] on h1 at bounding box center [748, 36] width 259 height 14
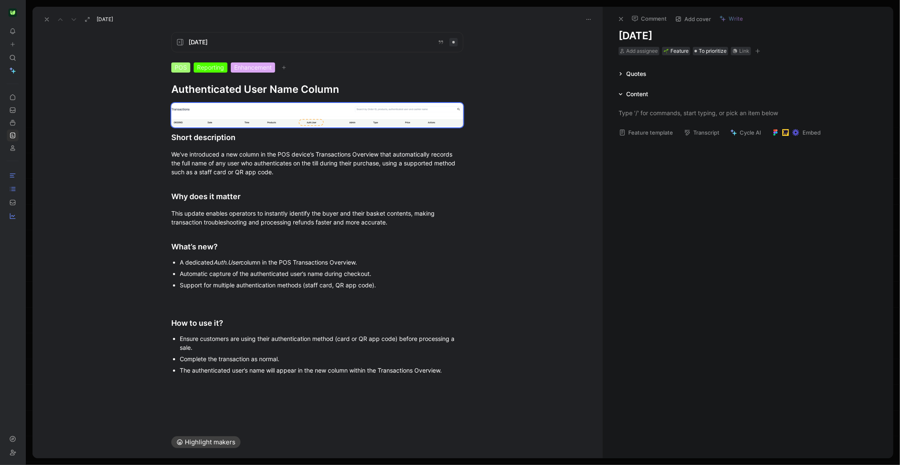
drag, startPoint x: 624, startPoint y: 33, endPoint x: 611, endPoint y: 35, distance: 12.3
click at [611, 35] on div "Comment Add cover Write [DATE] Add assignee Feature To prioritize Link" at bounding box center [748, 31] width 291 height 49
click at [616, 35] on div "Comment Add cover Write [DATE] Add assignee Feature To prioritize Link" at bounding box center [748, 31] width 291 height 49
click at [619, 75] on icon at bounding box center [621, 74] width 4 height 4
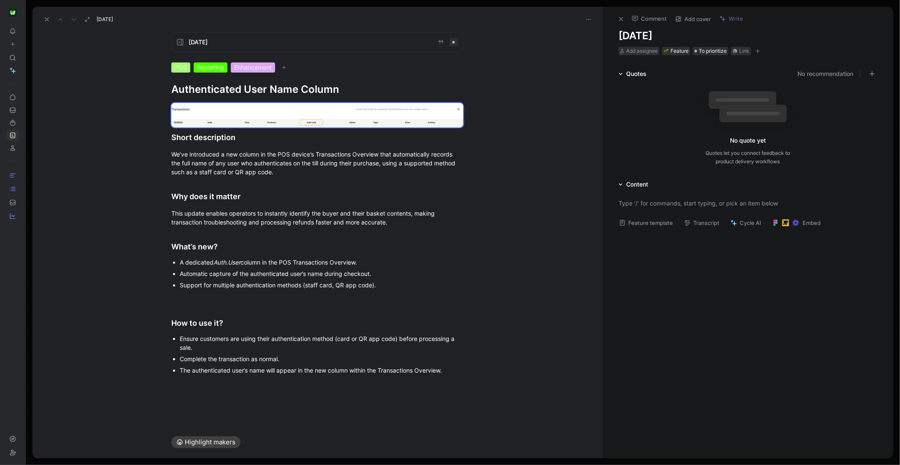
click at [46, 19] on icon at bounding box center [46, 19] width 7 height 7
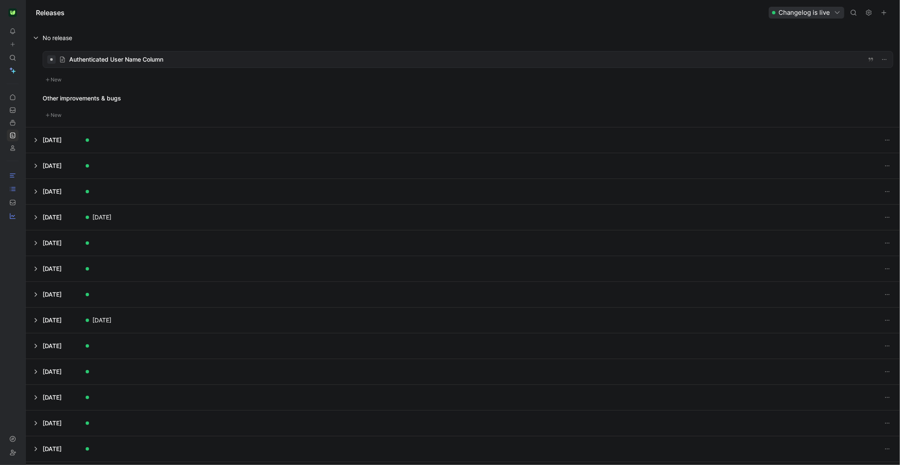
click at [35, 37] on button at bounding box center [462, 37] width 873 height 25
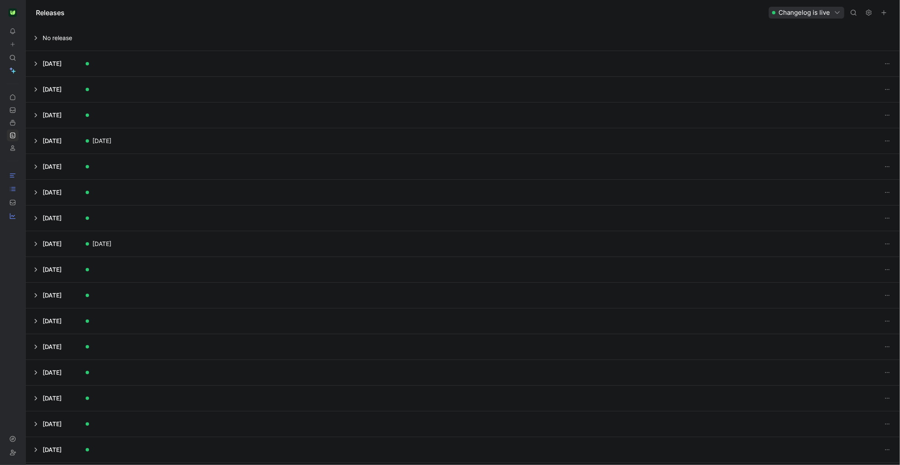
click at [35, 37] on button at bounding box center [462, 37] width 873 height 25
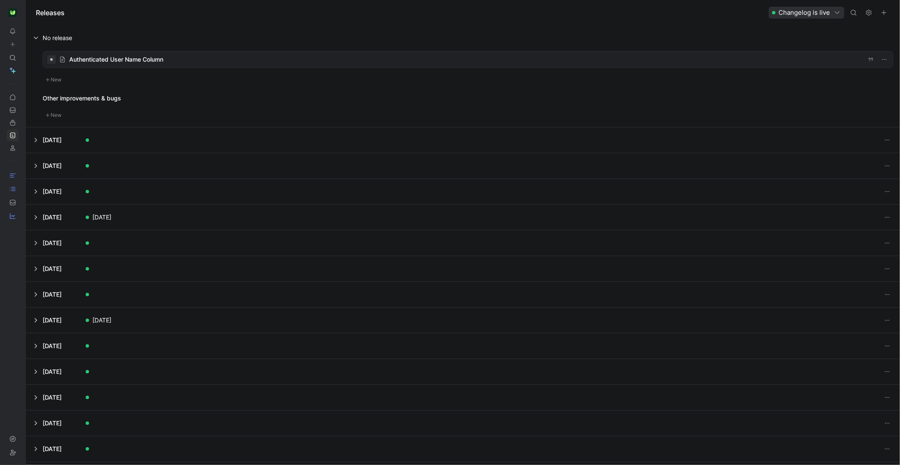
click at [115, 60] on div at bounding box center [468, 59] width 850 height 16
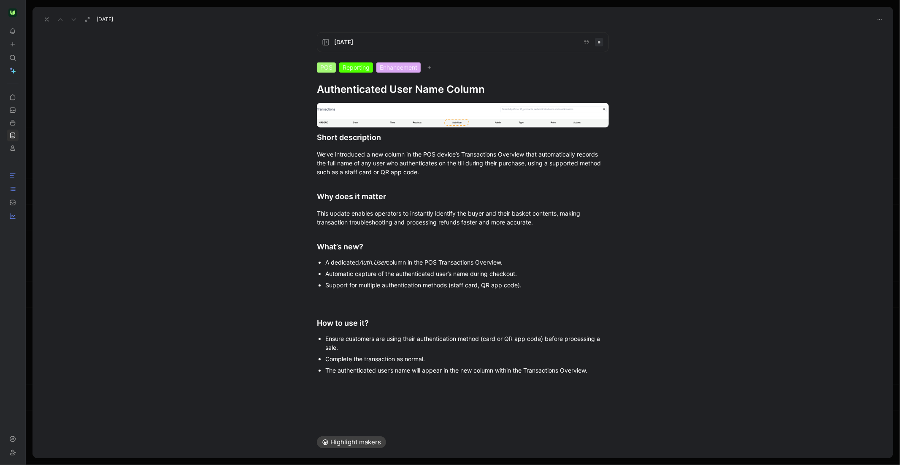
click at [352, 42] on span "[DATE]" at bounding box center [455, 42] width 242 height 10
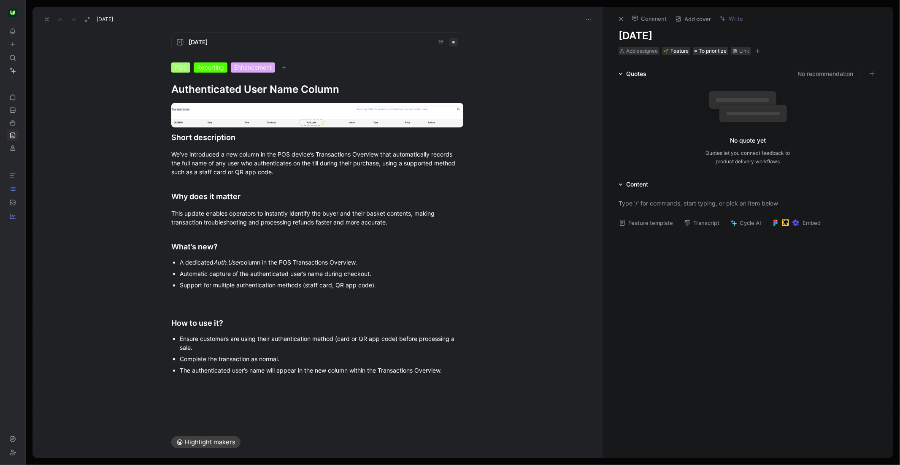
click at [452, 43] on div at bounding box center [453, 42] width 3 height 3
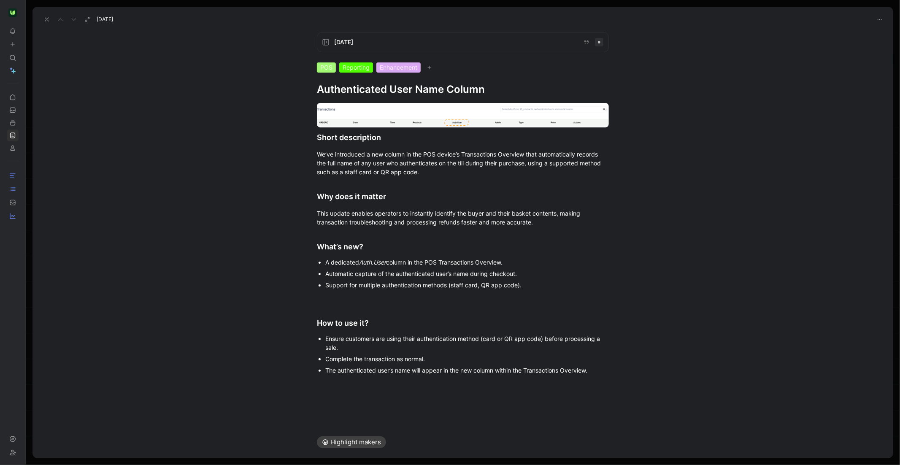
click at [597, 46] on div at bounding box center [599, 42] width 8 height 8
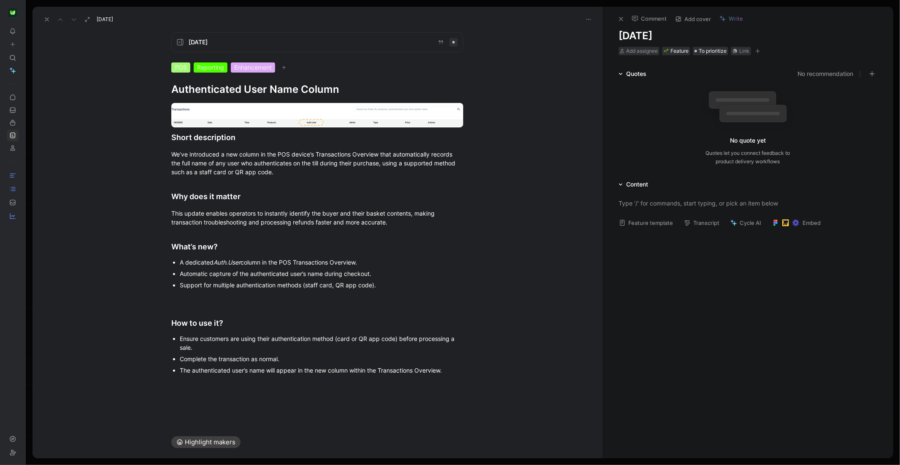
click at [624, 19] on icon at bounding box center [621, 19] width 7 height 7
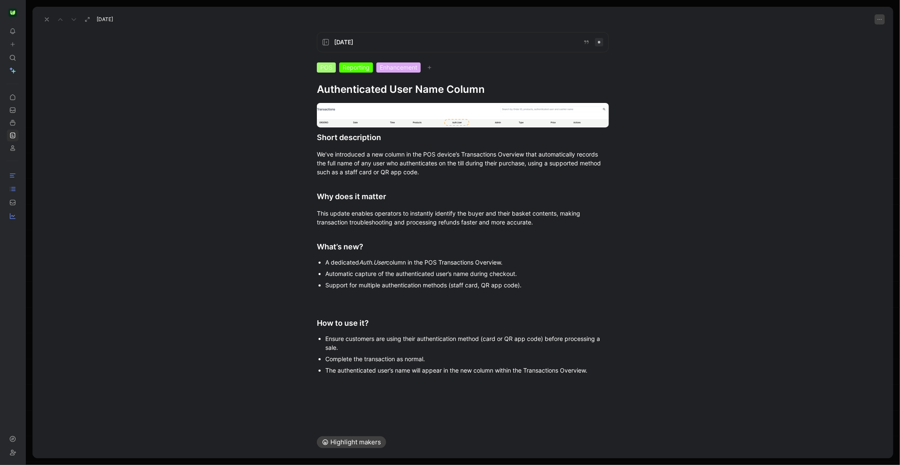
click at [884, 22] on button "button" at bounding box center [880, 19] width 10 height 10
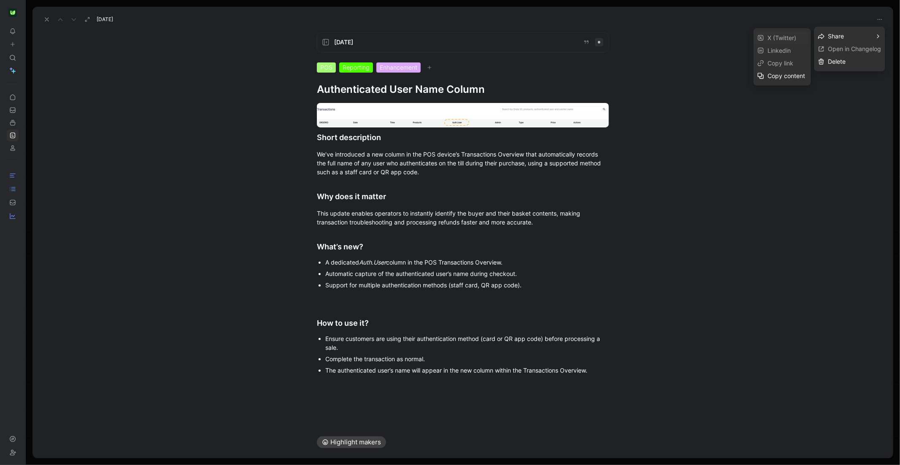
drag, startPoint x: 661, startPoint y: 72, endPoint x: 277, endPoint y: 37, distance: 385.2
click at [660, 73] on div at bounding box center [450, 232] width 900 height 465
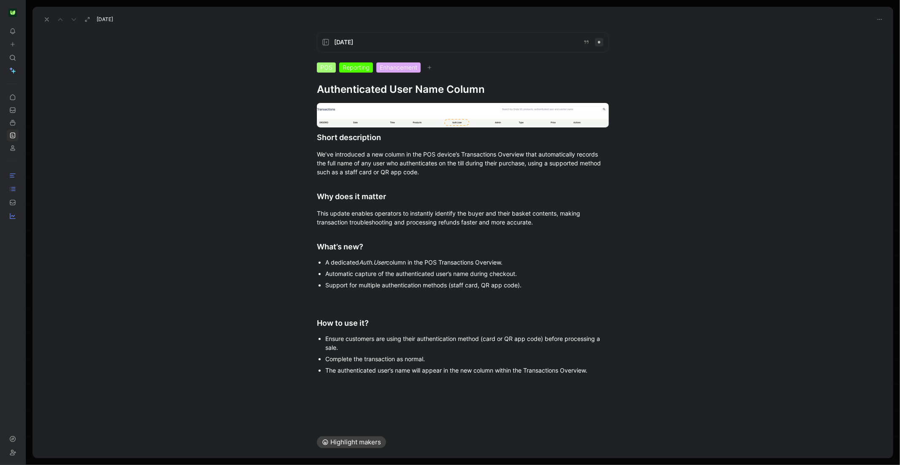
click at [47, 19] on icon at bounding box center [46, 19] width 7 height 7
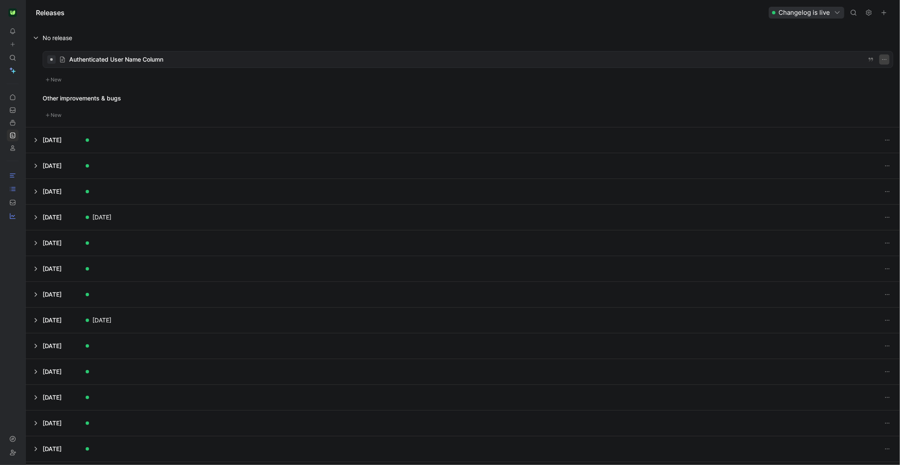
click at [885, 59] on icon "button" at bounding box center [884, 59] width 7 height 7
click at [853, 91] on div "Edit release date" at bounding box center [853, 90] width 46 height 10
click at [886, 62] on icon "button" at bounding box center [884, 59] width 7 height 7
click at [854, 81] on div "Edit title" at bounding box center [858, 78] width 56 height 10
click at [33, 34] on button at bounding box center [462, 37] width 873 height 25
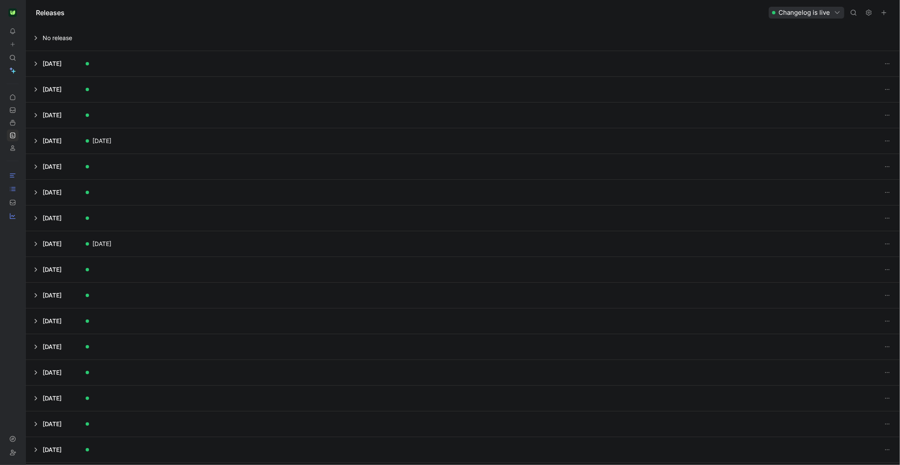
click at [64, 38] on button at bounding box center [462, 37] width 873 height 25
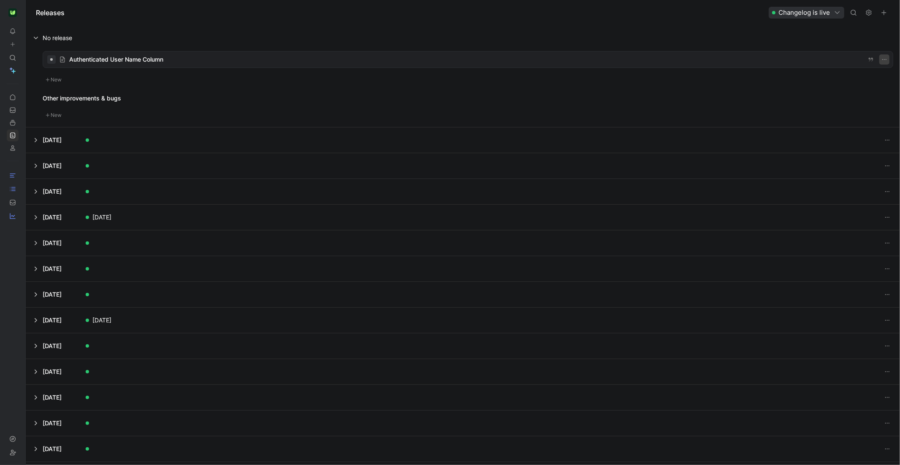
click at [885, 62] on icon "button" at bounding box center [884, 59] width 7 height 7
click at [778, 90] on div "New release" at bounding box center [787, 94] width 39 height 10
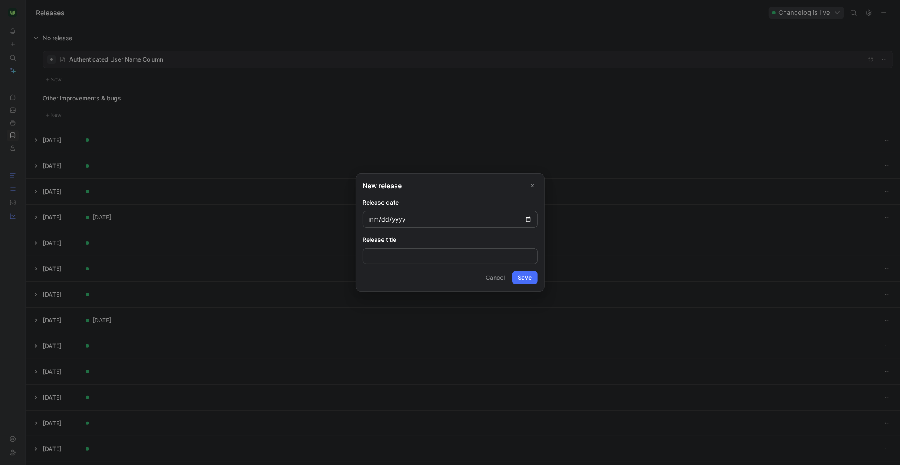
click at [528, 220] on input "date" at bounding box center [450, 219] width 175 height 17
type input "[DATE]"
click at [397, 257] on input at bounding box center [450, 256] width 175 height 16
type input "[DATE]"
click at [456, 237] on div "Release title" at bounding box center [450, 240] width 175 height 10
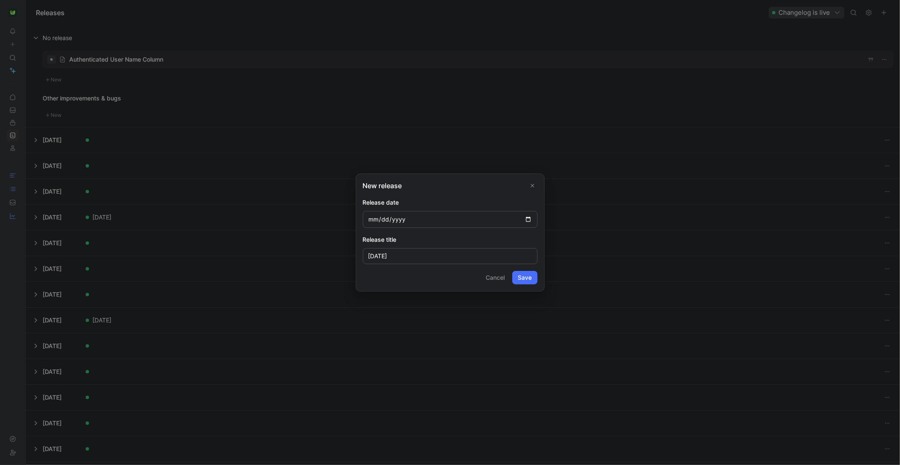
click at [526, 280] on button "Save" at bounding box center [524, 278] width 25 height 14
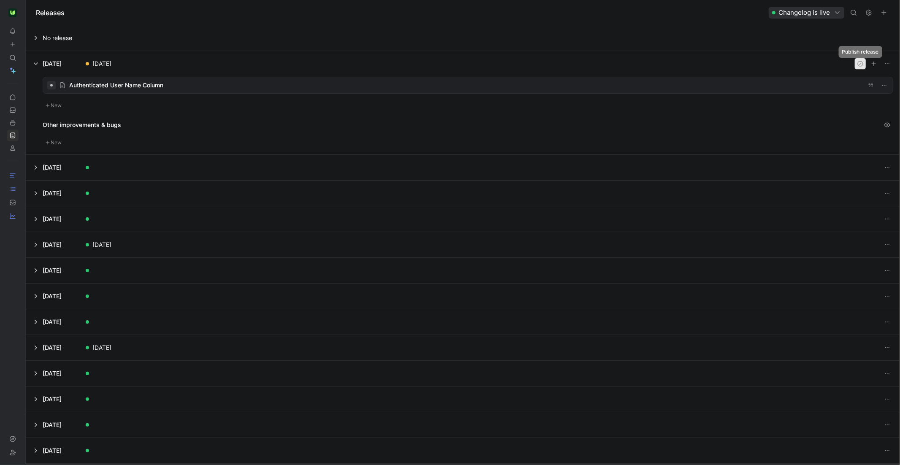
click at [858, 62] on icon "button" at bounding box center [860, 63] width 7 height 7
click at [99, 87] on div at bounding box center [468, 85] width 850 height 16
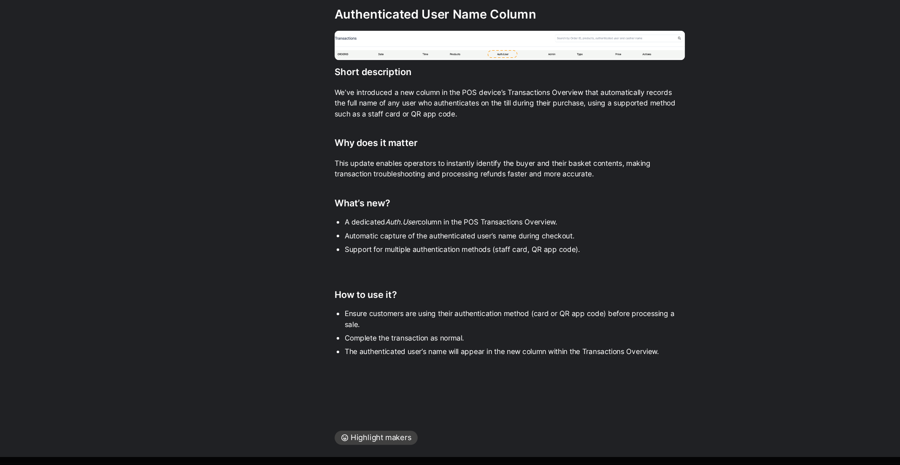
click at [348, 392] on div at bounding box center [462, 388] width 861 height 10
drag, startPoint x: 326, startPoint y: 389, endPoint x: 365, endPoint y: 412, distance: 44.8
click at [355, 446] on div "[DATE] [DATE] POS Reporting Enhancement Authenticated User Name Column Short de…" at bounding box center [462, 232] width 861 height 451
click at [365, 412] on div "[DATE] POS Reporting Enhancement Authenticated User Name Column Short descripti…" at bounding box center [462, 225] width 861 height 401
click at [333, 403] on div "[DATE] POS Reporting Enhancement Authenticated User Name Column Short descripti…" at bounding box center [462, 225] width 861 height 401
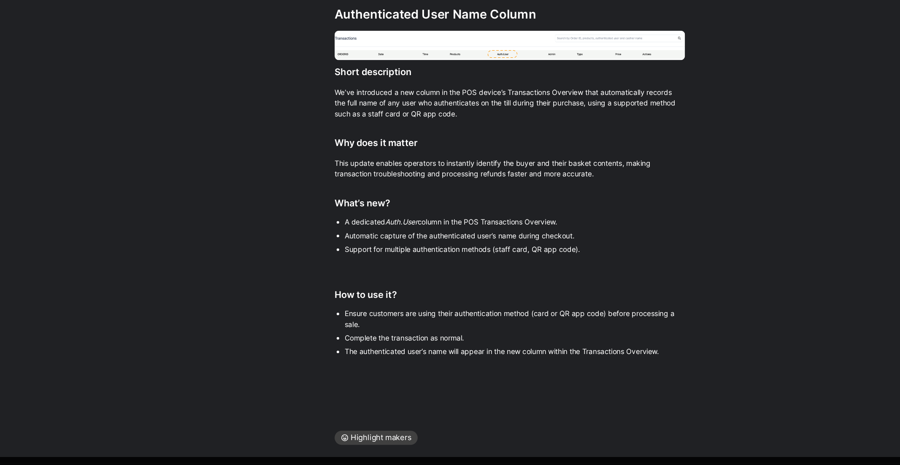
click at [353, 390] on div at bounding box center [462, 388] width 861 height 10
click at [338, 380] on div "Short description We’ve introduced a new column in the POS device’s Transaction…" at bounding box center [462, 239] width 861 height 286
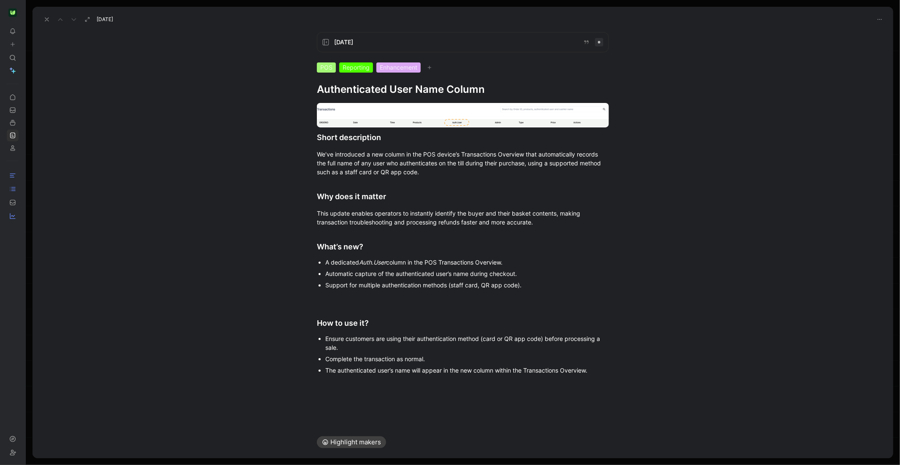
click at [343, 397] on div "[DATE] POS Reporting Enhancement Authenticated User Name Column Short descripti…" at bounding box center [462, 225] width 861 height 401
click at [342, 385] on div at bounding box center [462, 388] width 861 height 10
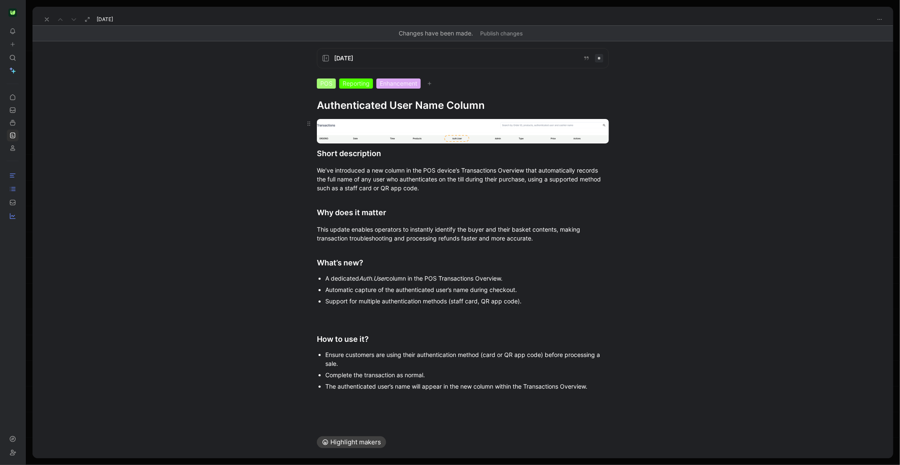
click at [529, 138] on body "To pick up a draggable item, press the space bar. While dragging, use the arrow…" at bounding box center [450, 232] width 900 height 465
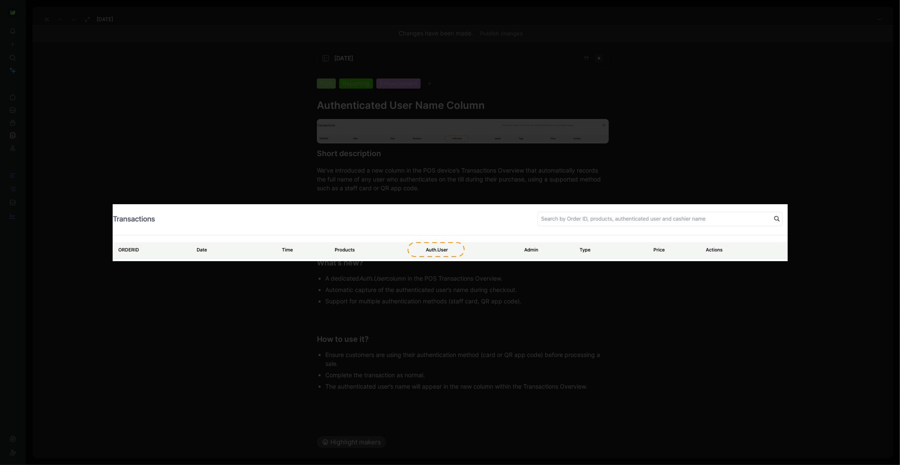
drag, startPoint x: 549, startPoint y: 147, endPoint x: 303, endPoint y: 122, distance: 247.2
click at [544, 465] on div at bounding box center [450, 465] width 900 height 0
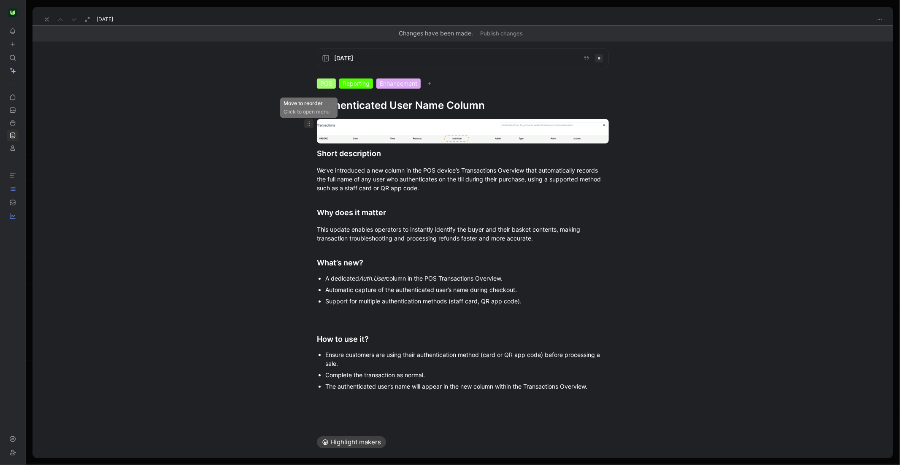
click at [311, 123] on icon at bounding box center [308, 123] width 7 height 7
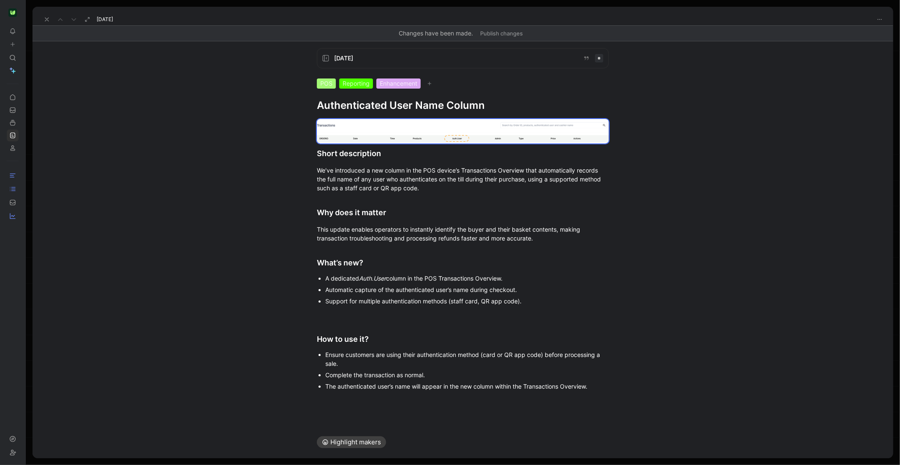
click at [616, 139] on div at bounding box center [463, 131] width 324 height 24
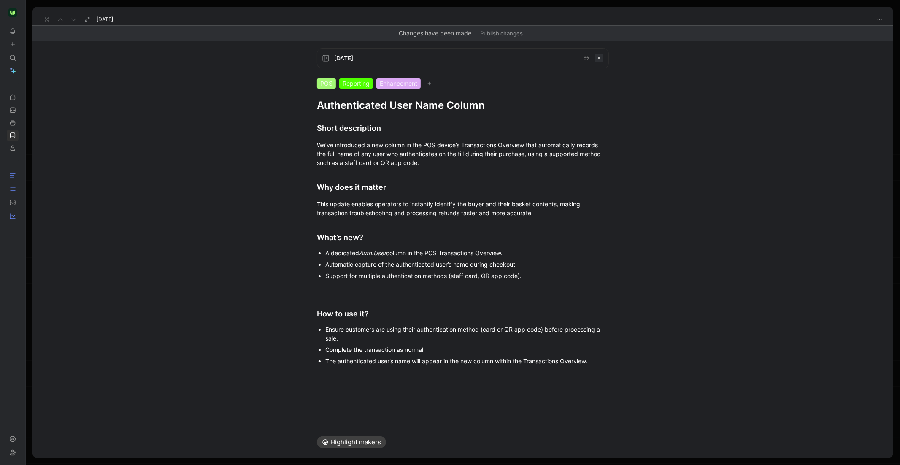
click at [374, 117] on div "Short description We’ve introduced a new column in the POS device’s Transaction…" at bounding box center [462, 242] width 861 height 261
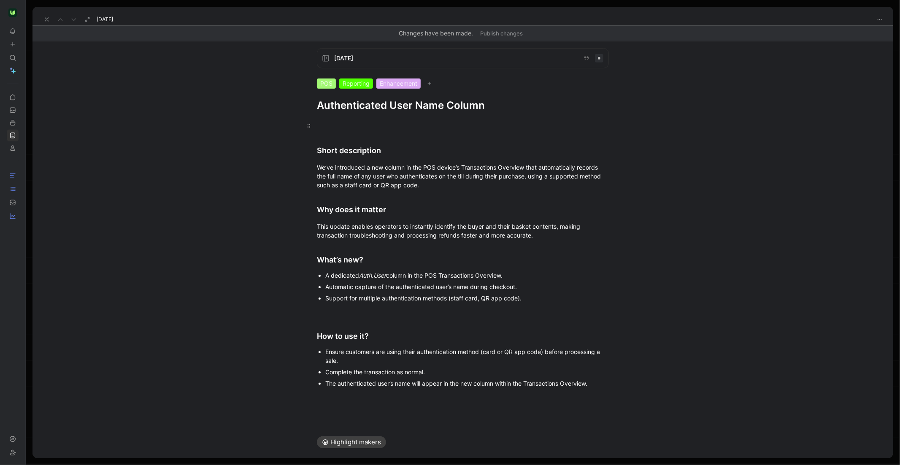
click at [330, 131] on p at bounding box center [463, 126] width 324 height 14
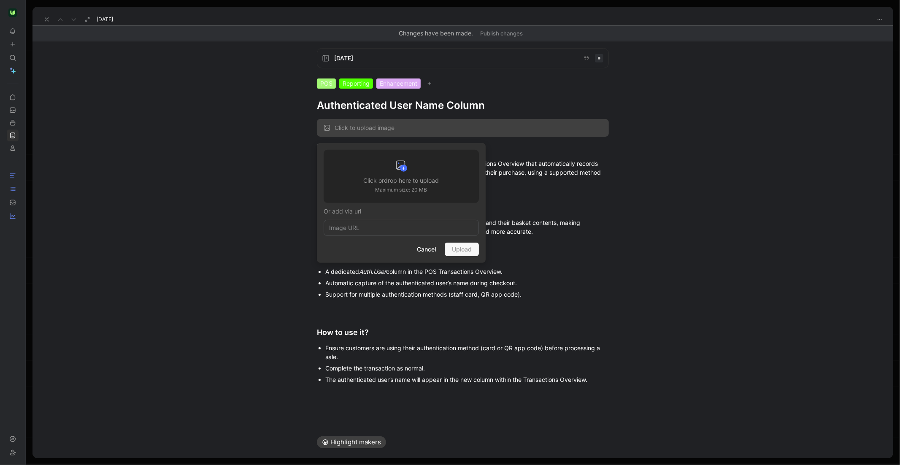
click at [397, 183] on h3 "Click or drop here to upload" at bounding box center [402, 181] width 76 height 10
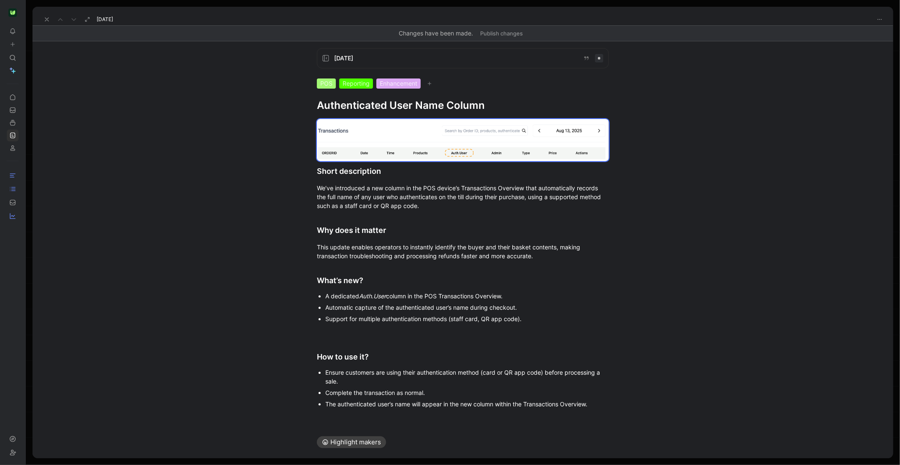
click at [497, 33] on button "Publish changes" at bounding box center [502, 33] width 50 height 12
